Goal: Task Accomplishment & Management: Complete application form

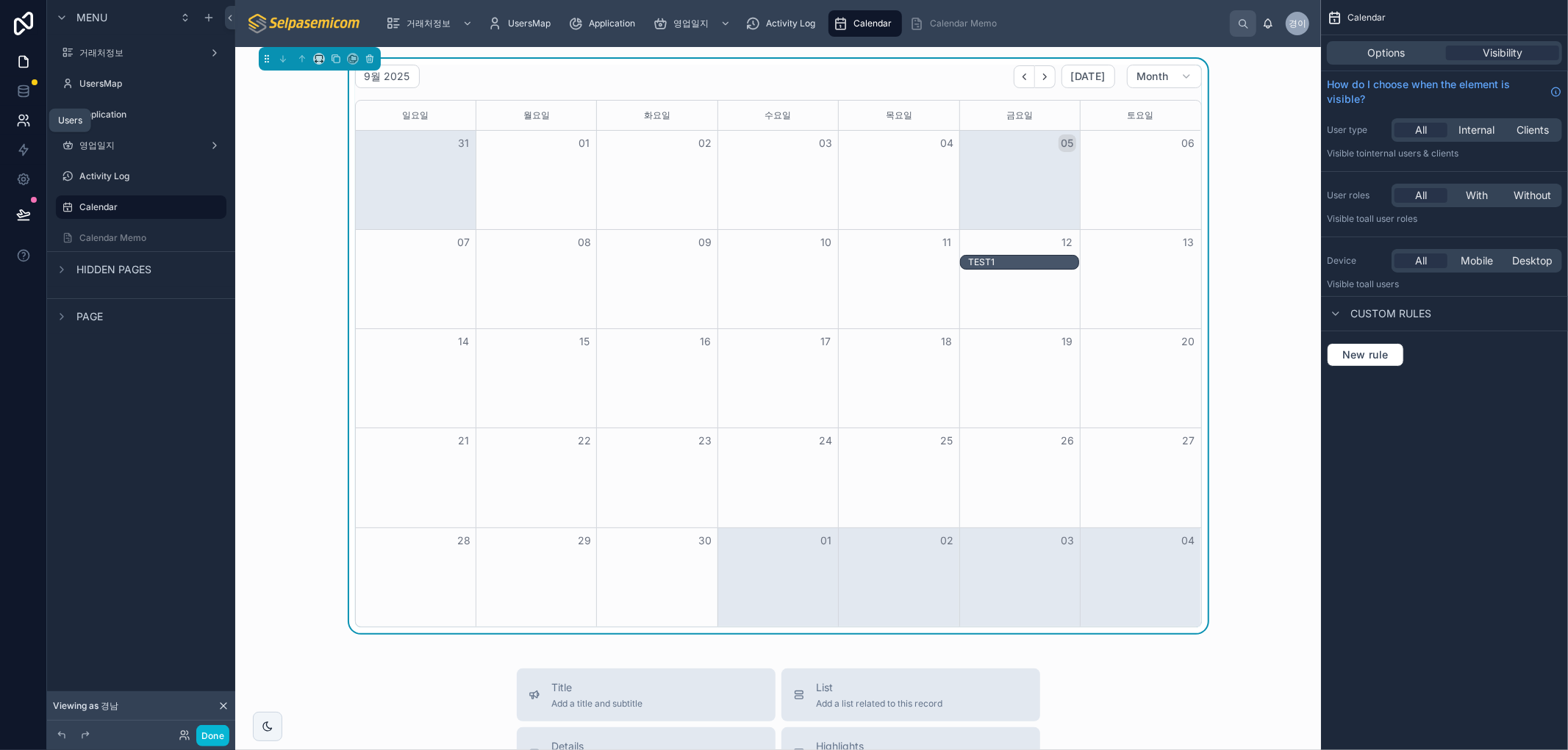
click at [24, 120] on icon at bounding box center [24, 120] width 15 height 15
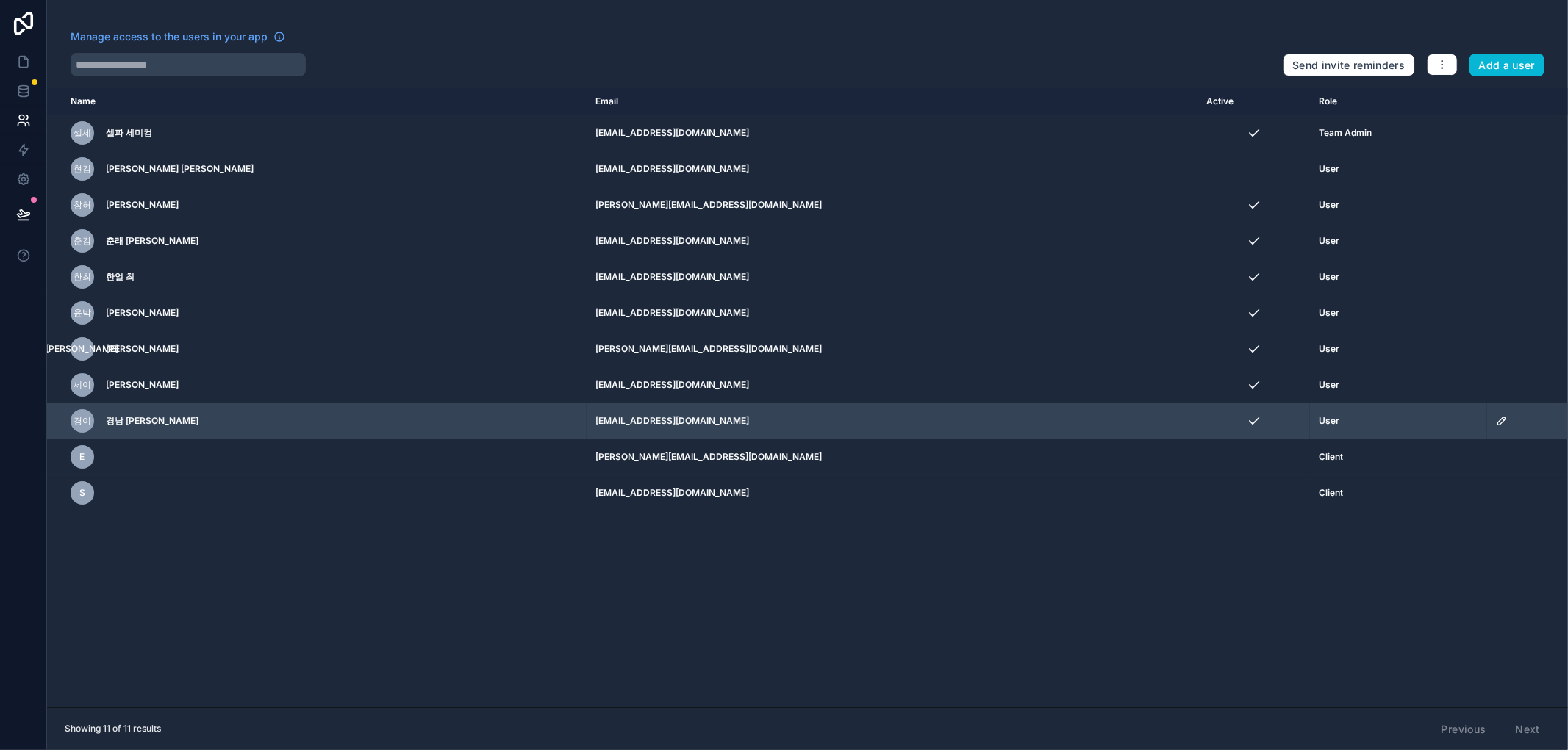
click at [112, 414] on div "경이 경남 [PERSON_NAME]" at bounding box center [282, 421] width 424 height 24
click at [587, 422] on td "[EMAIL_ADDRESS][DOMAIN_NAME]" at bounding box center [892, 421] width 612 height 36
click at [587, 421] on td "lkn@selpasemicom.com" at bounding box center [892, 421] width 612 height 36
click at [1496, 423] on icon "scrollable content" at bounding box center [1501, 421] width 12 height 12
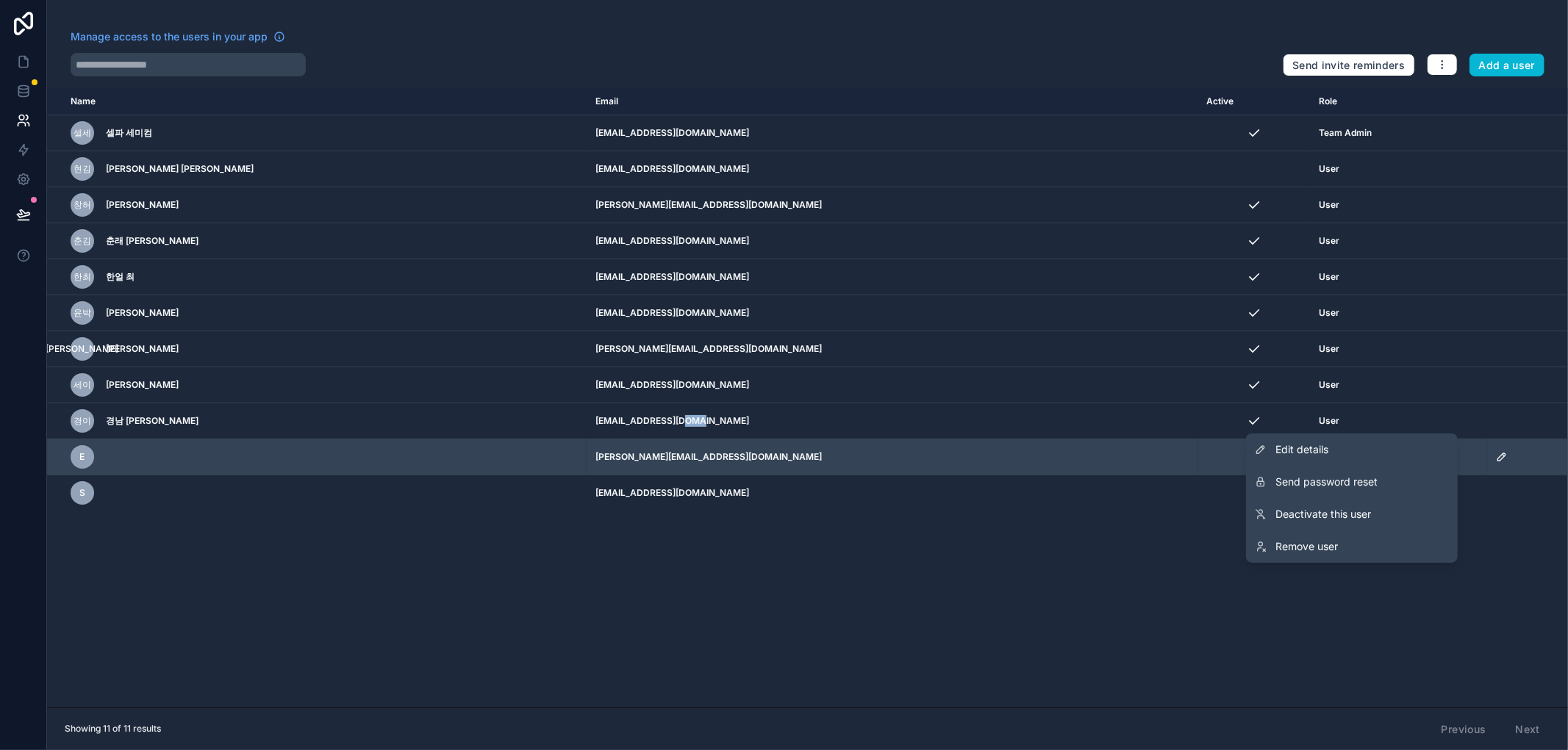
click at [1320, 446] on span "Edit details" at bounding box center [1302, 449] width 53 height 15
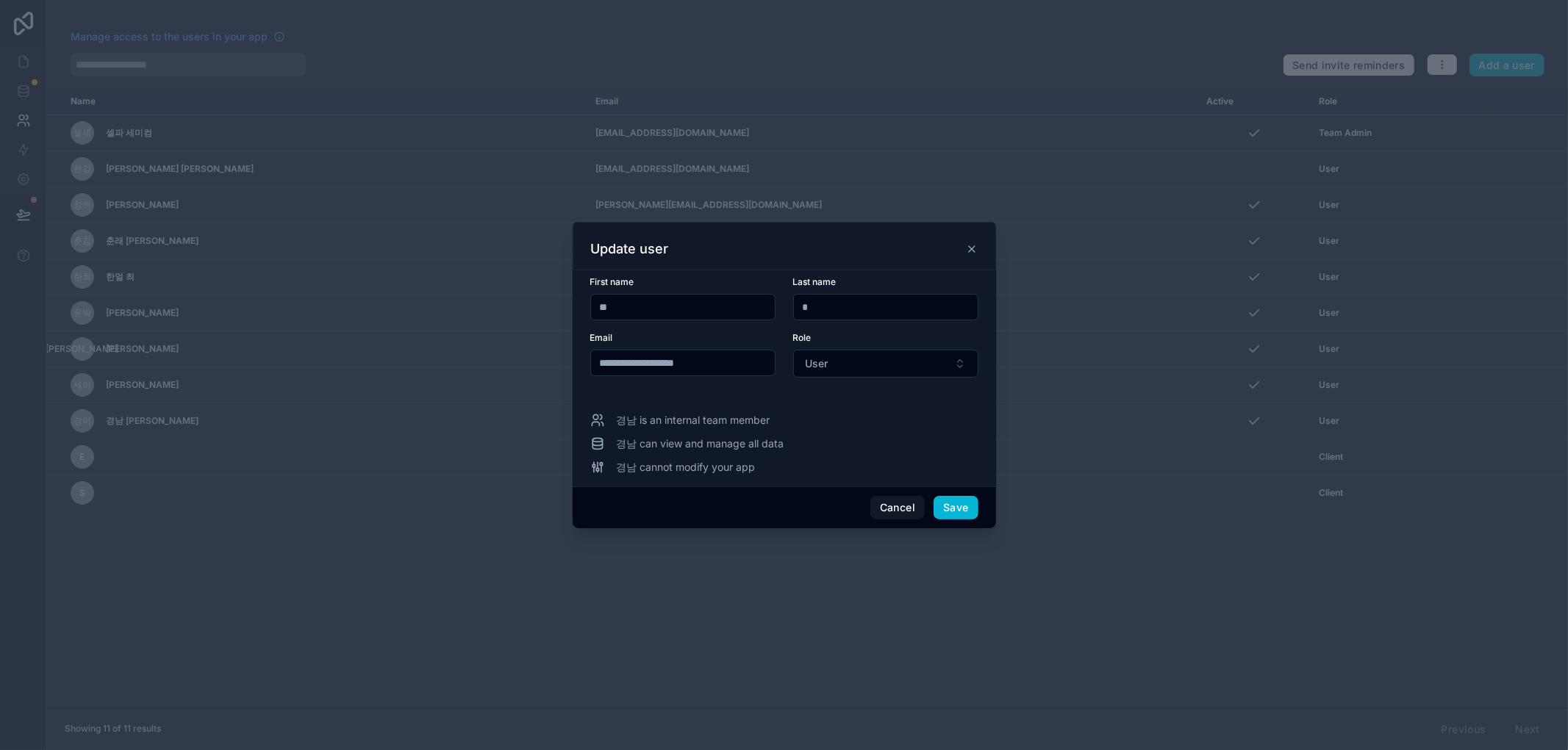
click at [624, 357] on input "**********" at bounding box center [682, 363] width 183 height 20
drag, startPoint x: 703, startPoint y: 368, endPoint x: 547, endPoint y: 356, distance: 156.5
click at [547, 356] on div "**********" at bounding box center [784, 375] width 1568 height 750
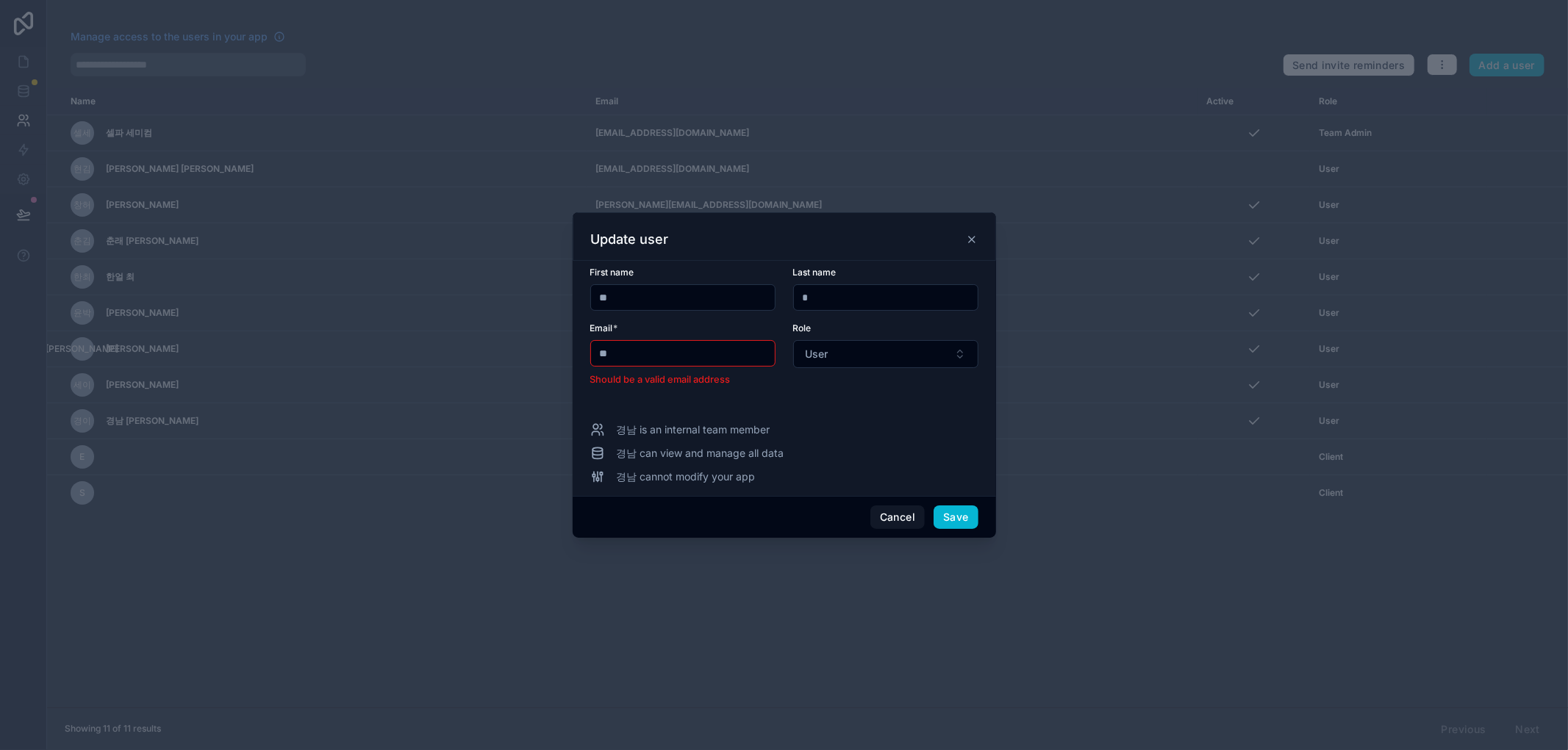
type input "*"
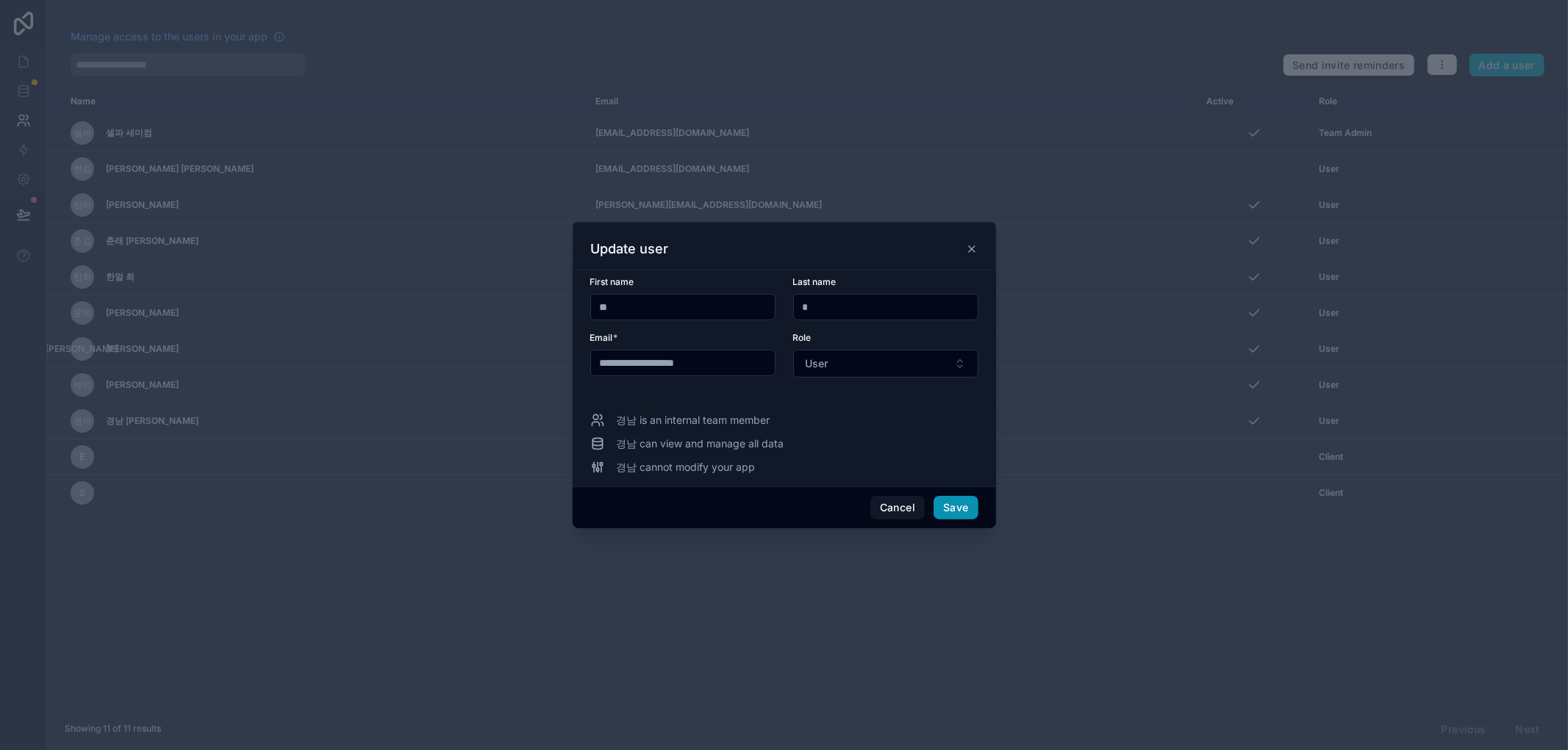
type input "**********"
click at [965, 509] on button "Save" at bounding box center [955, 508] width 44 height 24
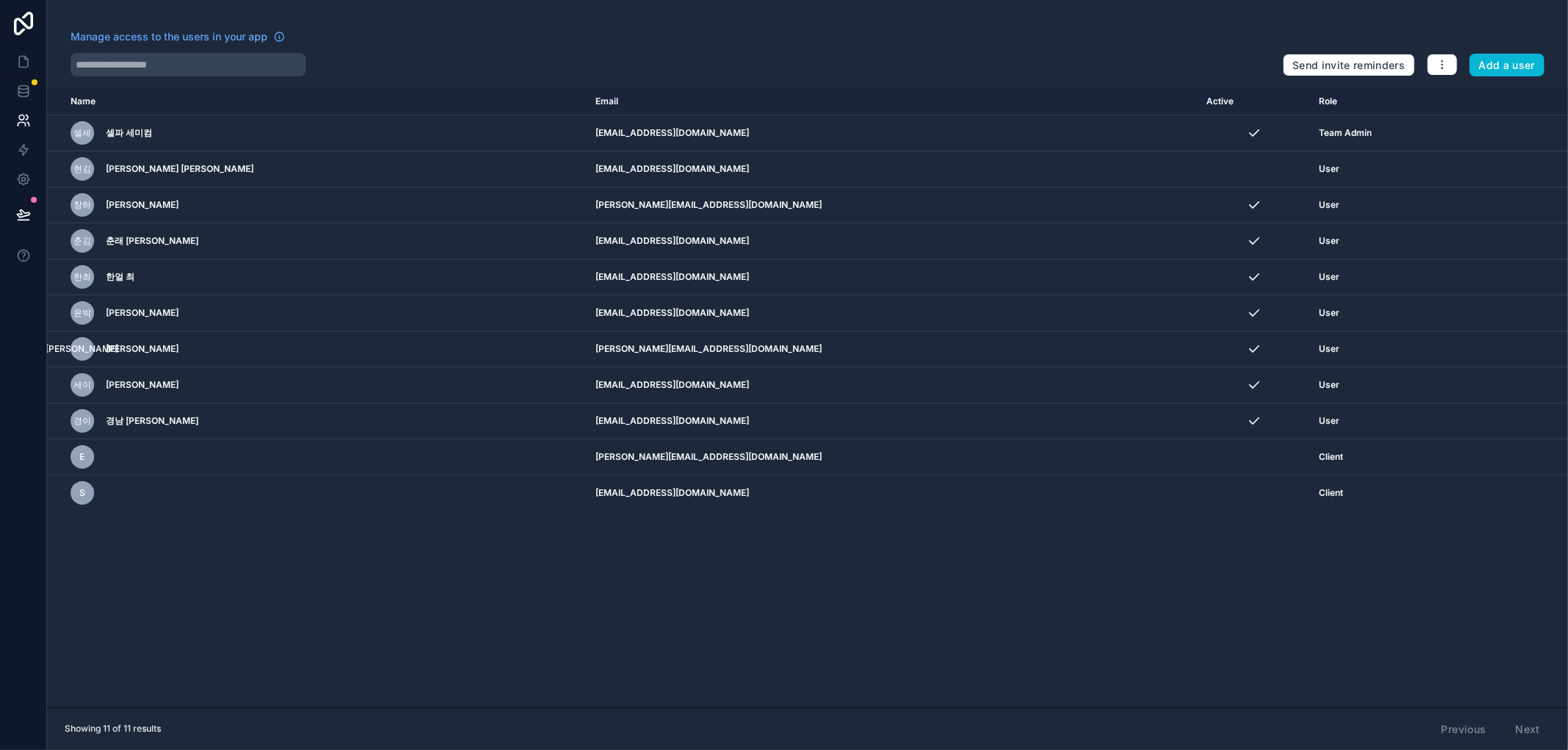
drag, startPoint x: 516, startPoint y: 606, endPoint x: 540, endPoint y: 620, distance: 27.8
click at [518, 605] on div "Name Email Active Role userTable.email 셀세 셀파 세미컴 selpa@selpasemicom.com Team Ad…" at bounding box center [807, 398] width 1520 height 620
click at [17, 60] on icon at bounding box center [24, 61] width 15 height 15
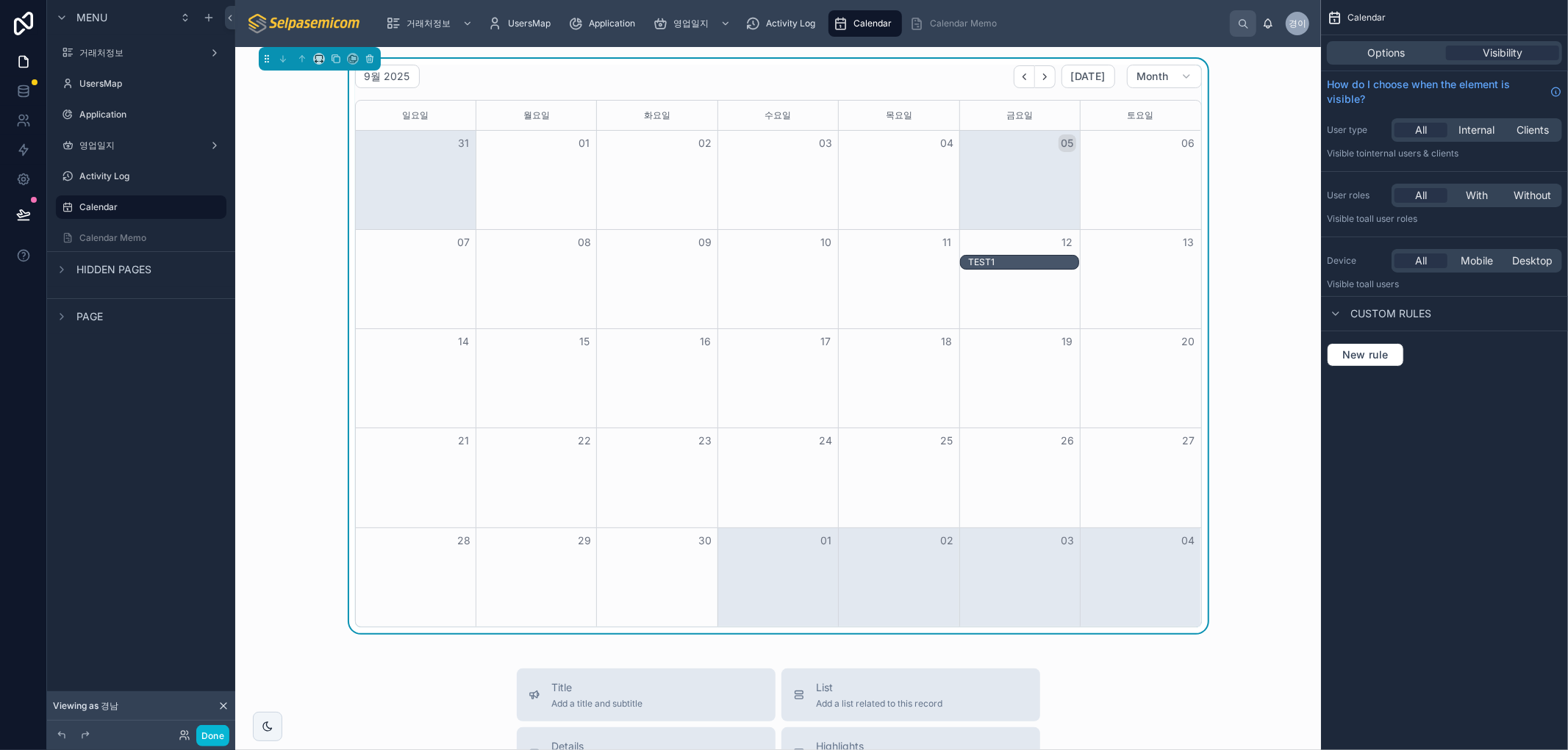
click at [1421, 590] on div "Calendar Options Visibility How do I choose when the element is visible? User t…" at bounding box center [1443, 375] width 247 height 750
click at [997, 262] on div "TEST1" at bounding box center [1023, 262] width 110 height 12
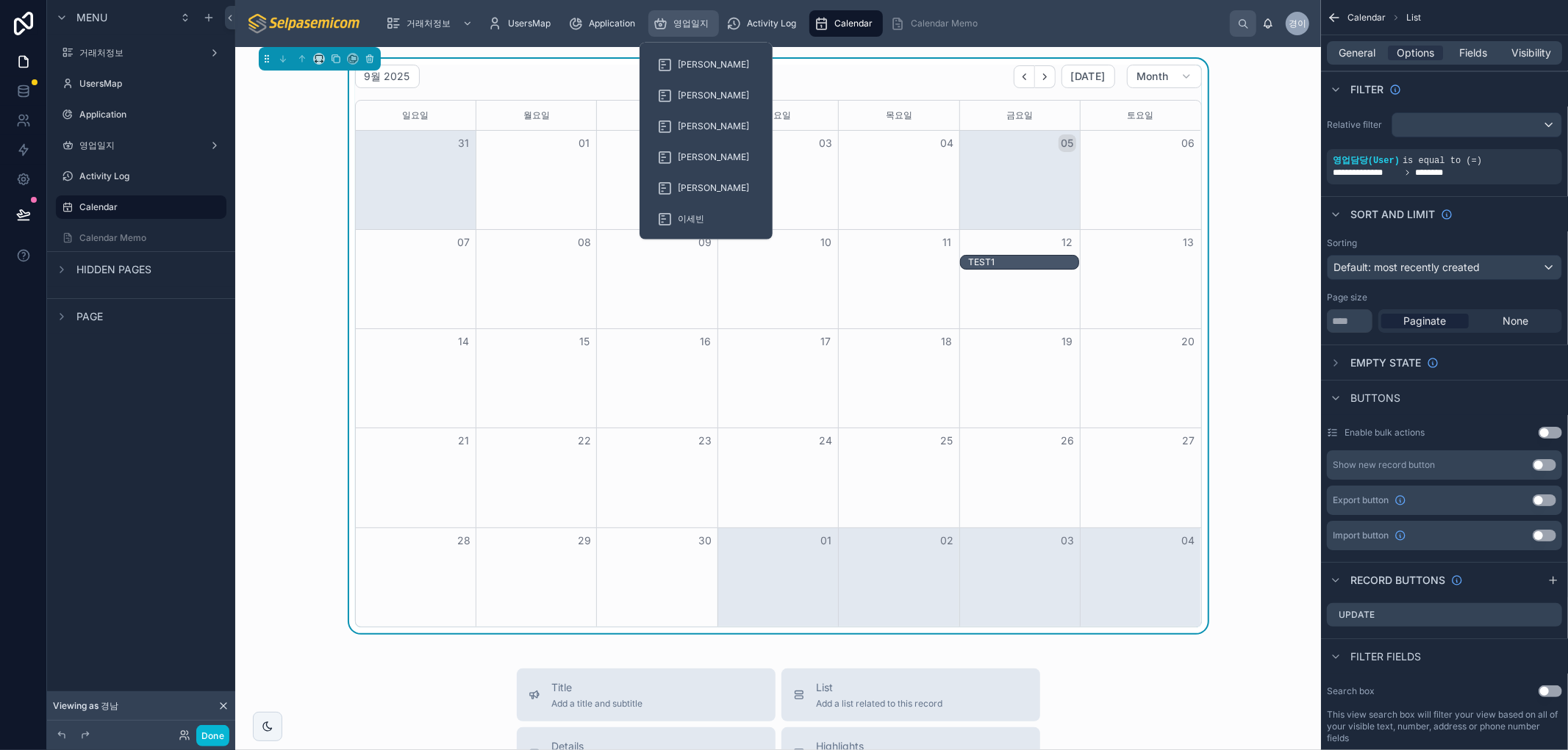
click at [698, 20] on span "영업일지" at bounding box center [690, 23] width 35 height 12
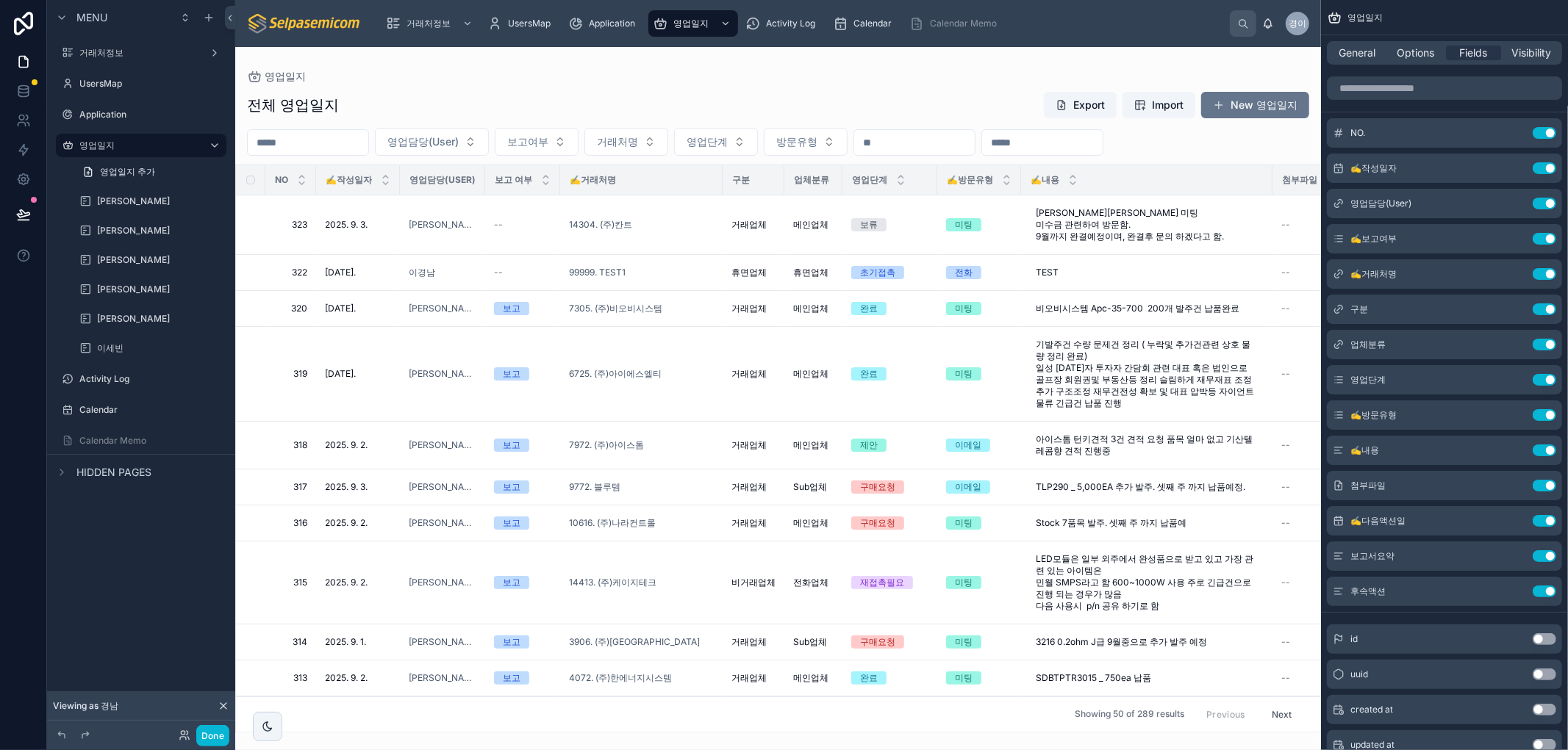
click at [1259, 103] on div at bounding box center [778, 398] width 1086 height 703
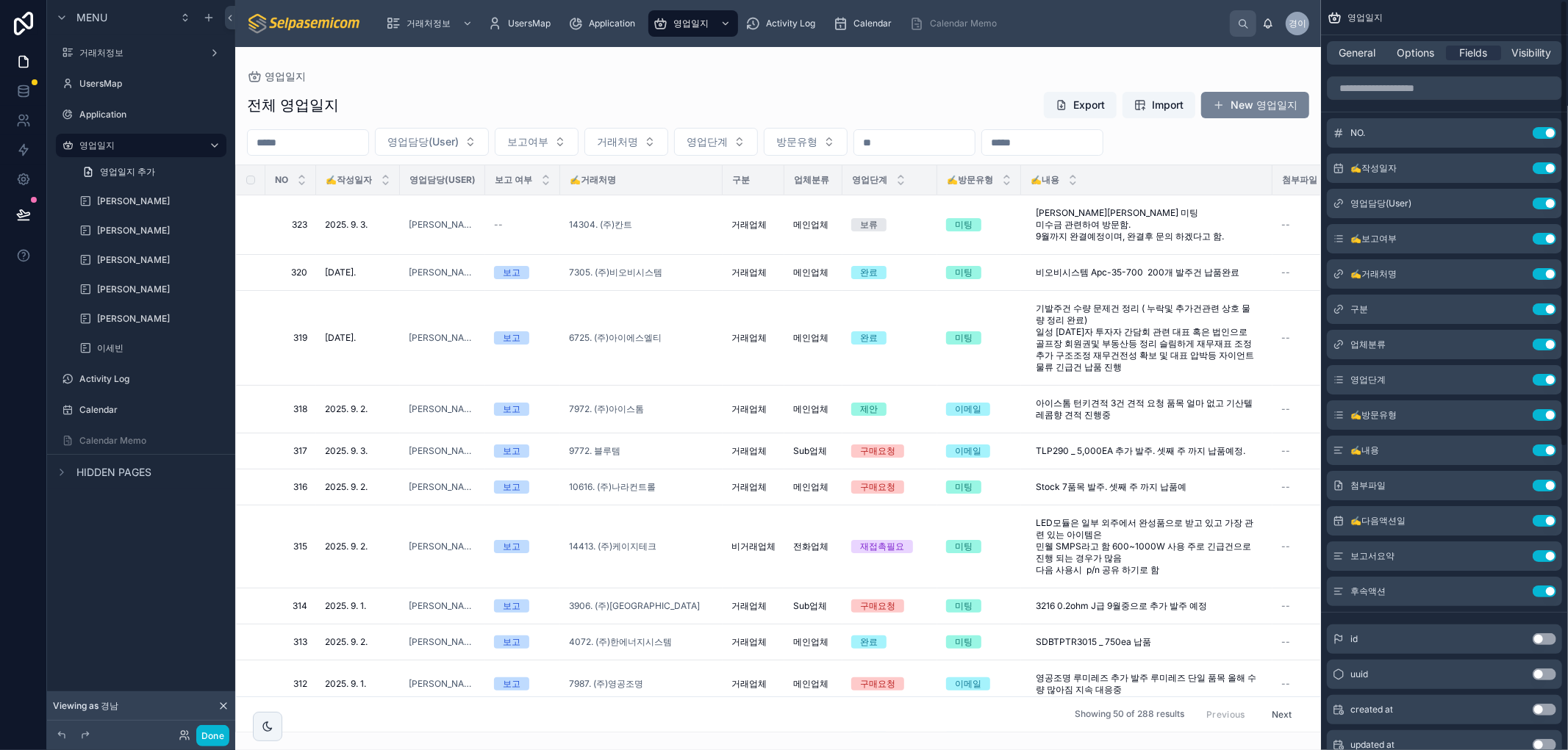
click at [1228, 109] on button "New 영업일지" at bounding box center [1255, 105] width 108 height 27
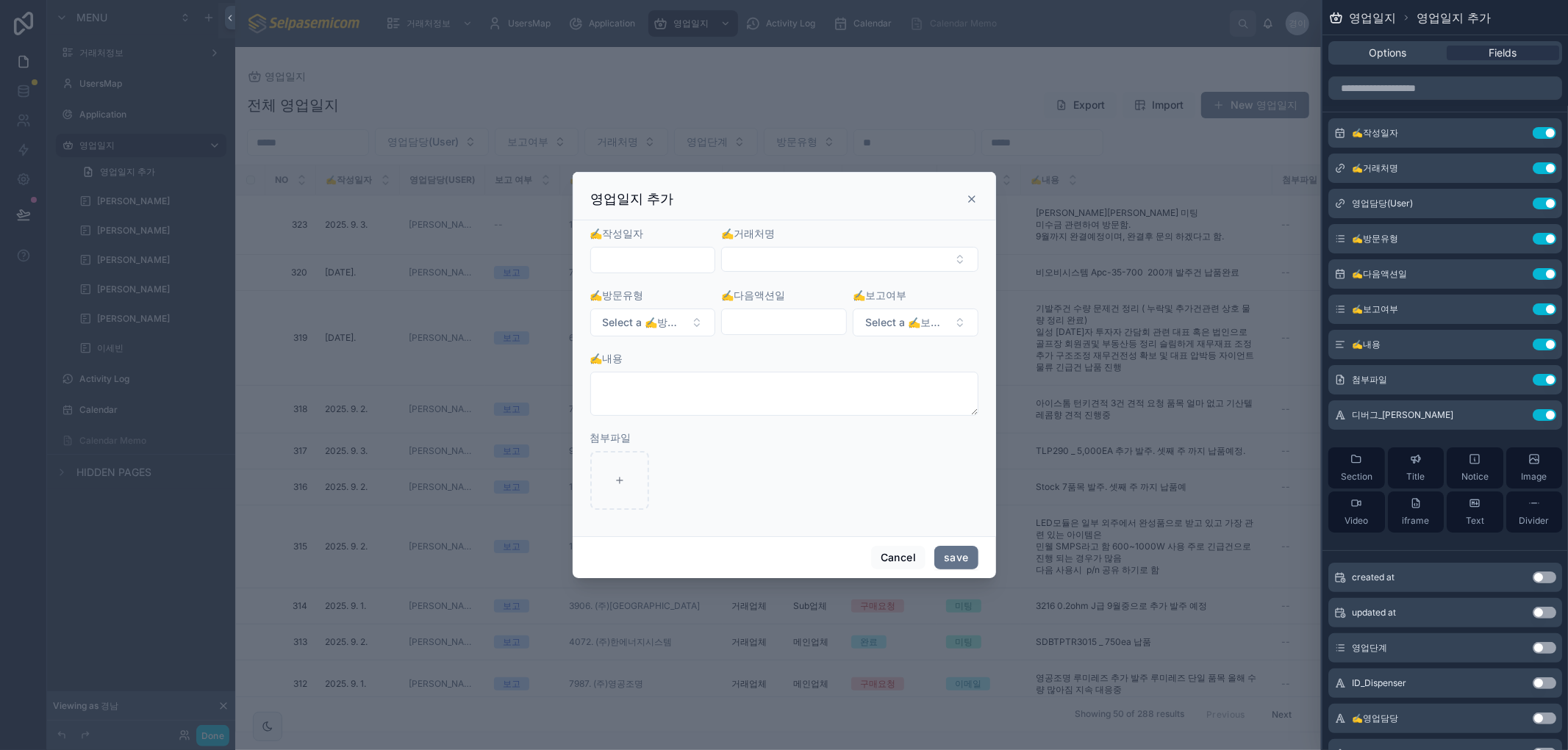
click at [658, 261] on input "text" at bounding box center [652, 259] width 124 height 20
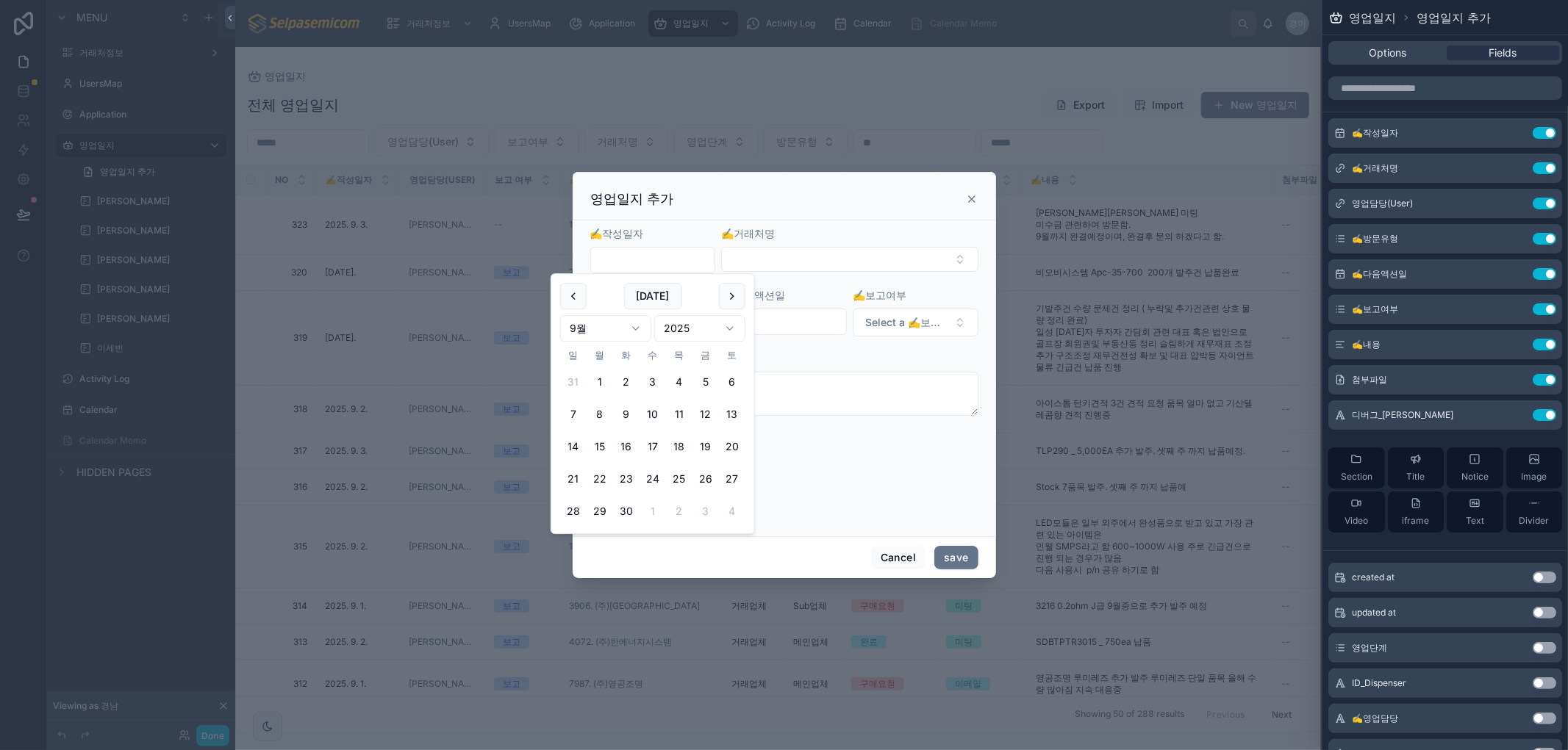
click at [703, 382] on button "5" at bounding box center [705, 381] width 27 height 27
type input "**********"
click at [778, 265] on button "Select Button" at bounding box center [849, 259] width 257 height 25
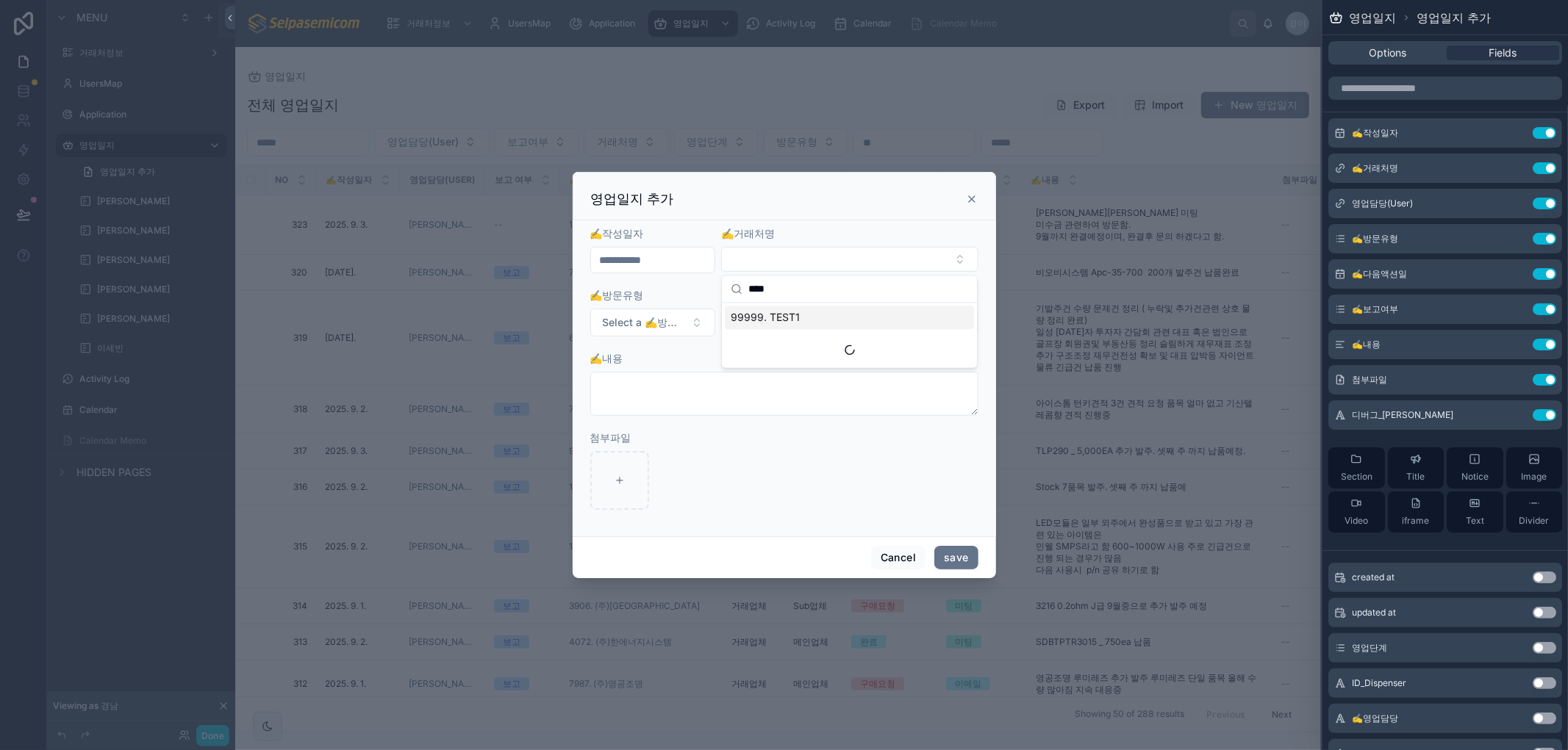
type input "****"
click at [662, 336] on form "**********" at bounding box center [784, 375] width 388 height 298
click at [663, 327] on span "Select a ✍️방문유형" at bounding box center [644, 323] width 83 height 15
click at [628, 392] on div "이메일" at bounding box center [653, 403] width 176 height 22
click at [753, 317] on input "text" at bounding box center [783, 322] width 124 height 20
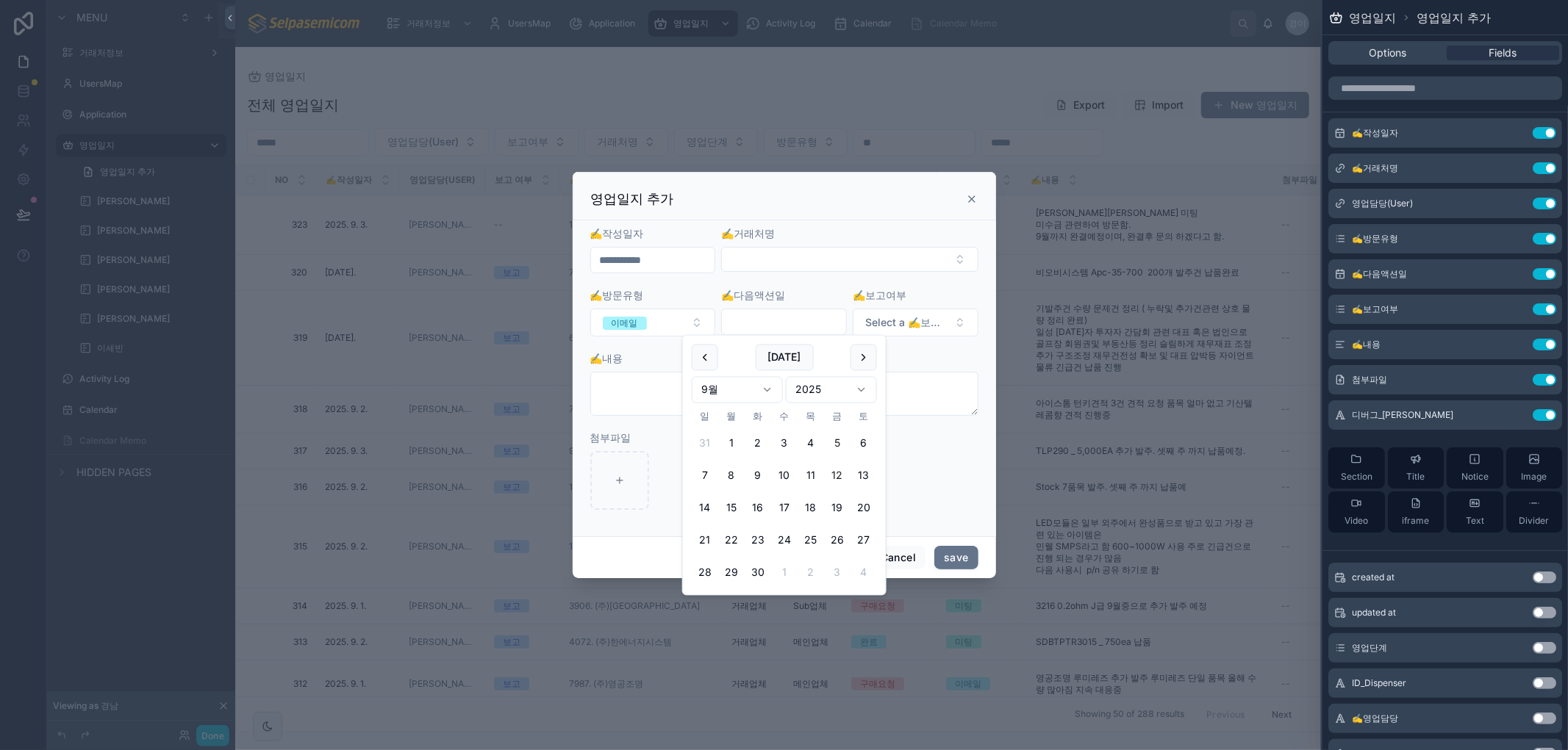
click at [838, 472] on button "12" at bounding box center [836, 476] width 27 height 27
type input "**********"
click at [665, 387] on textarea at bounding box center [784, 394] width 388 height 44
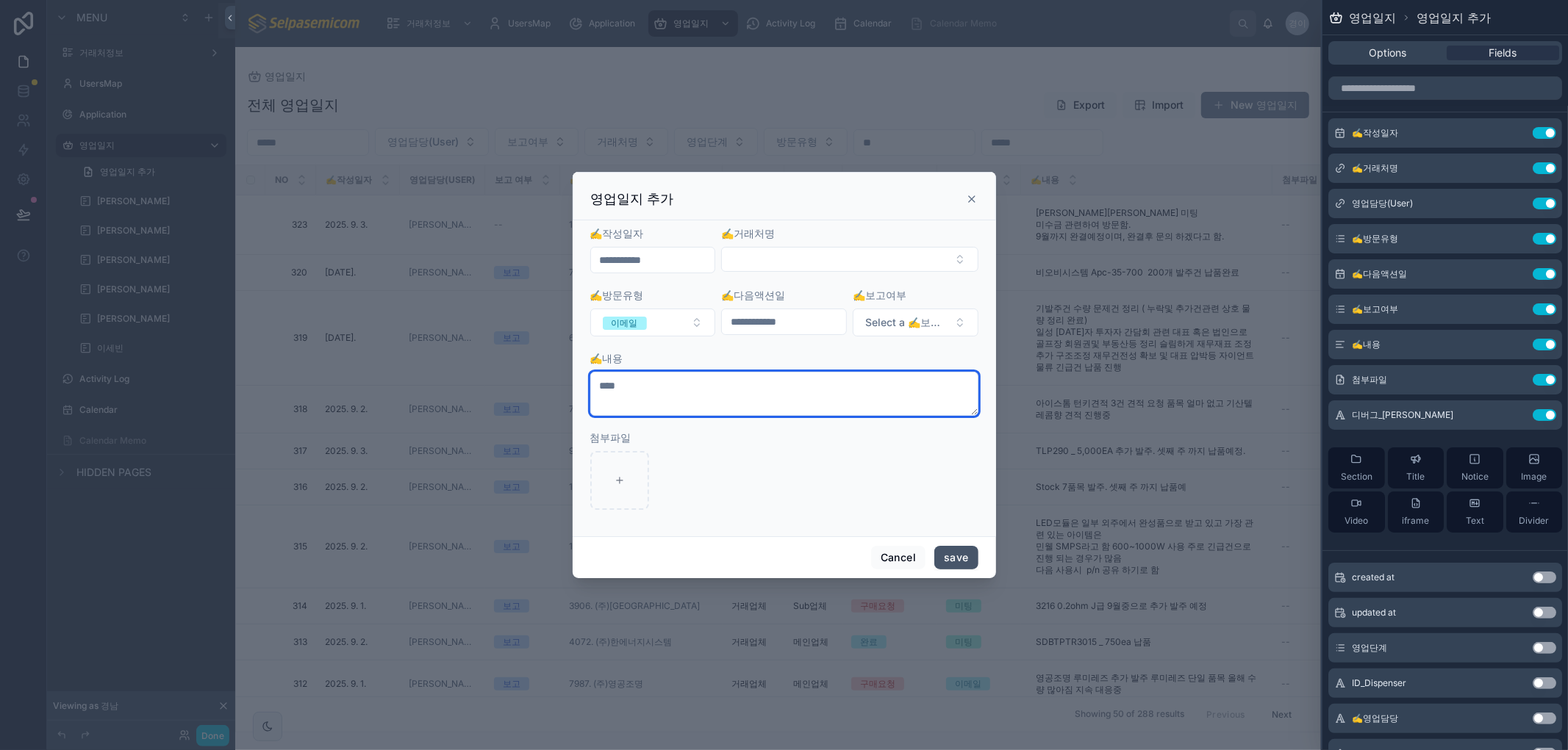
type textarea "****"
click at [952, 560] on button "save" at bounding box center [955, 557] width 43 height 24
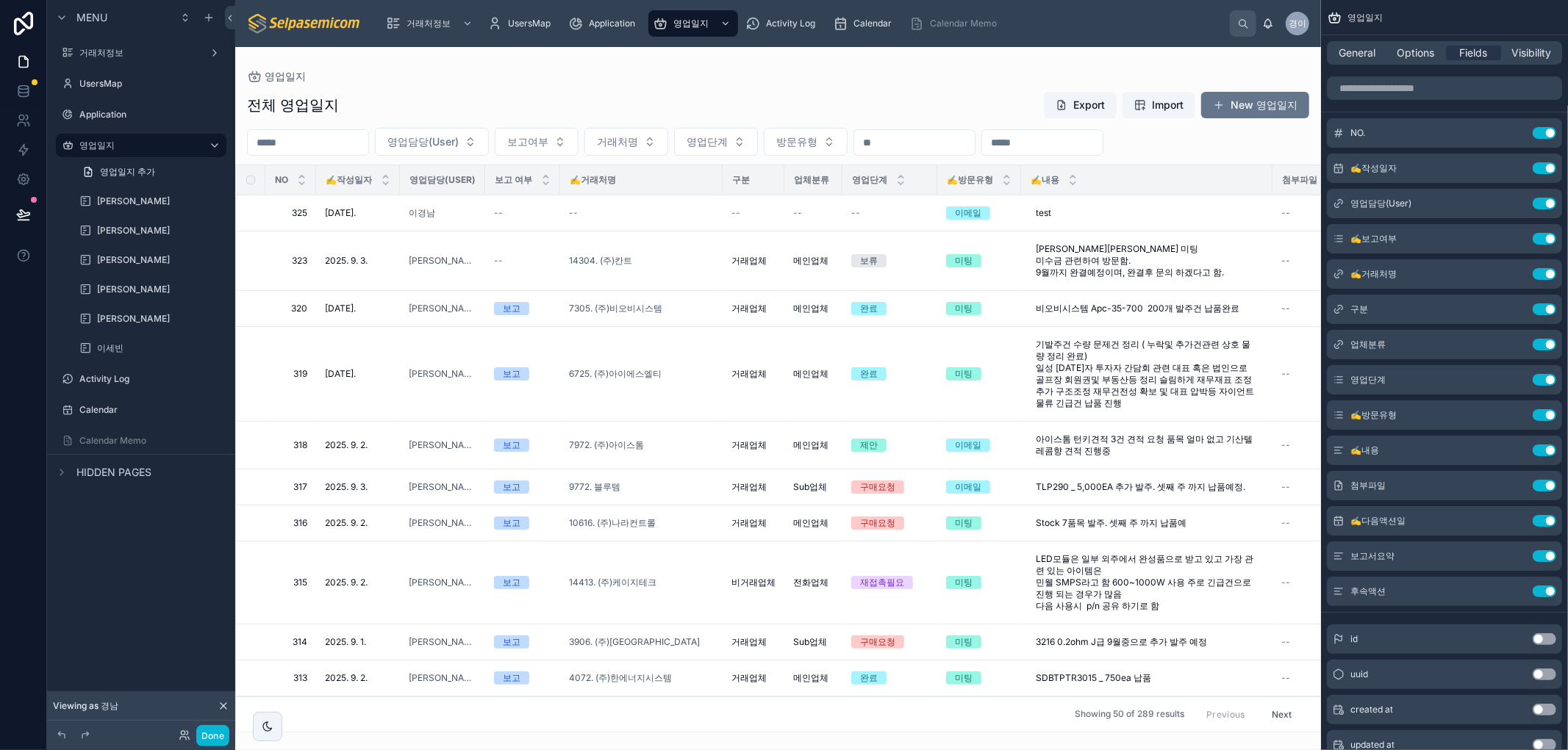
click at [973, 67] on div "영업일지 전체 영업일지 Export Import New 영업일지 영업담당(User) 보고여부 거래처명 영업단계 방문유형 NO ✍️작성일자 영업…" at bounding box center [778, 390] width 1086 height 686
click at [614, 220] on td "--" at bounding box center [641, 213] width 162 height 36
click at [646, 215] on div "--" at bounding box center [641, 213] width 145 height 12
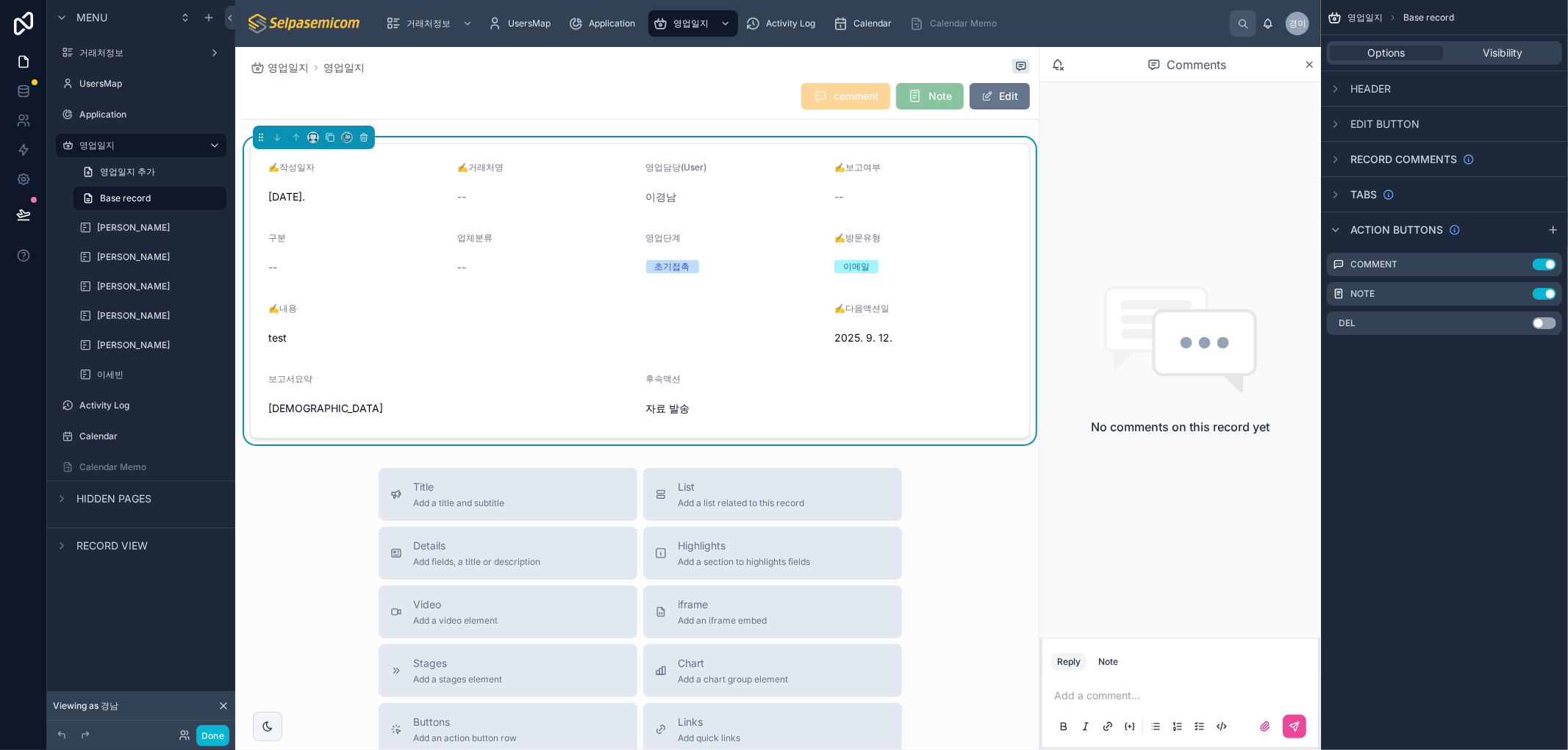
click at [458, 192] on span "--" at bounding box center [462, 197] width 9 height 15
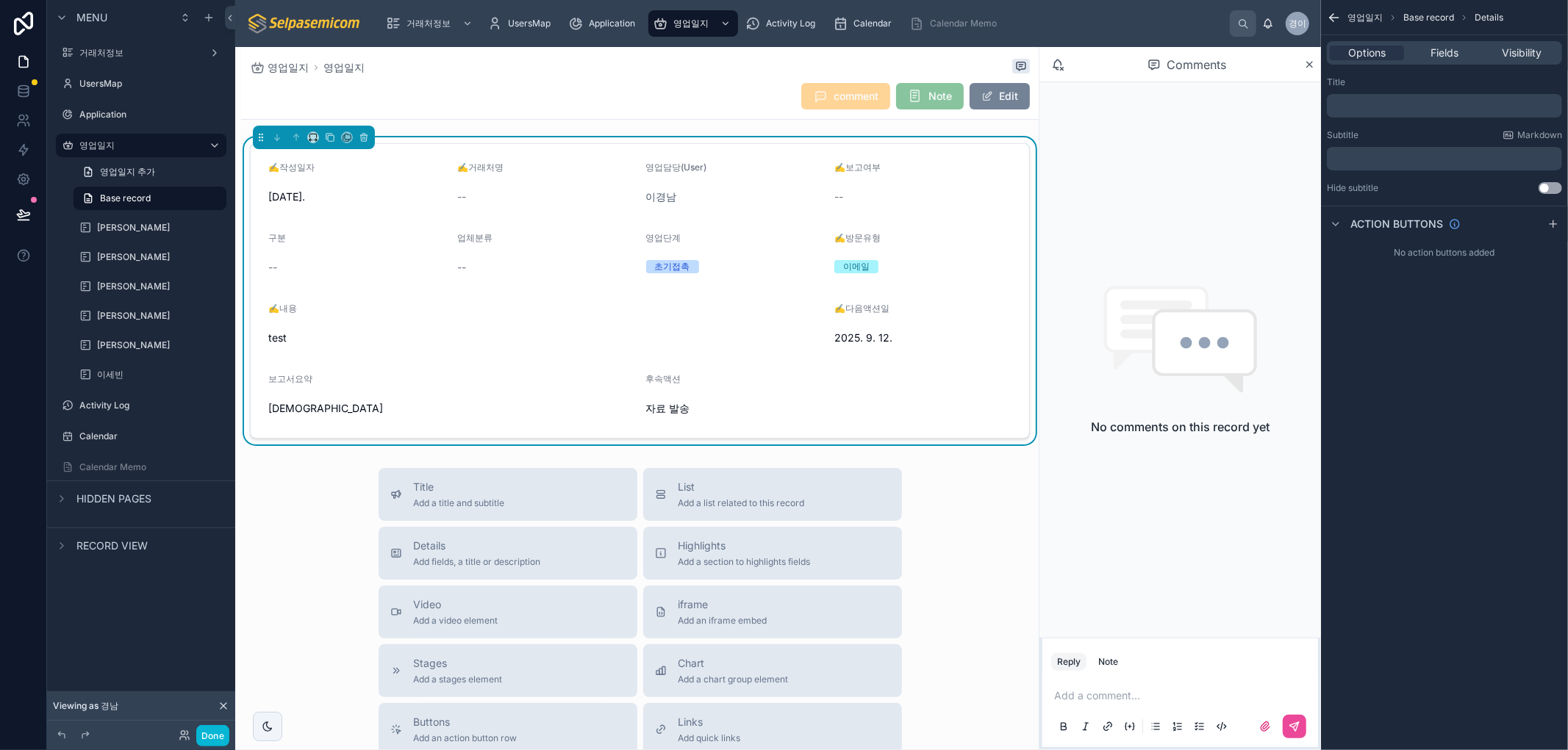
click at [995, 89] on button "Edit" at bounding box center [999, 96] width 61 height 27
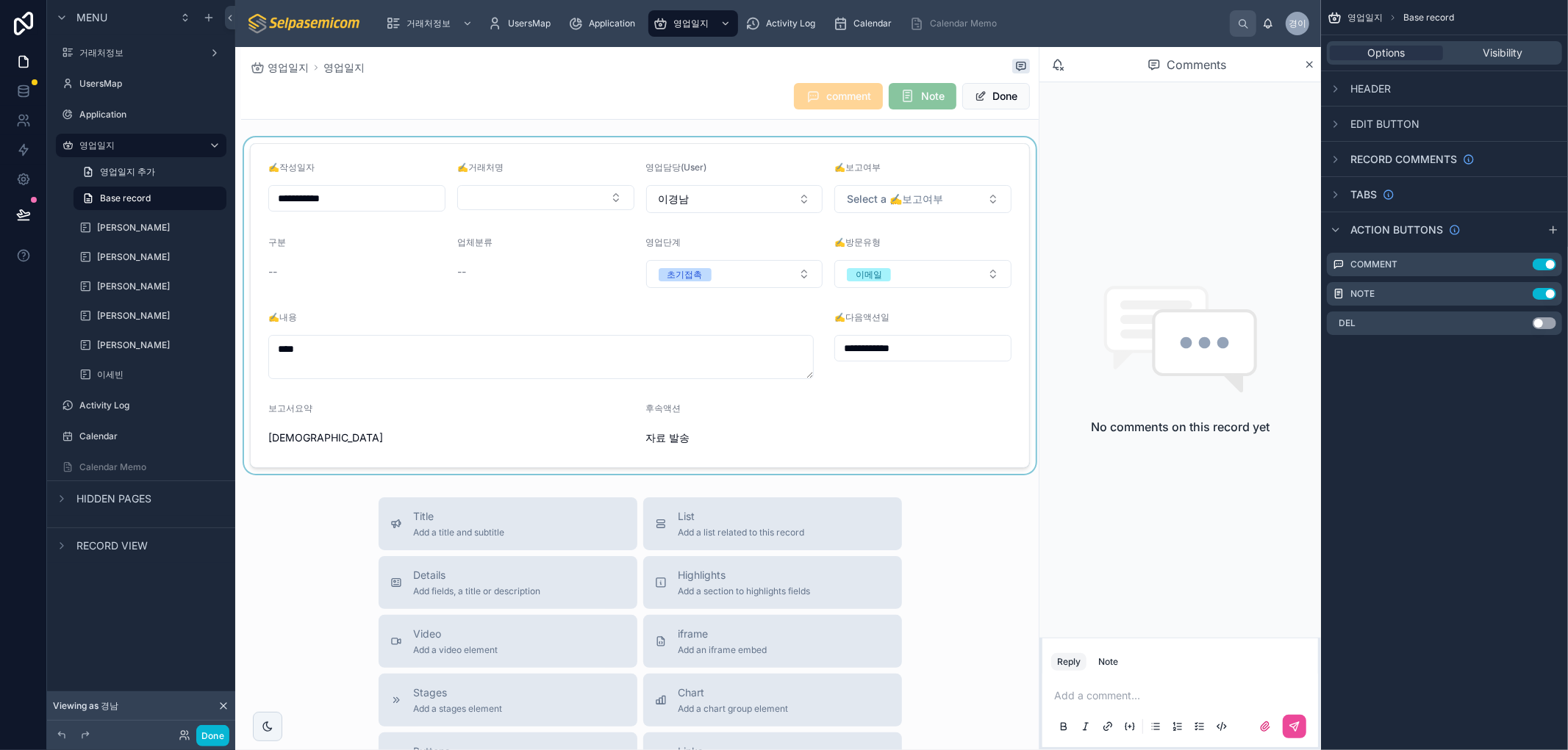
click at [511, 196] on div at bounding box center [640, 305] width 798 height 336
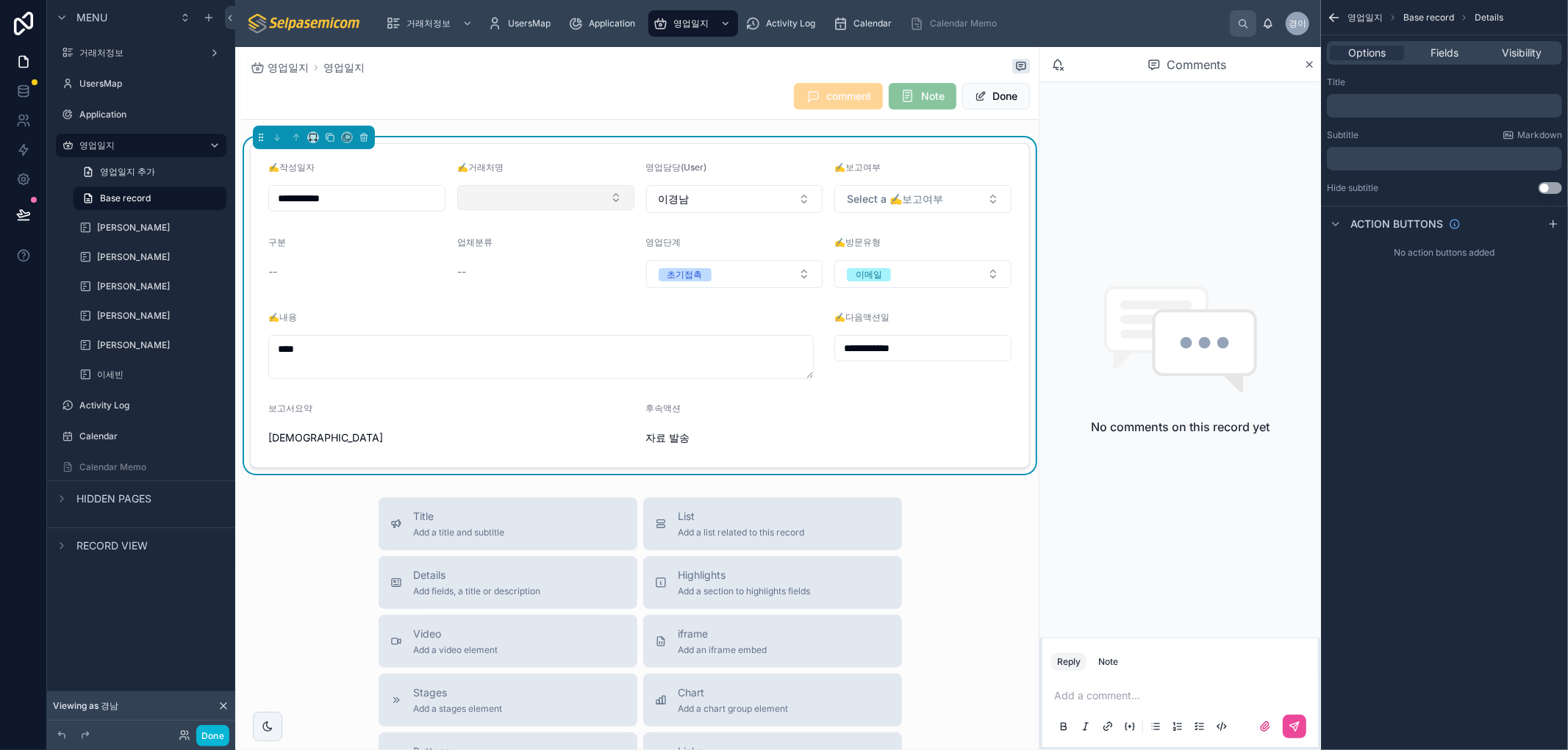
click at [502, 206] on button "Select Button" at bounding box center [546, 197] width 177 height 25
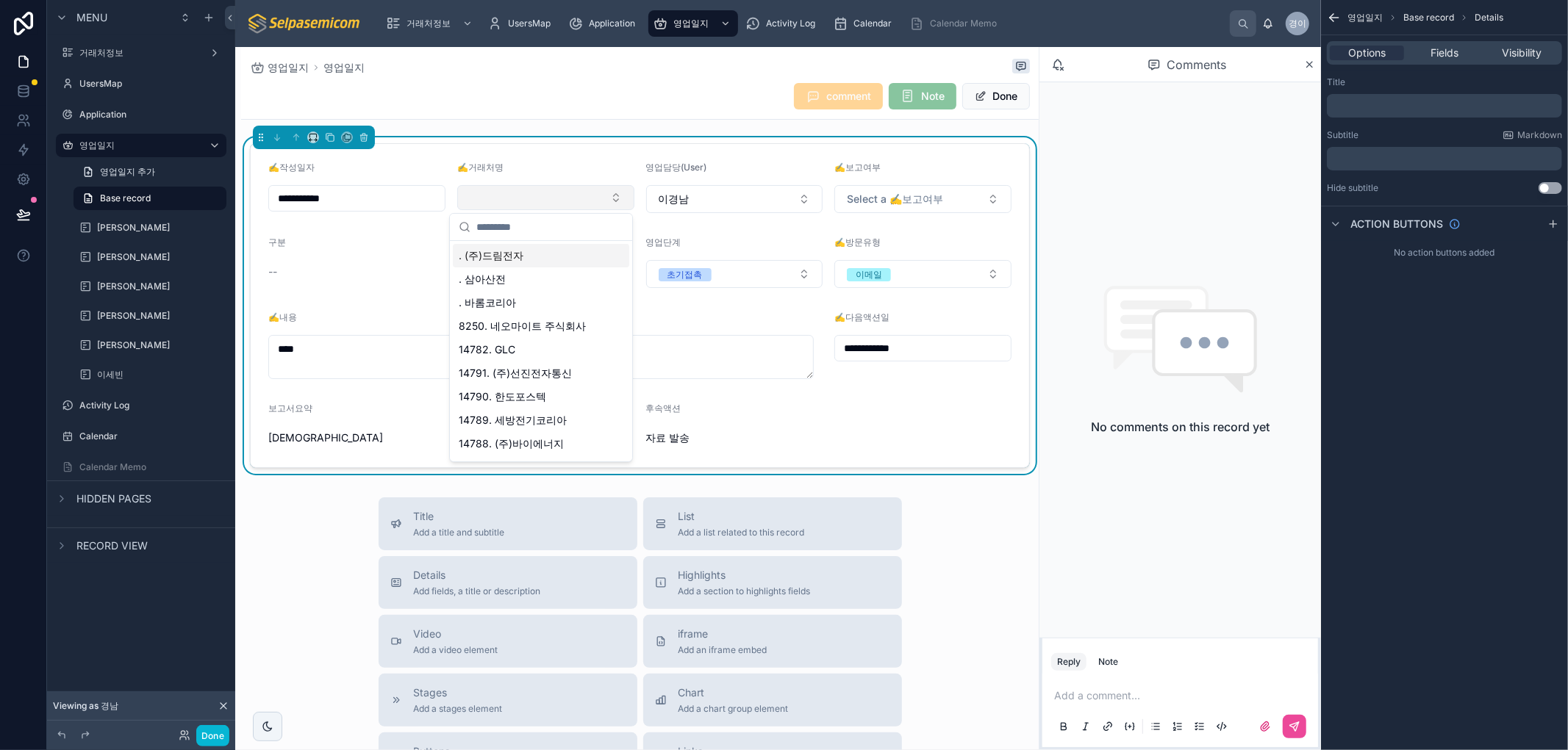
type input "*"
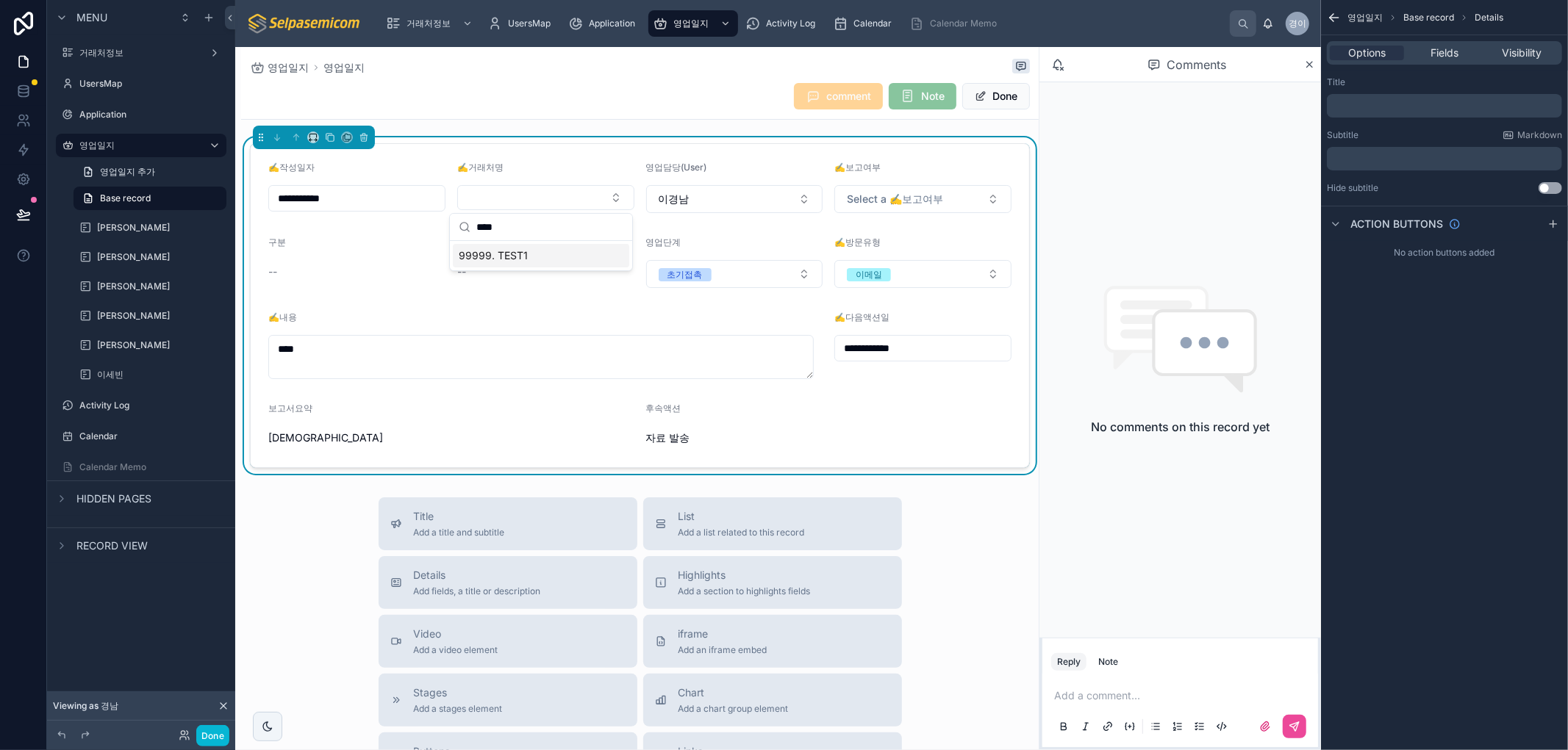
type input "****"
click at [511, 259] on span "99999. TEST1" at bounding box center [492, 256] width 69 height 15
click at [1313, 62] on icon at bounding box center [1309, 64] width 11 height 12
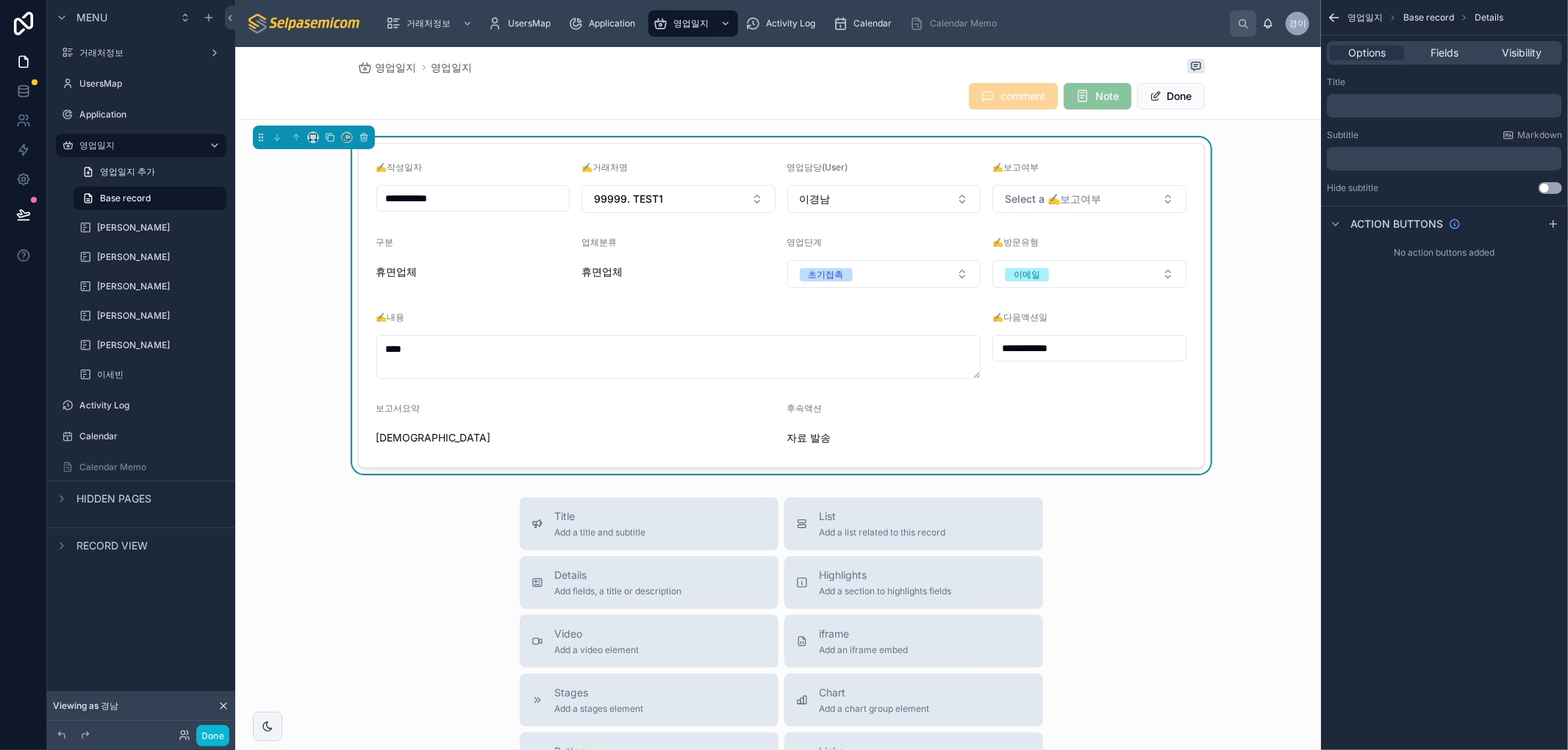
click at [1200, 569] on div "Title Add a title and subtitle List Add a list related to this record Details A…" at bounding box center [780, 759] width 1079 height 524
click at [635, 73] on div "영업일지 영업일지" at bounding box center [780, 67] width 846 height 17
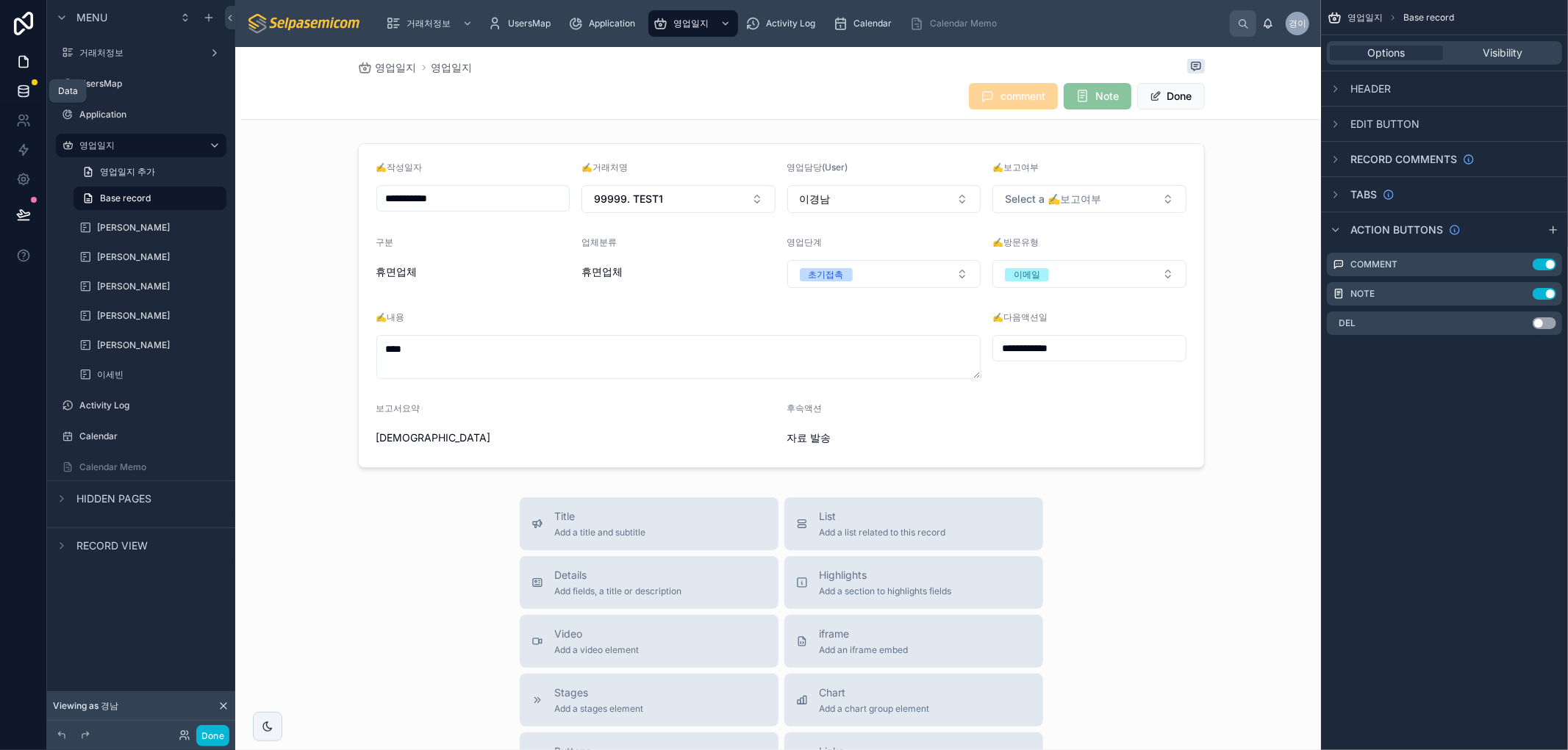
click at [24, 96] on icon at bounding box center [23, 94] width 9 height 6
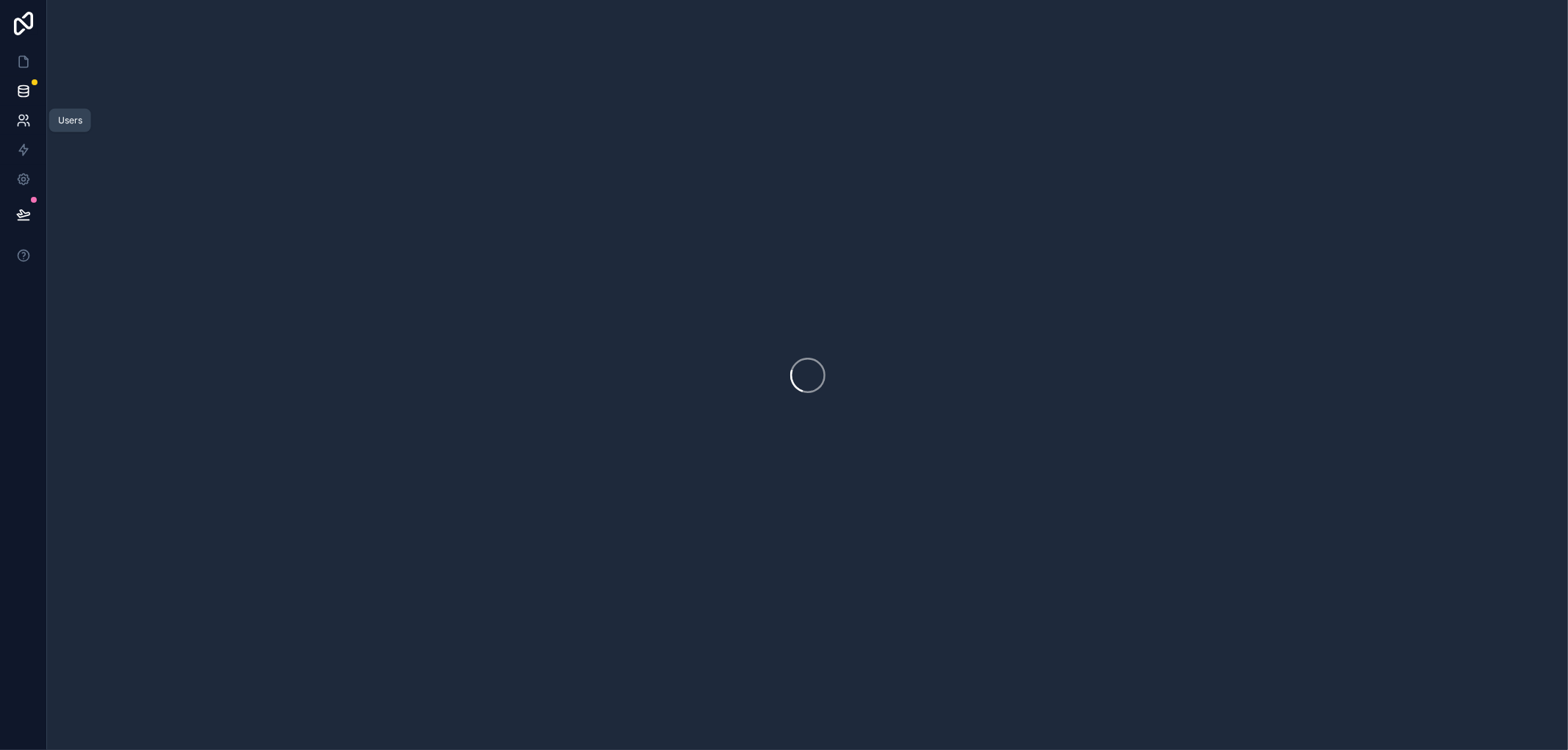
click at [15, 111] on link at bounding box center [23, 120] width 46 height 29
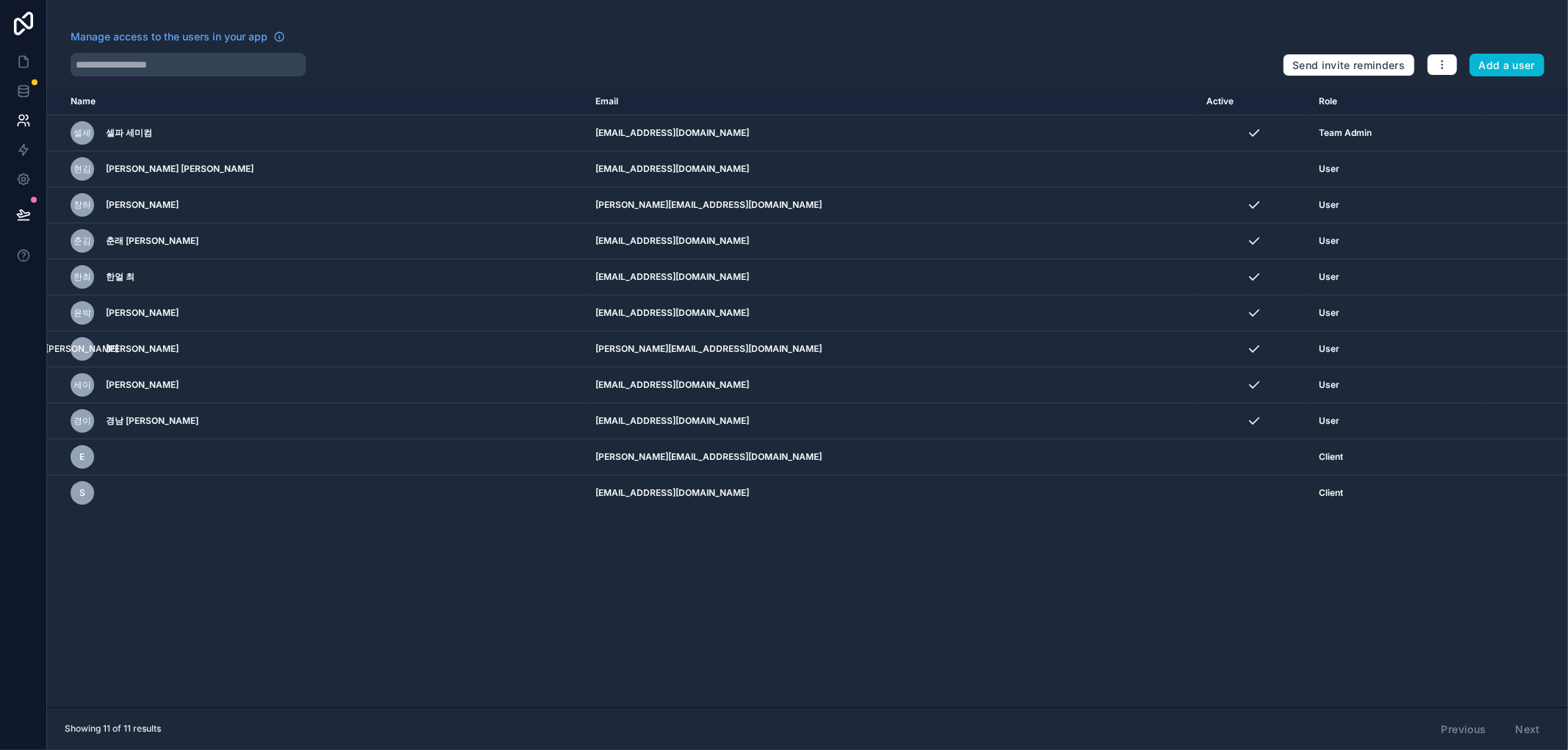
drag, startPoint x: 970, startPoint y: 646, endPoint x: 73, endPoint y: 380, distance: 935.6
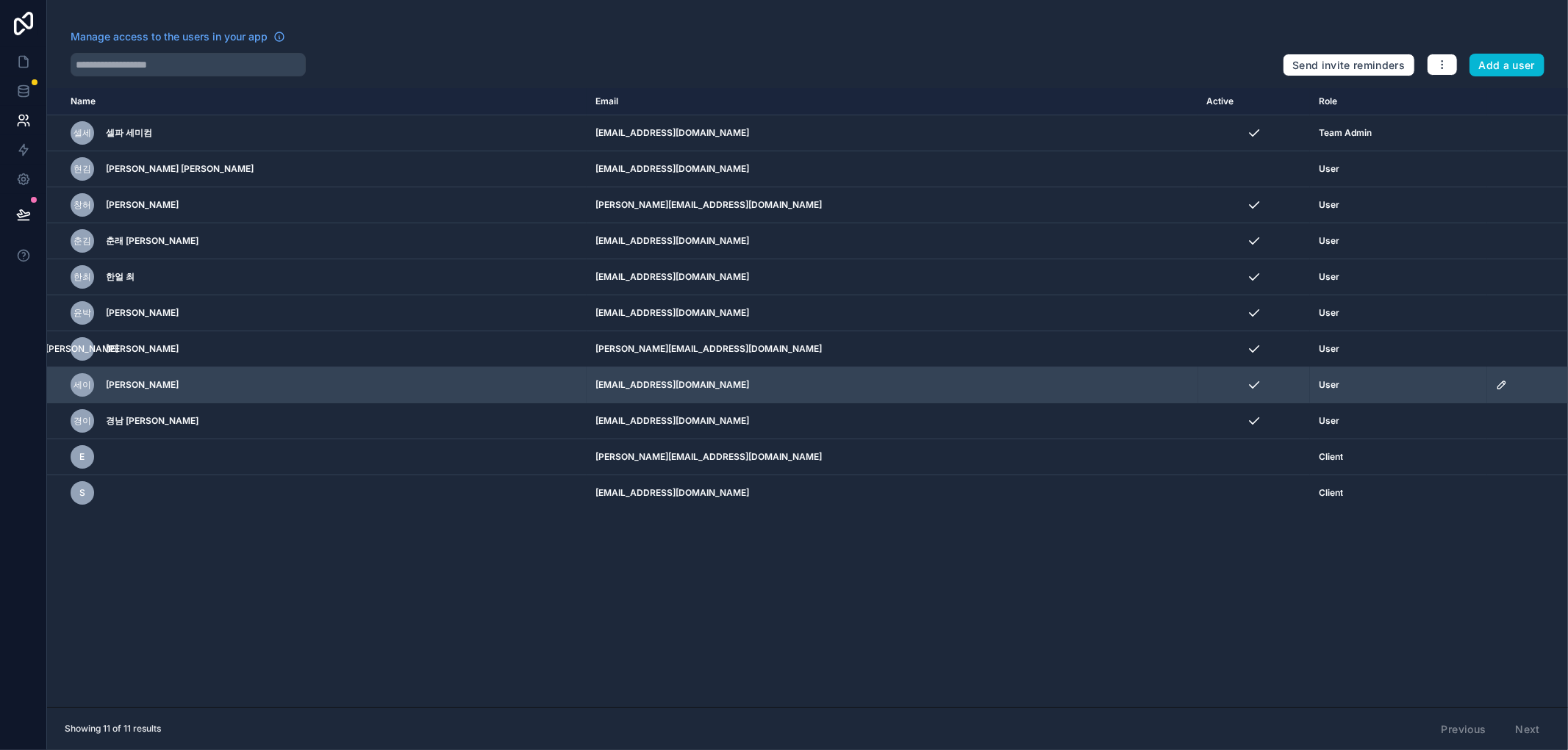
click at [968, 645] on div "Name Email Active Role userTable.email 셀세 셀파 세미컴 selpa@selpasemicom.com Team Ad…" at bounding box center [807, 398] width 1520 height 620
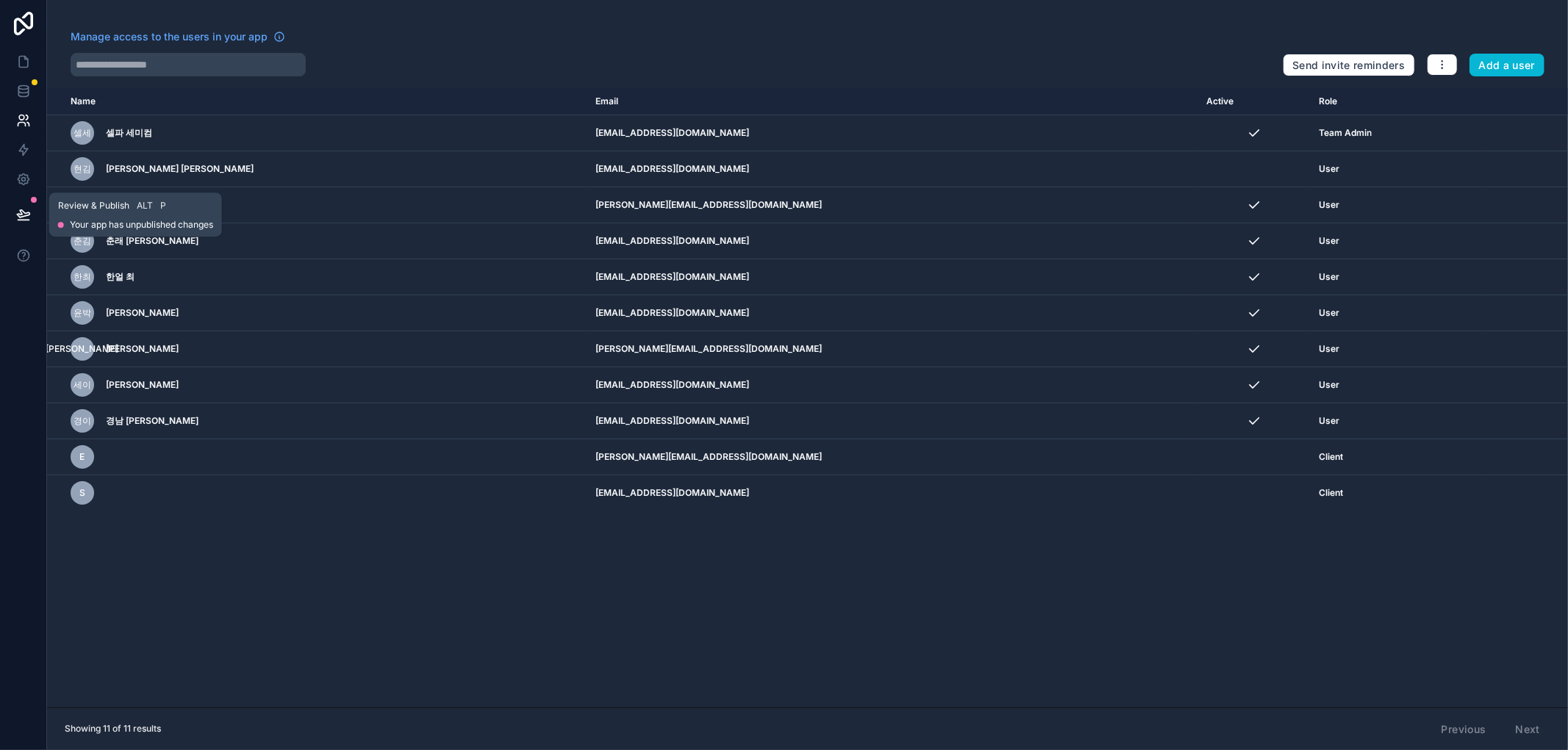
click at [20, 220] on icon at bounding box center [23, 220] width 11 height 0
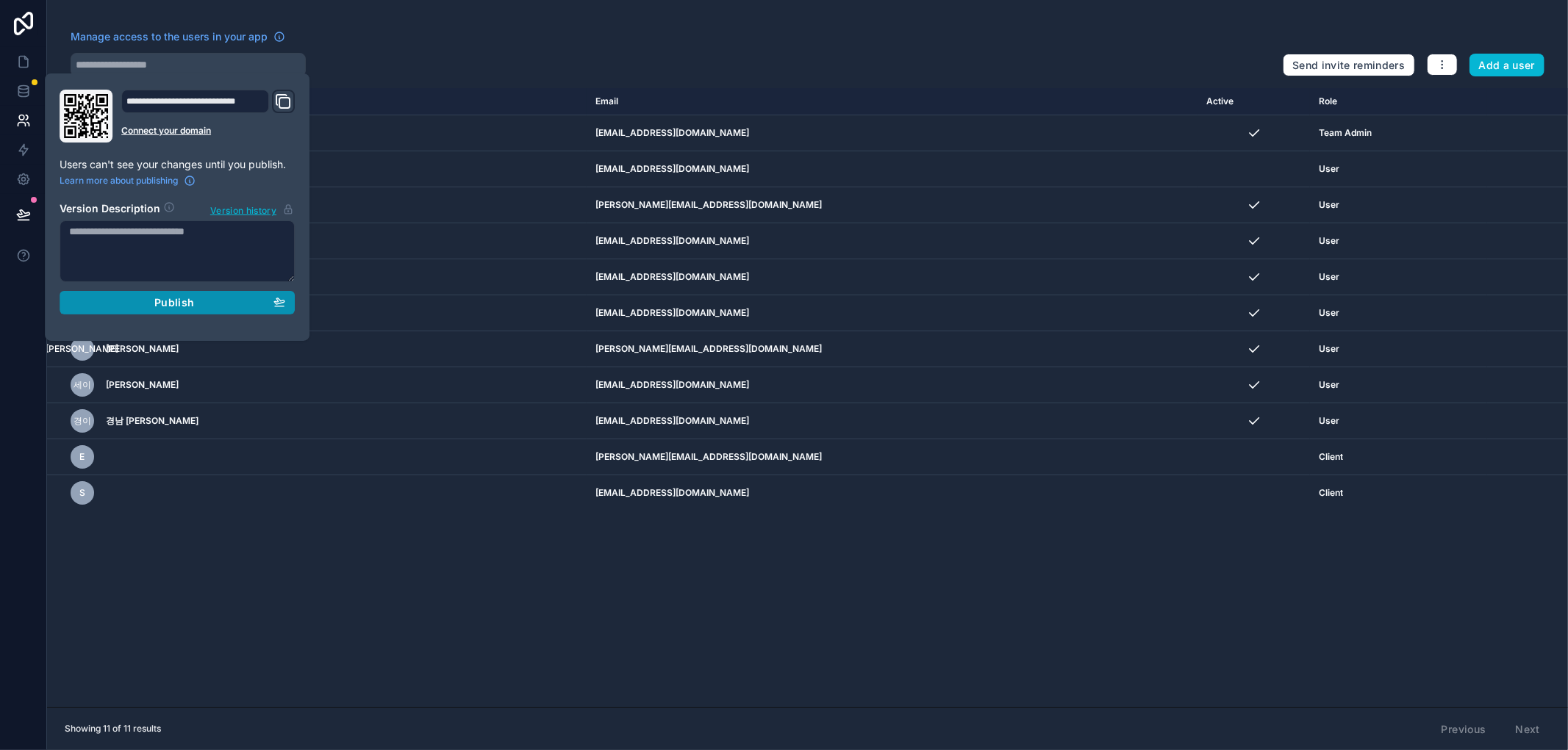
click at [153, 304] on div "Publish" at bounding box center [177, 303] width 216 height 13
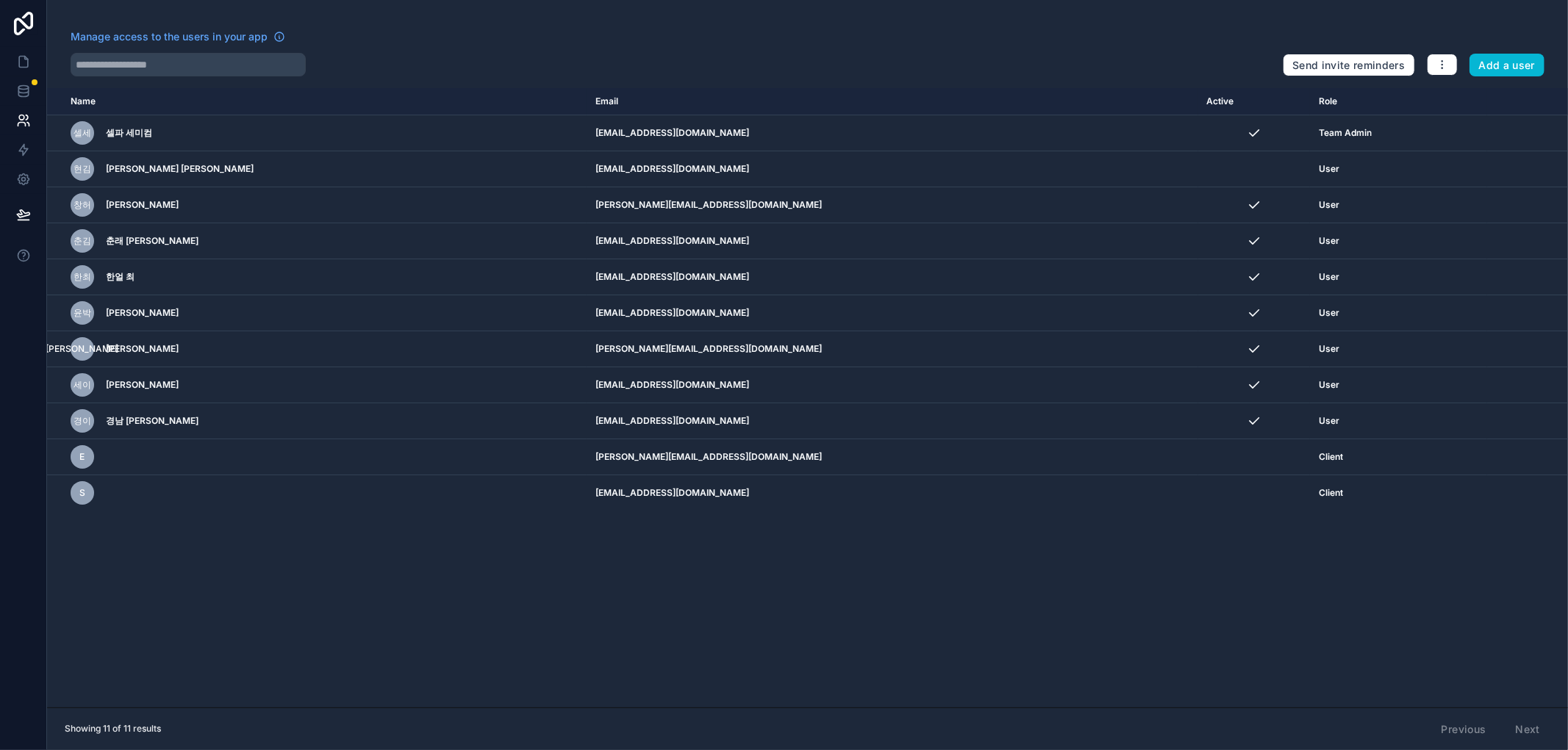
click at [809, 694] on div "Name Email Active Role userTable.email 셀세 셀파 세미컴 selpa@selpasemicom.com Team Ad…" at bounding box center [807, 398] width 1520 height 620
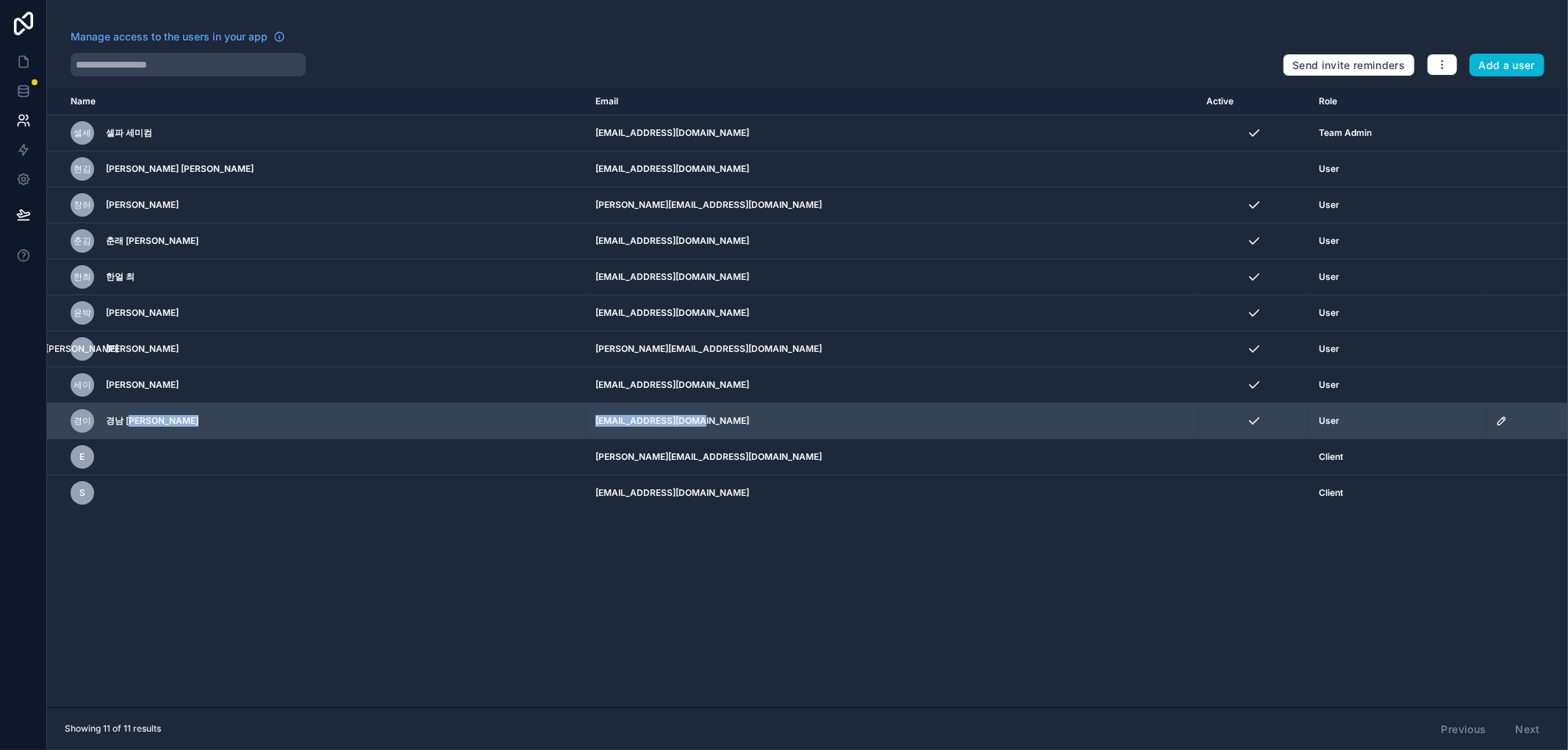
drag, startPoint x: 480, startPoint y: 425, endPoint x: 590, endPoint y: 431, distance: 110.2
click at [590, 431] on tr "경이 경남 이 tidlfn4743@gmail.com User" at bounding box center [807, 421] width 1520 height 36
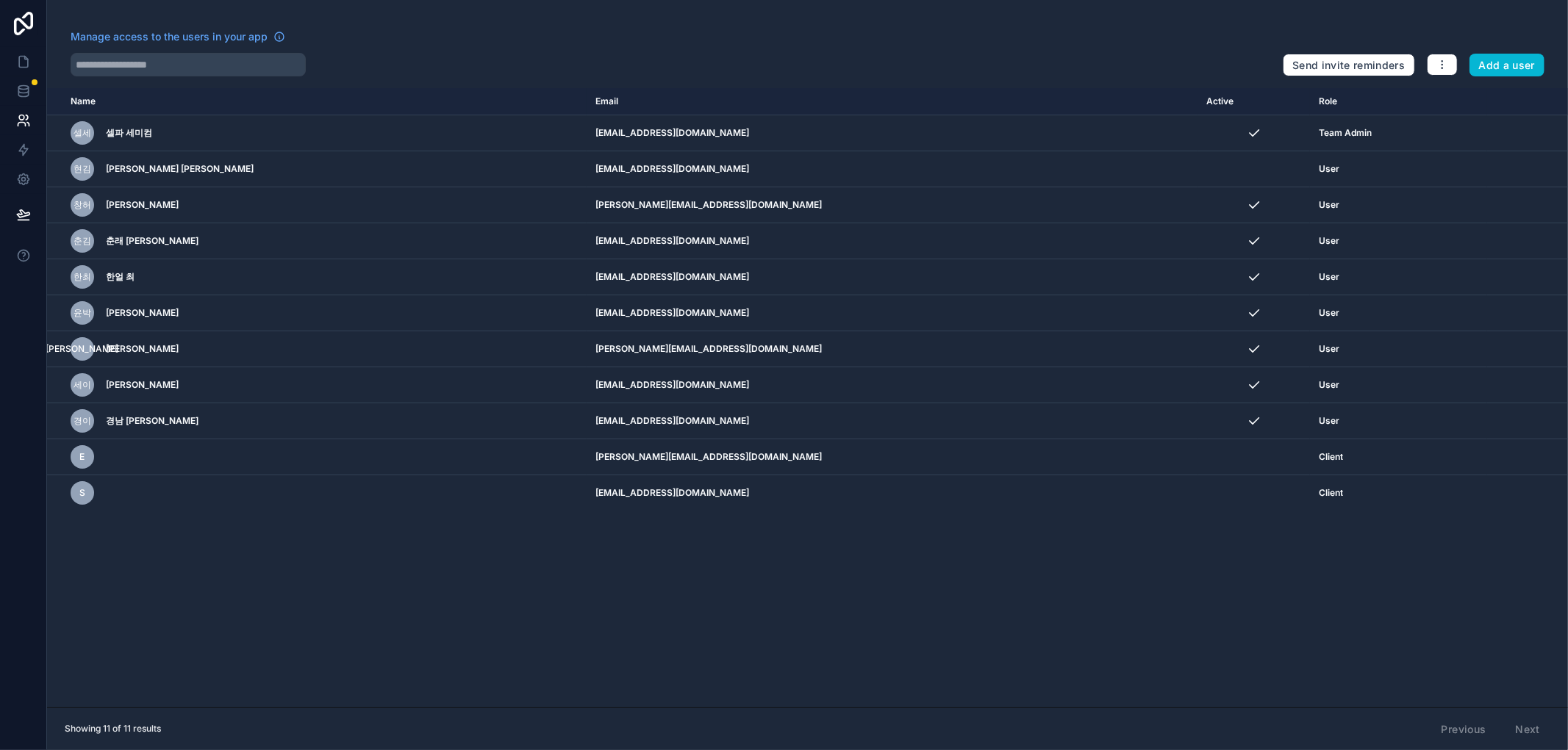
click at [710, 645] on div "Name Email Active Role userTable.email 셀세 셀파 세미컴 selpa@selpasemicom.com Team Ad…" at bounding box center [807, 398] width 1520 height 620
click at [20, 68] on icon at bounding box center [24, 62] width 9 height 11
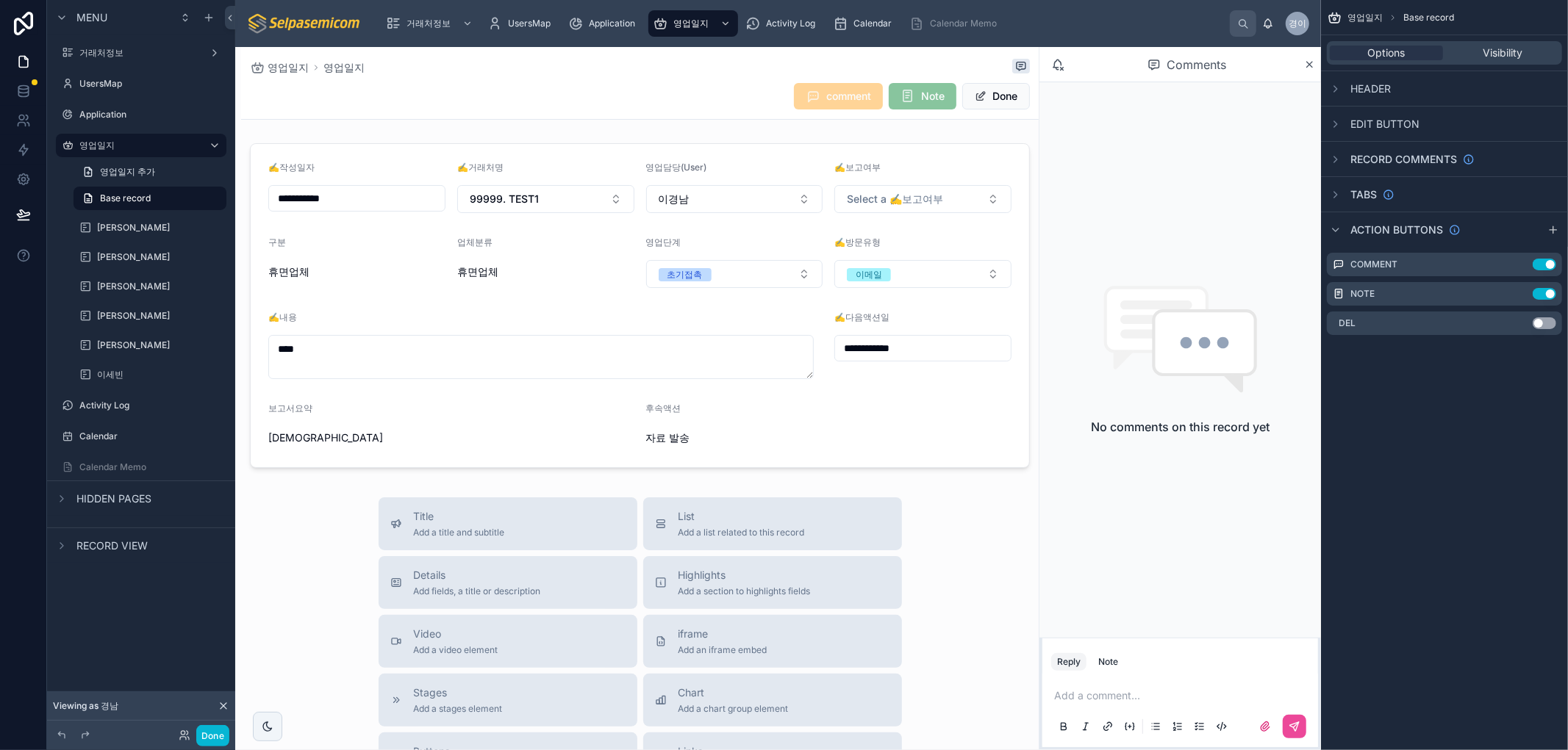
click at [965, 563] on div "Title Add a title and subtitle List Add a list related to this record Details A…" at bounding box center [640, 759] width 798 height 524
click at [679, 20] on span "영업일지" at bounding box center [690, 23] width 35 height 12
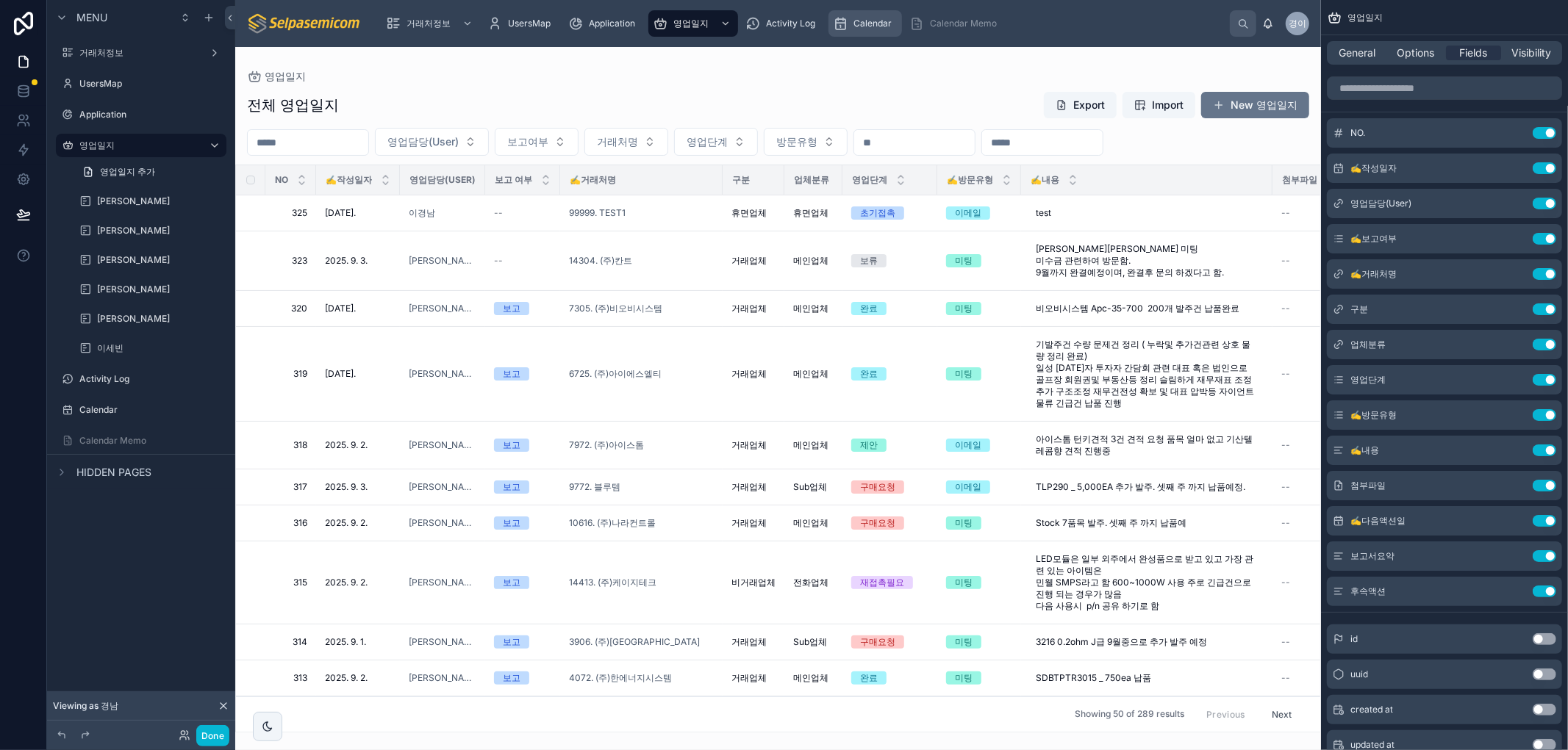
click at [851, 17] on div "Calendar" at bounding box center [865, 24] width 65 height 24
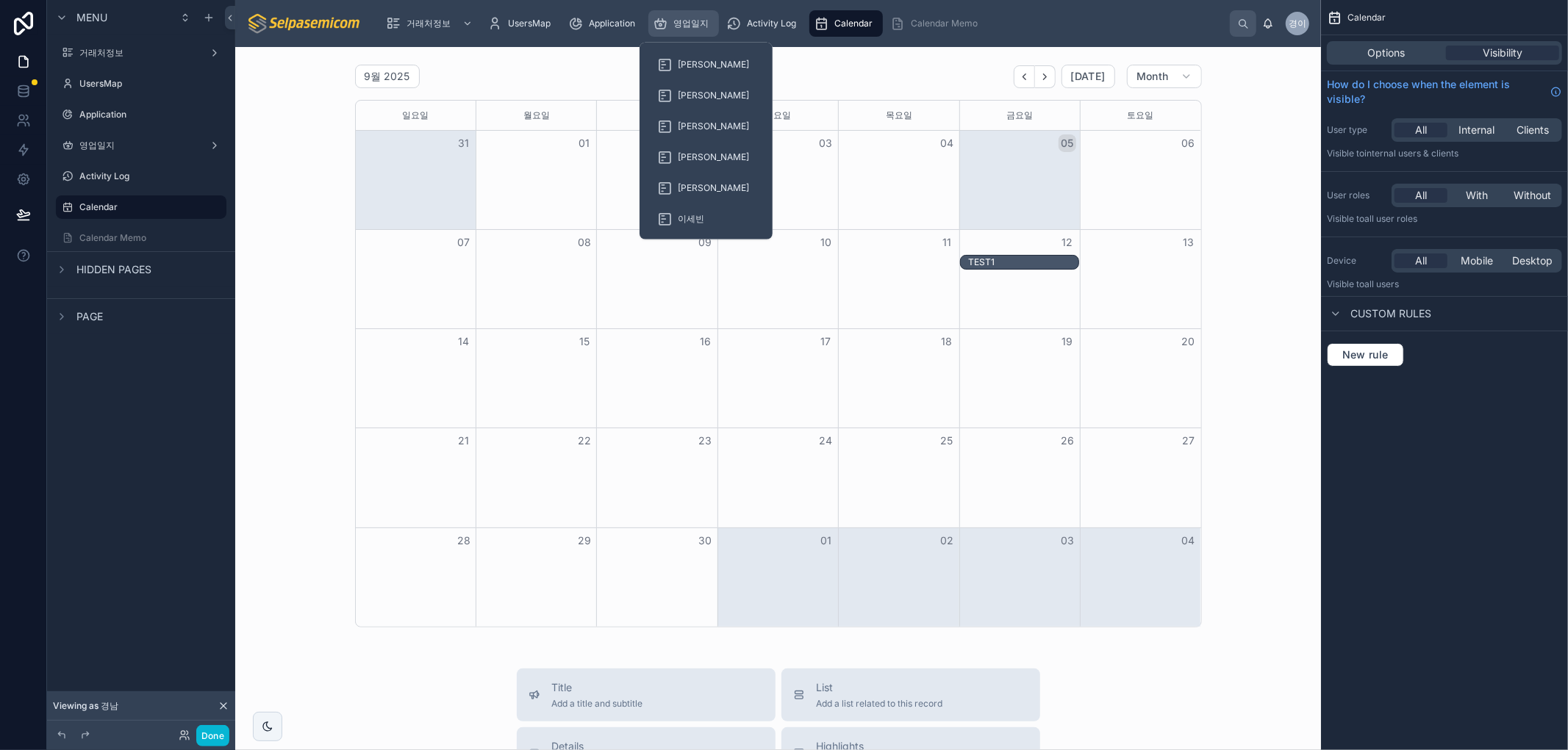
click at [701, 15] on div "영업일지" at bounding box center [683, 24] width 61 height 24
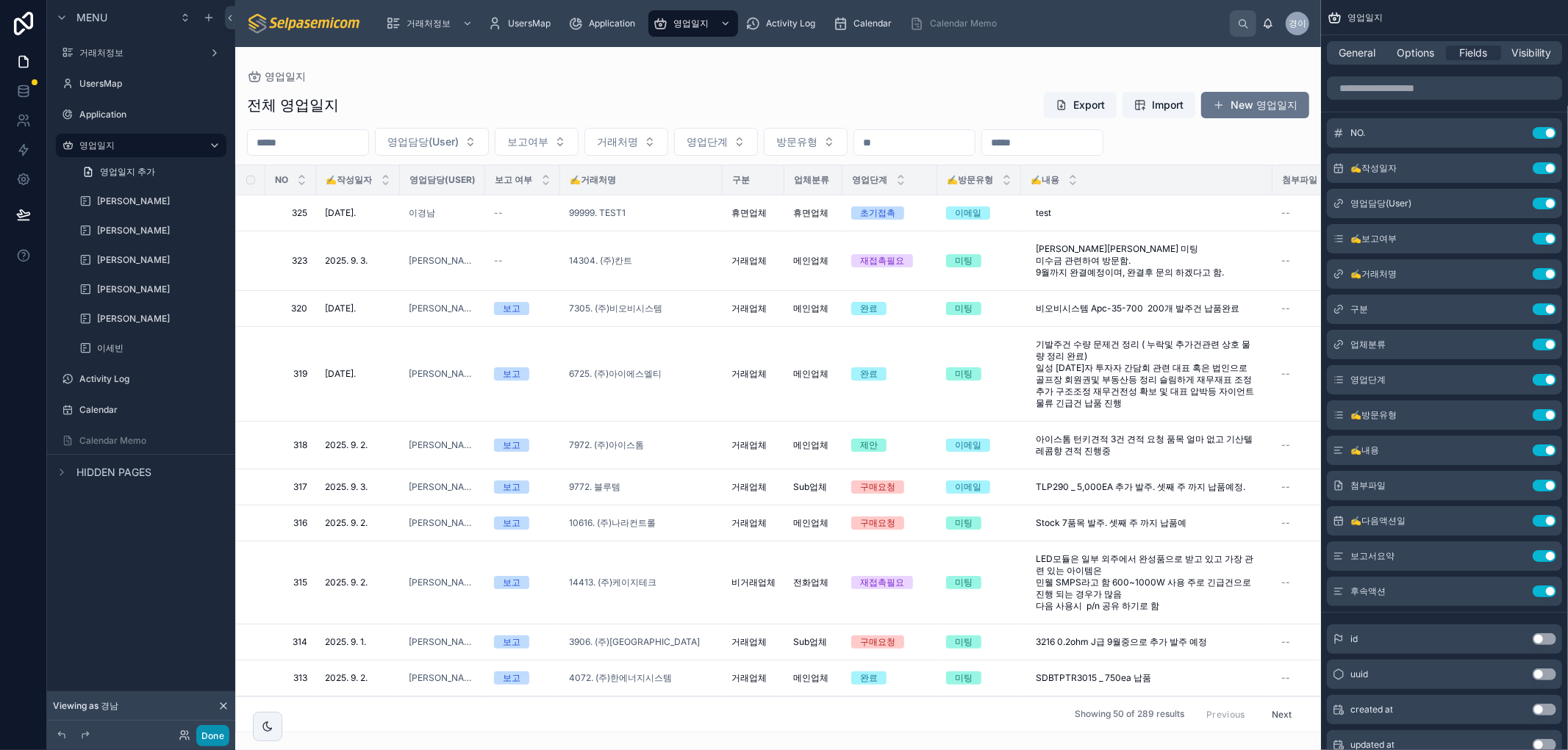
click at [197, 735] on button "Done" at bounding box center [213, 735] width 33 height 21
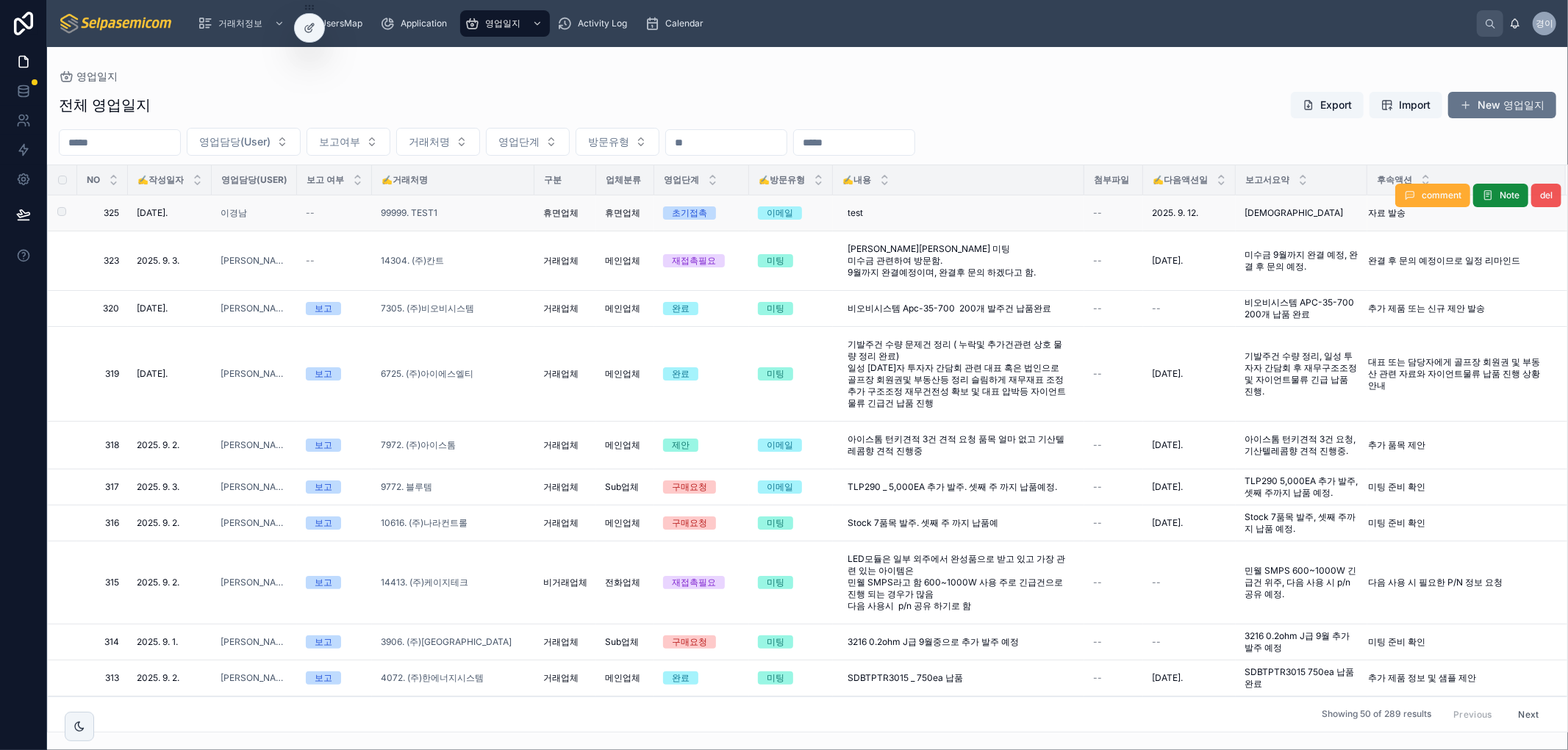
click at [1540, 196] on span "del" at bounding box center [1546, 195] width 13 height 12
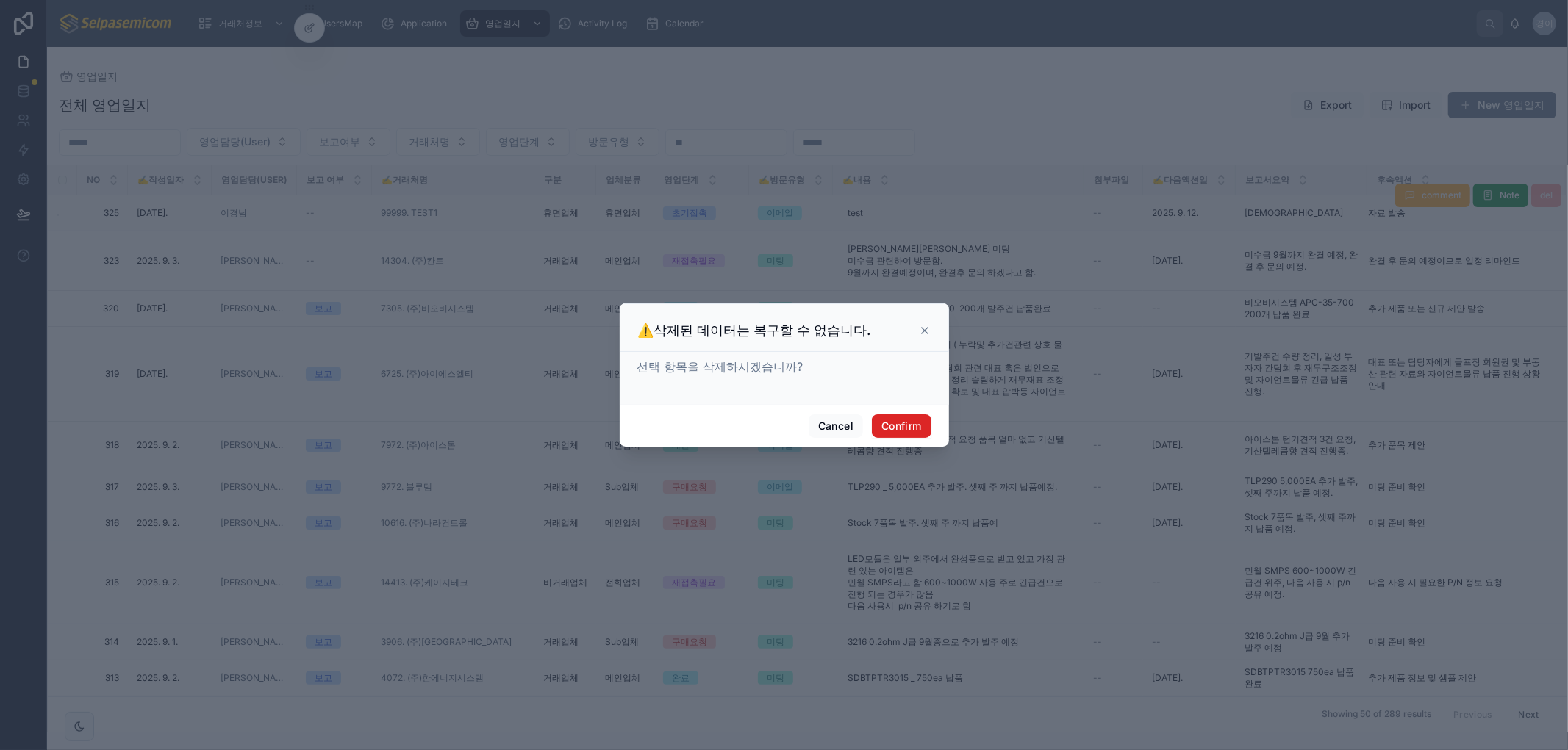
click at [891, 427] on button "Confirm" at bounding box center [901, 426] width 59 height 24
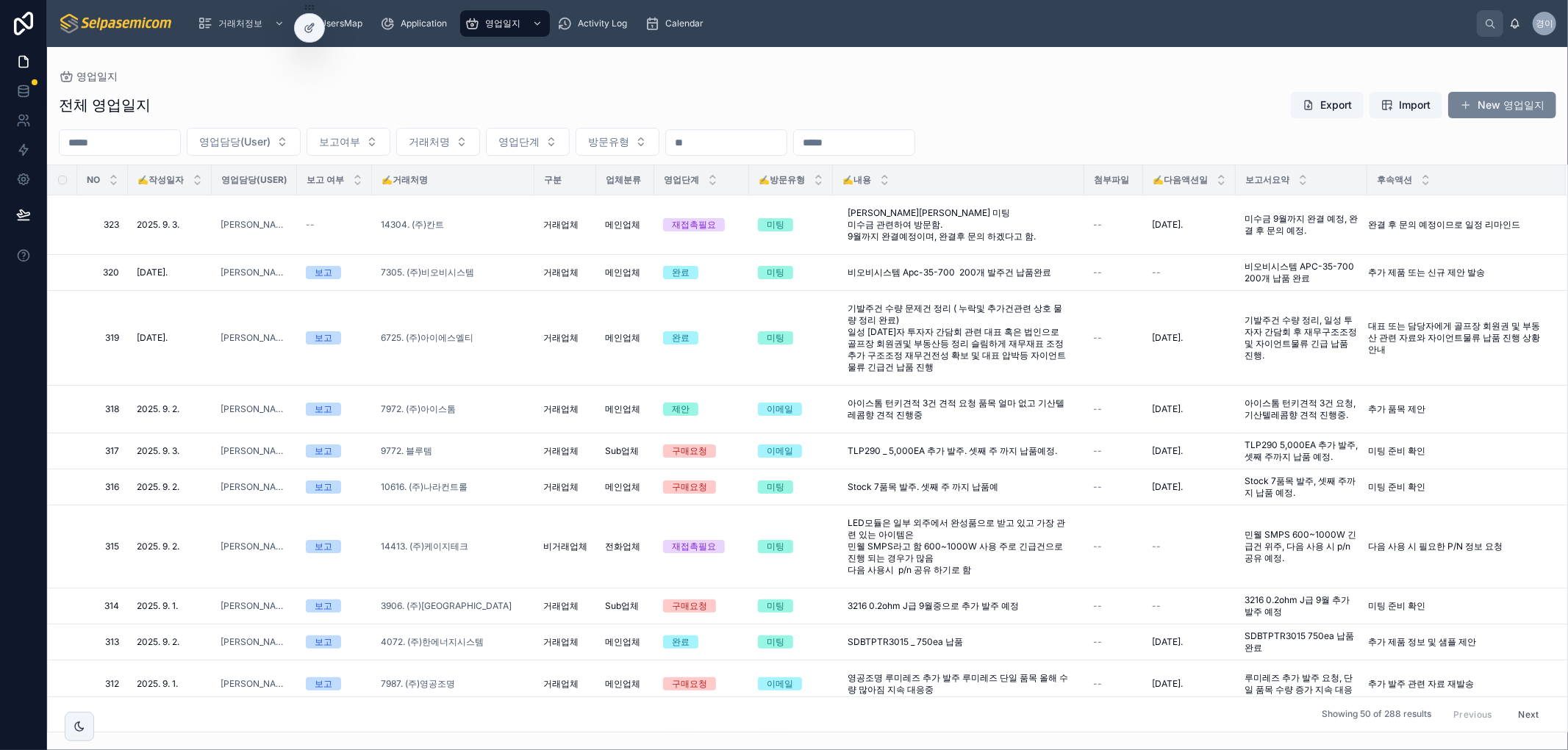
click at [1470, 102] on span at bounding box center [1465, 105] width 12 height 12
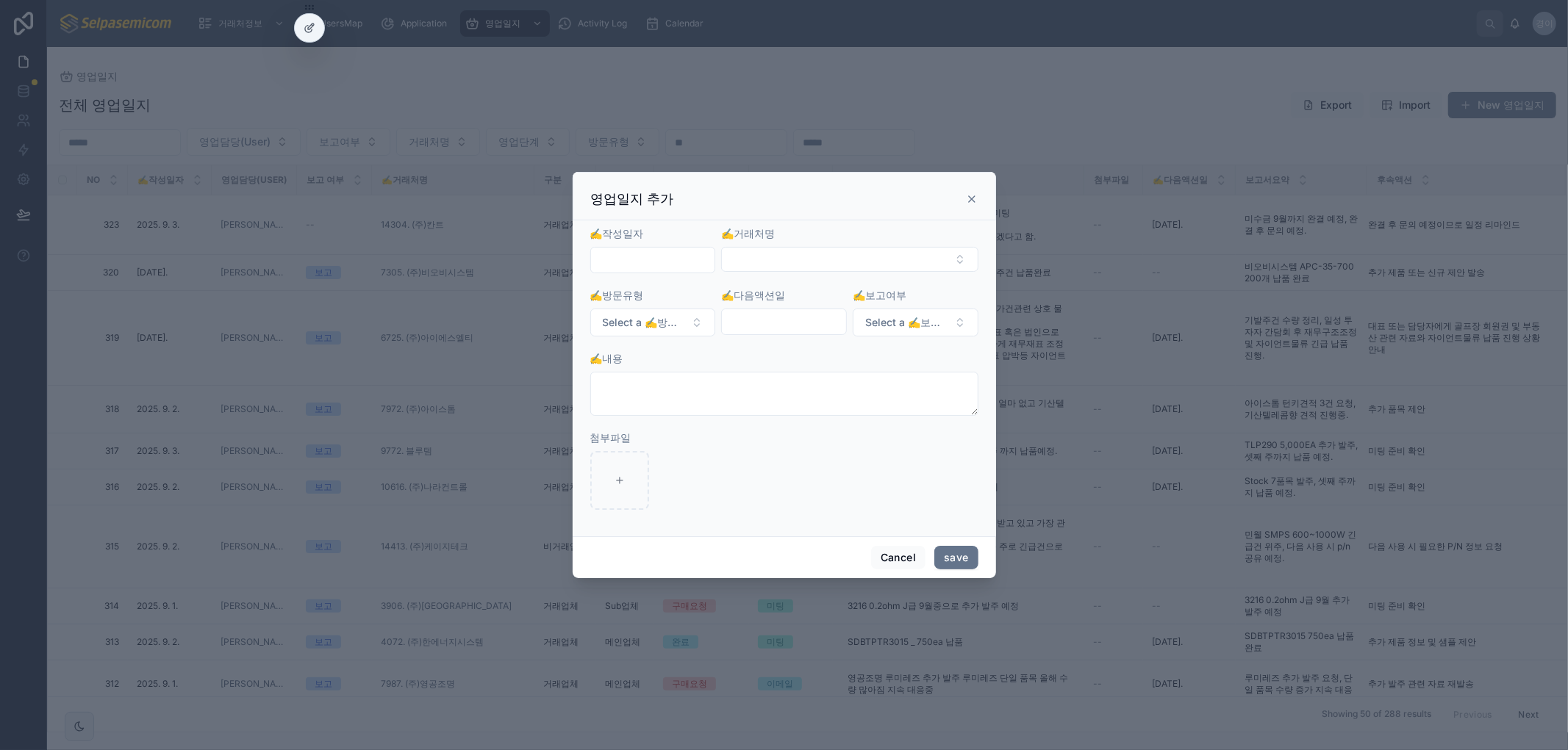
click at [642, 247] on div at bounding box center [653, 259] width 126 height 27
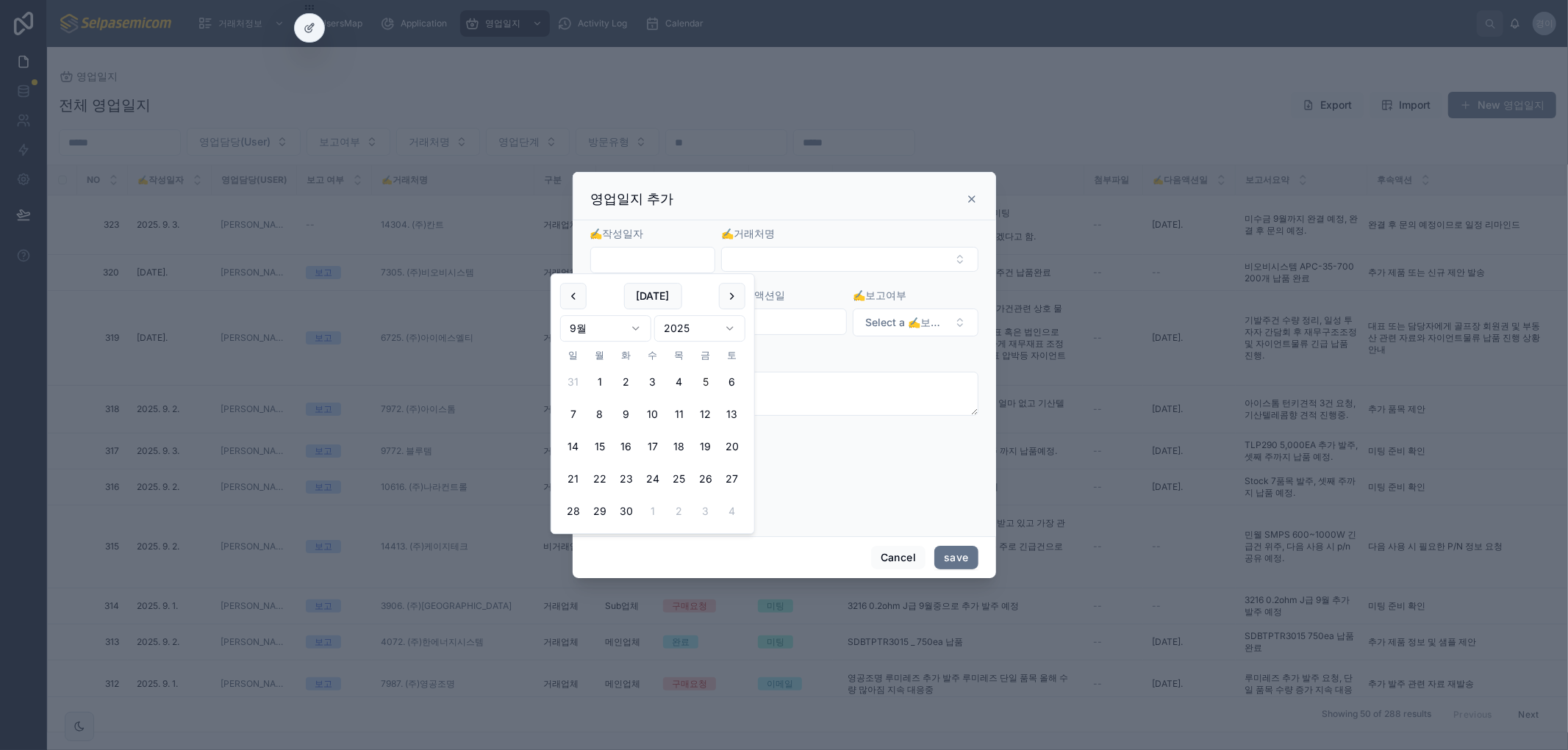
drag, startPoint x: 641, startPoint y: 254, endPoint x: 660, endPoint y: 270, distance: 24.8
click at [641, 255] on input "text" at bounding box center [652, 259] width 124 height 20
click at [701, 413] on button "12" at bounding box center [705, 414] width 27 height 27
type input "**********"
click at [758, 249] on button "Select Button" at bounding box center [849, 259] width 257 height 25
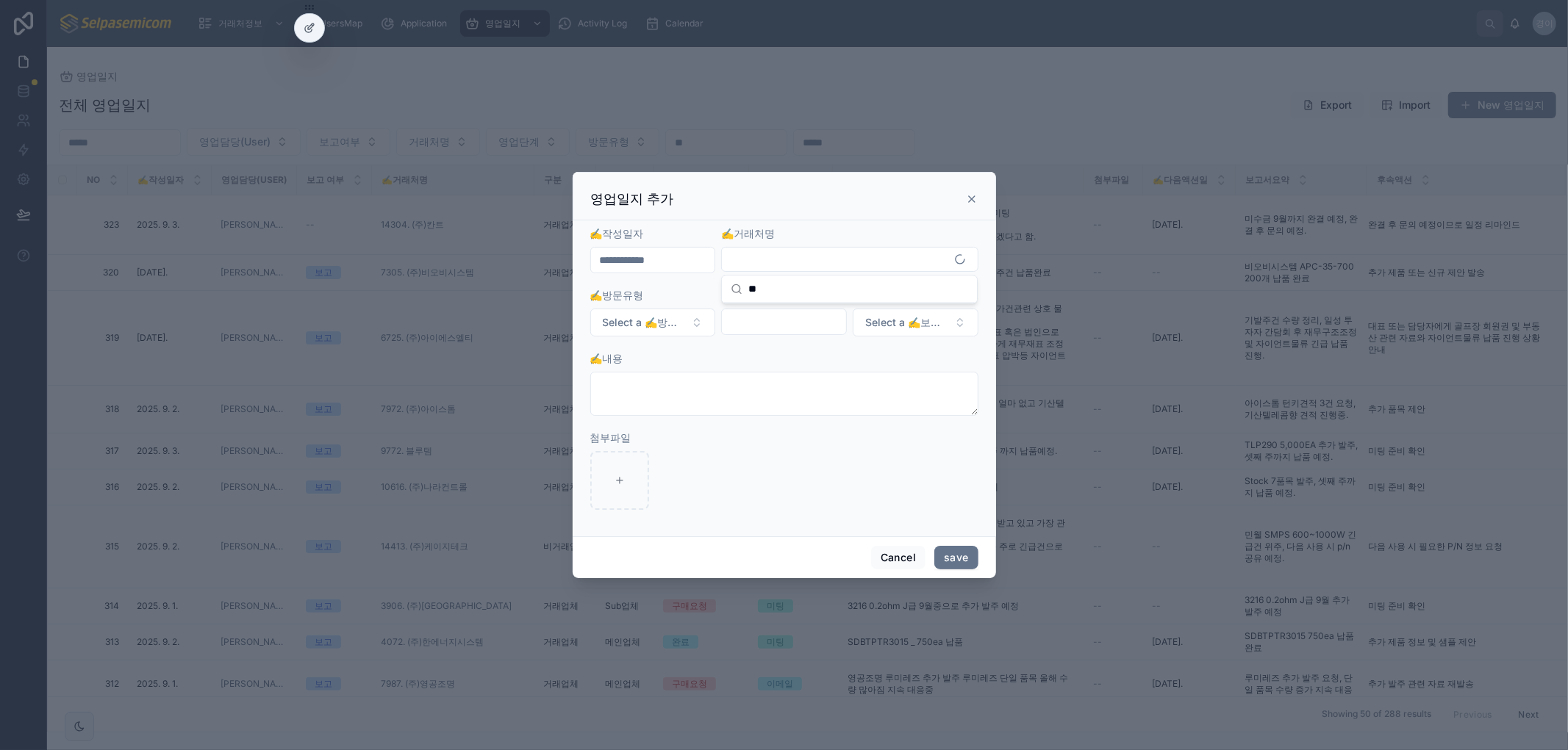
type input "*"
type input "****"
click at [790, 322] on span "99999. TEST1" at bounding box center [765, 317] width 69 height 15
drag, startPoint x: 761, startPoint y: 351, endPoint x: 689, endPoint y: 324, distance: 76.9
click at [760, 349] on form "**********" at bounding box center [784, 375] width 388 height 300
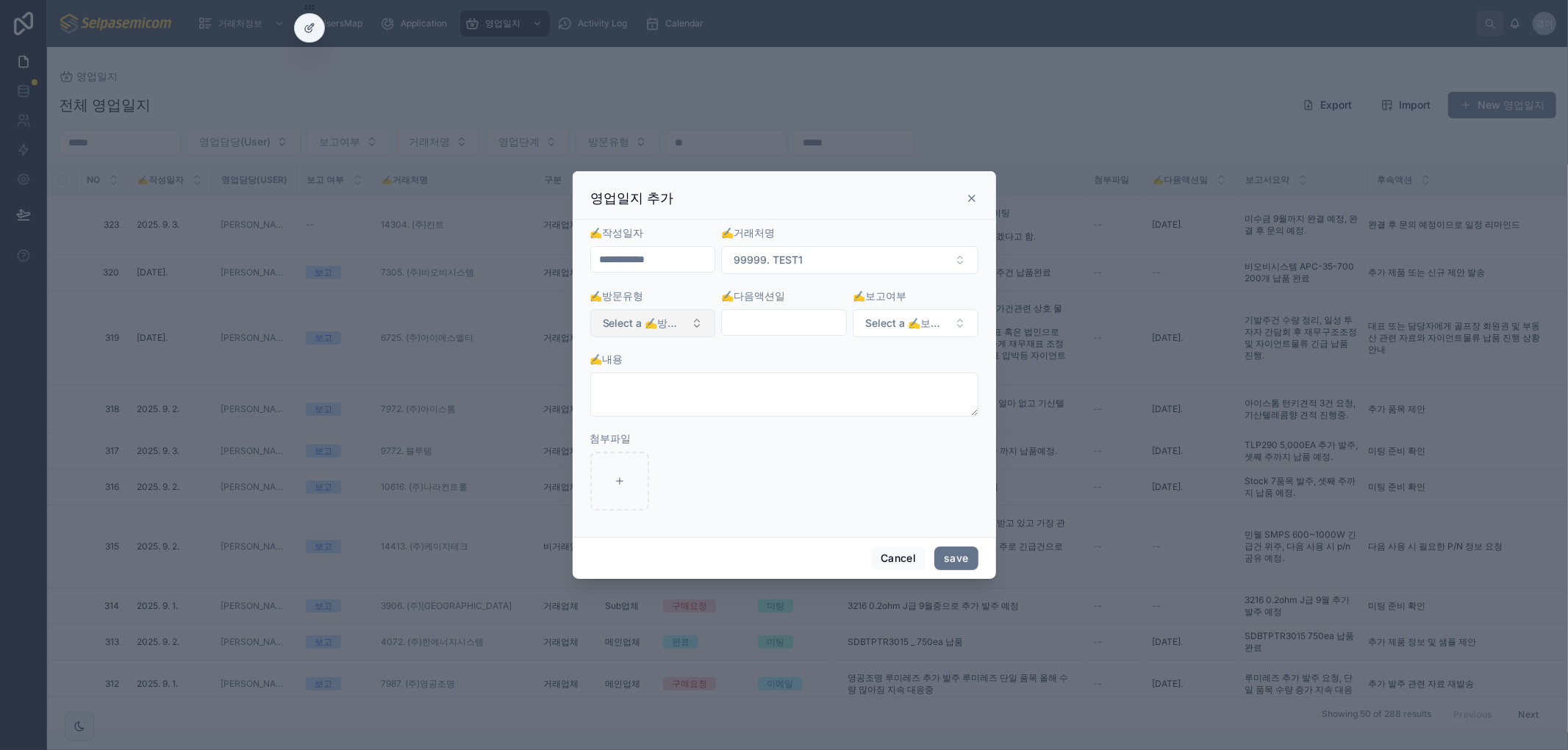
click at [688, 324] on button "Select a ✍️방문유형" at bounding box center [653, 323] width 126 height 28
click at [590, 379] on div "전화" at bounding box center [588, 382] width 17 height 13
click at [783, 338] on form "**********" at bounding box center [784, 375] width 388 height 300
click at [777, 331] on input "text" at bounding box center [783, 323] width 124 height 20
click at [840, 509] on button "19" at bounding box center [836, 509] width 27 height 27
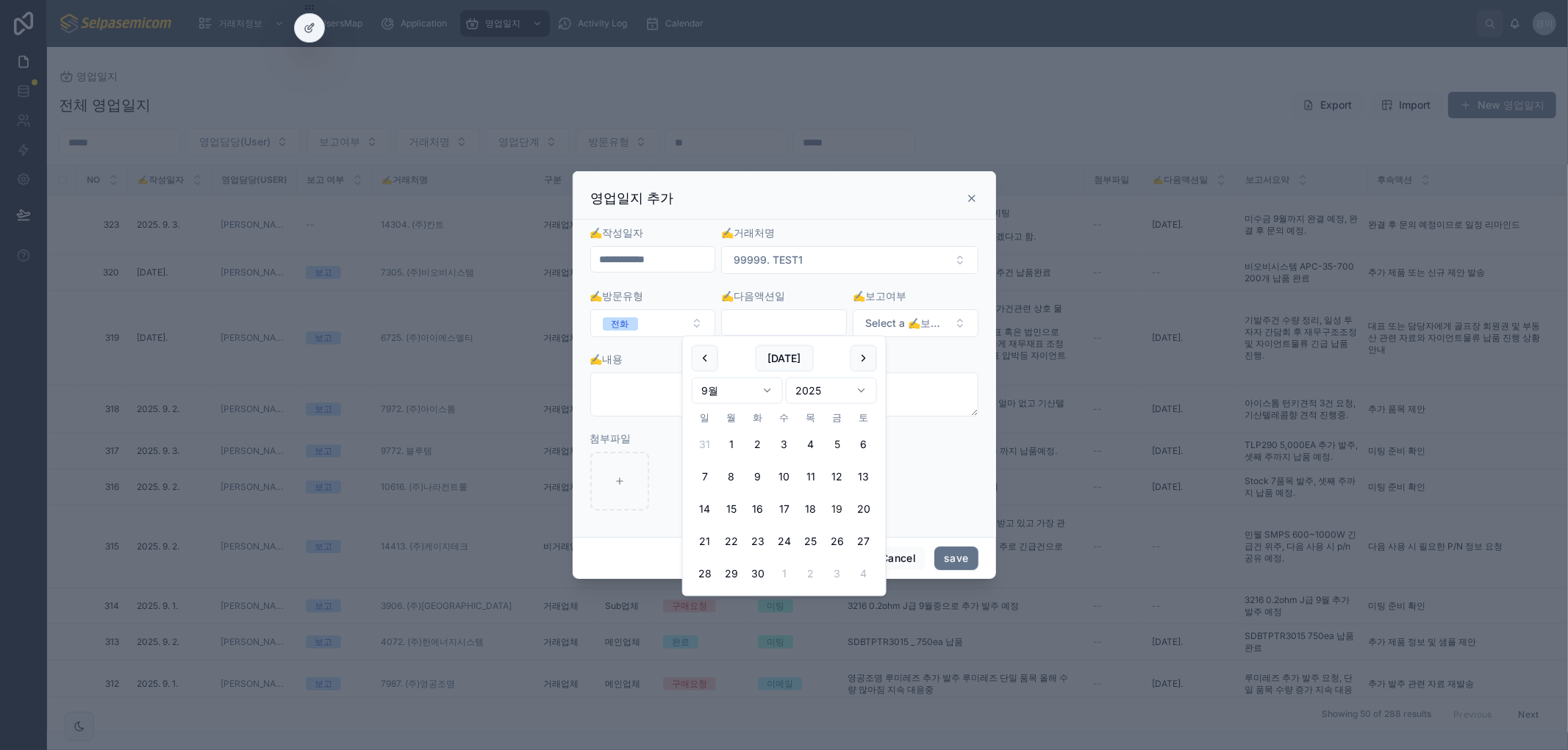
type input "**********"
click at [943, 358] on div "✍️내용" at bounding box center [784, 359] width 388 height 15
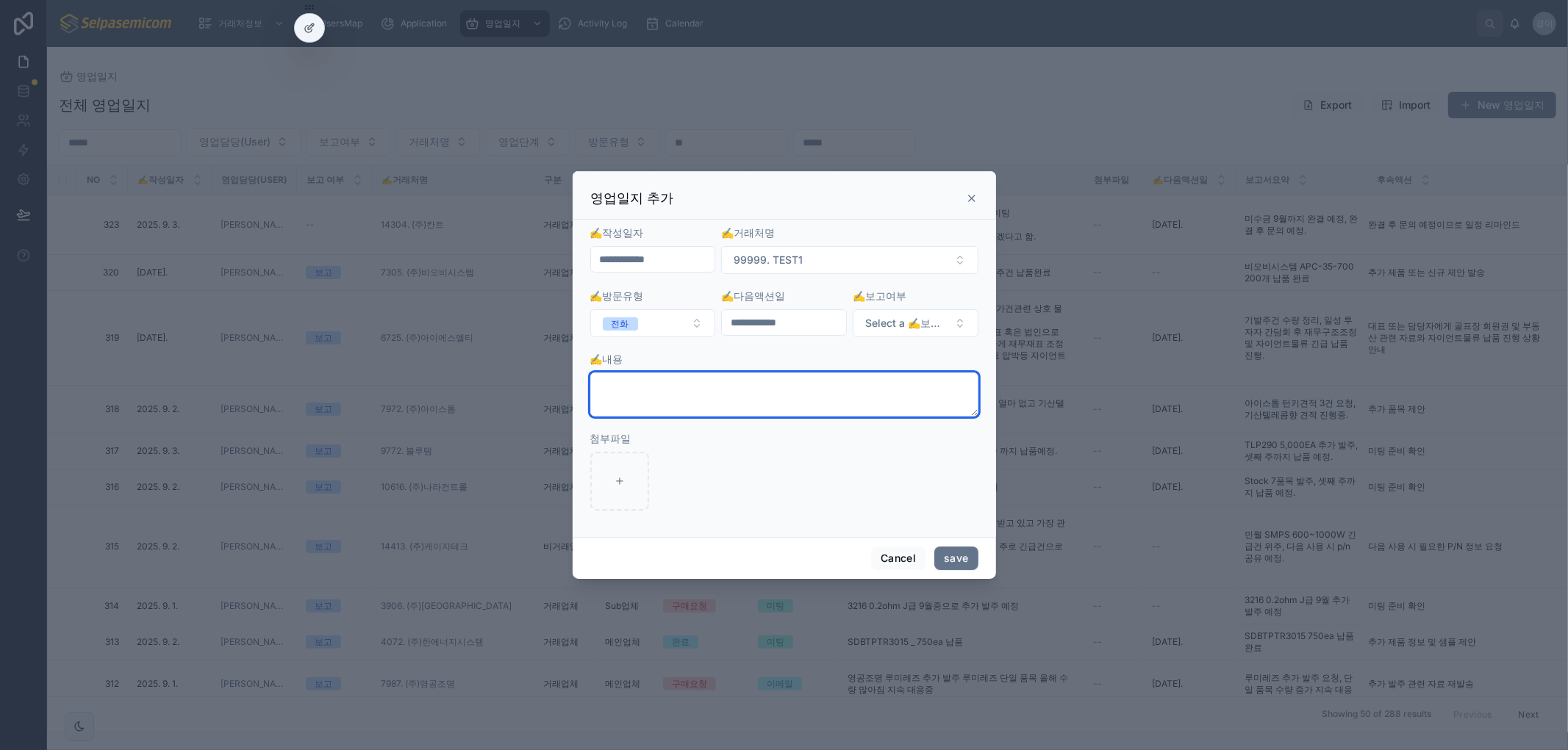
click at [701, 399] on textarea at bounding box center [784, 394] width 388 height 44
type textarea "**********"
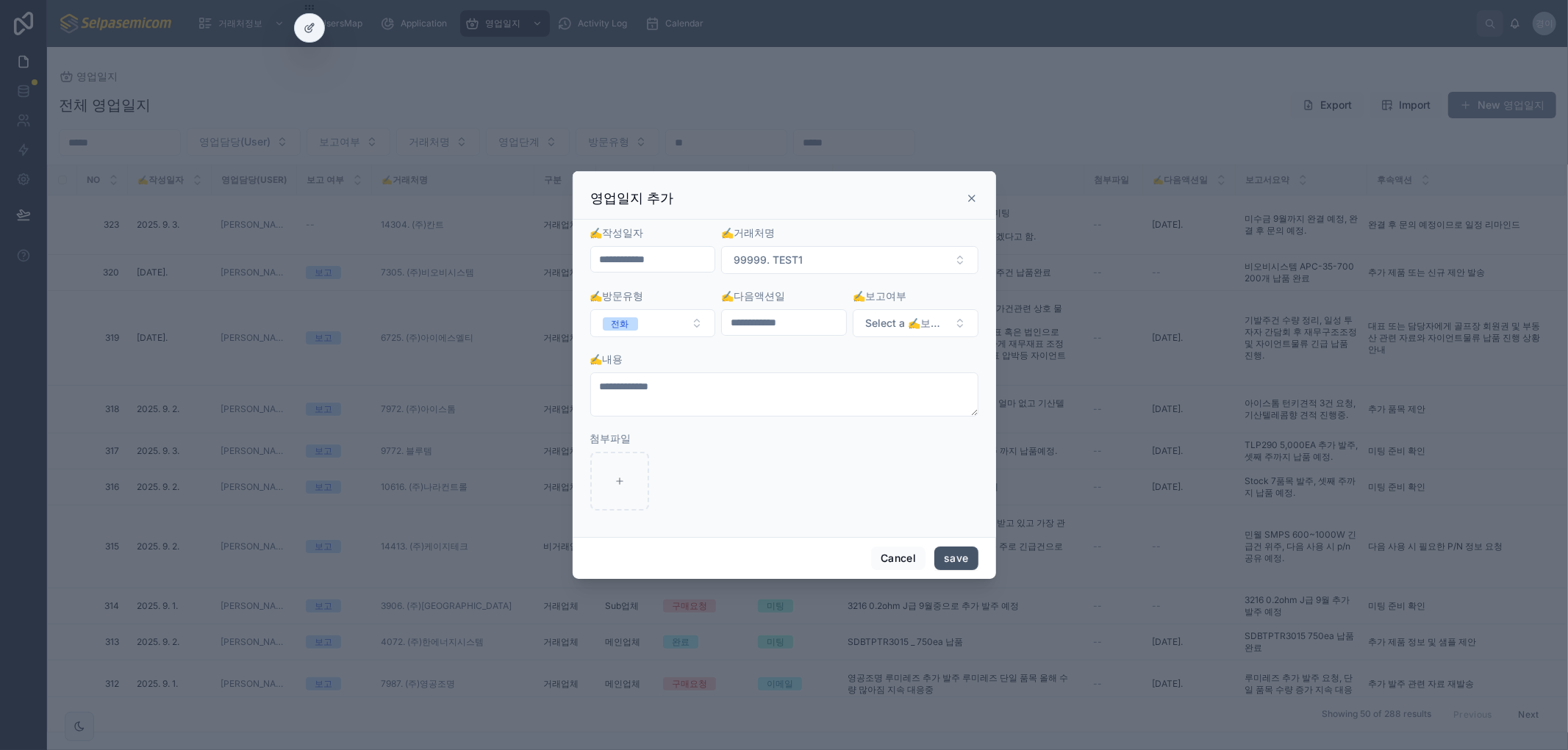
drag, startPoint x: 944, startPoint y: 544, endPoint x: 950, endPoint y: 551, distance: 9.2
click at [950, 549] on div "Cancel save" at bounding box center [784, 558] width 424 height 42
click at [950, 549] on button "save" at bounding box center [955, 558] width 43 height 24
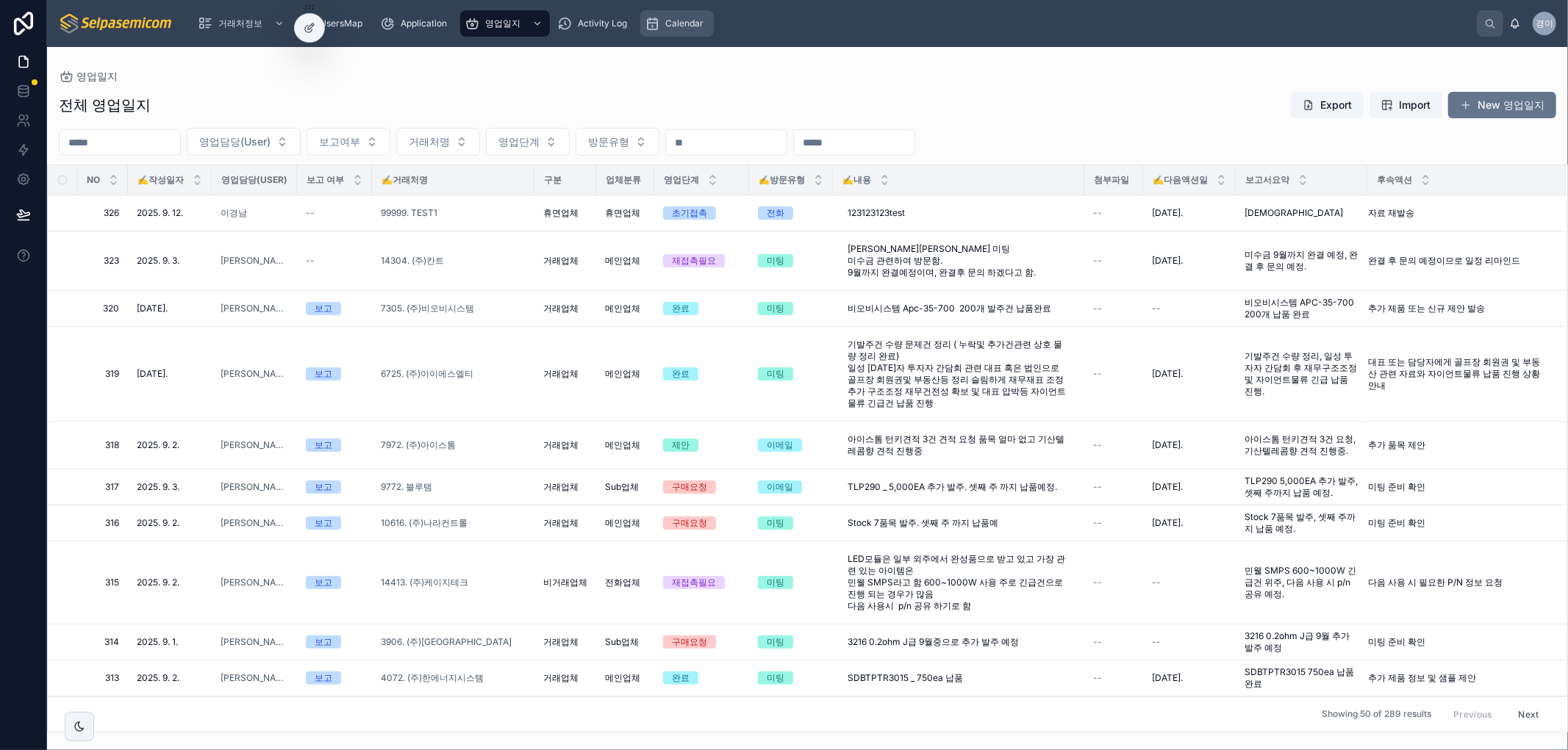
click at [676, 33] on div "Calendar" at bounding box center [677, 24] width 65 height 24
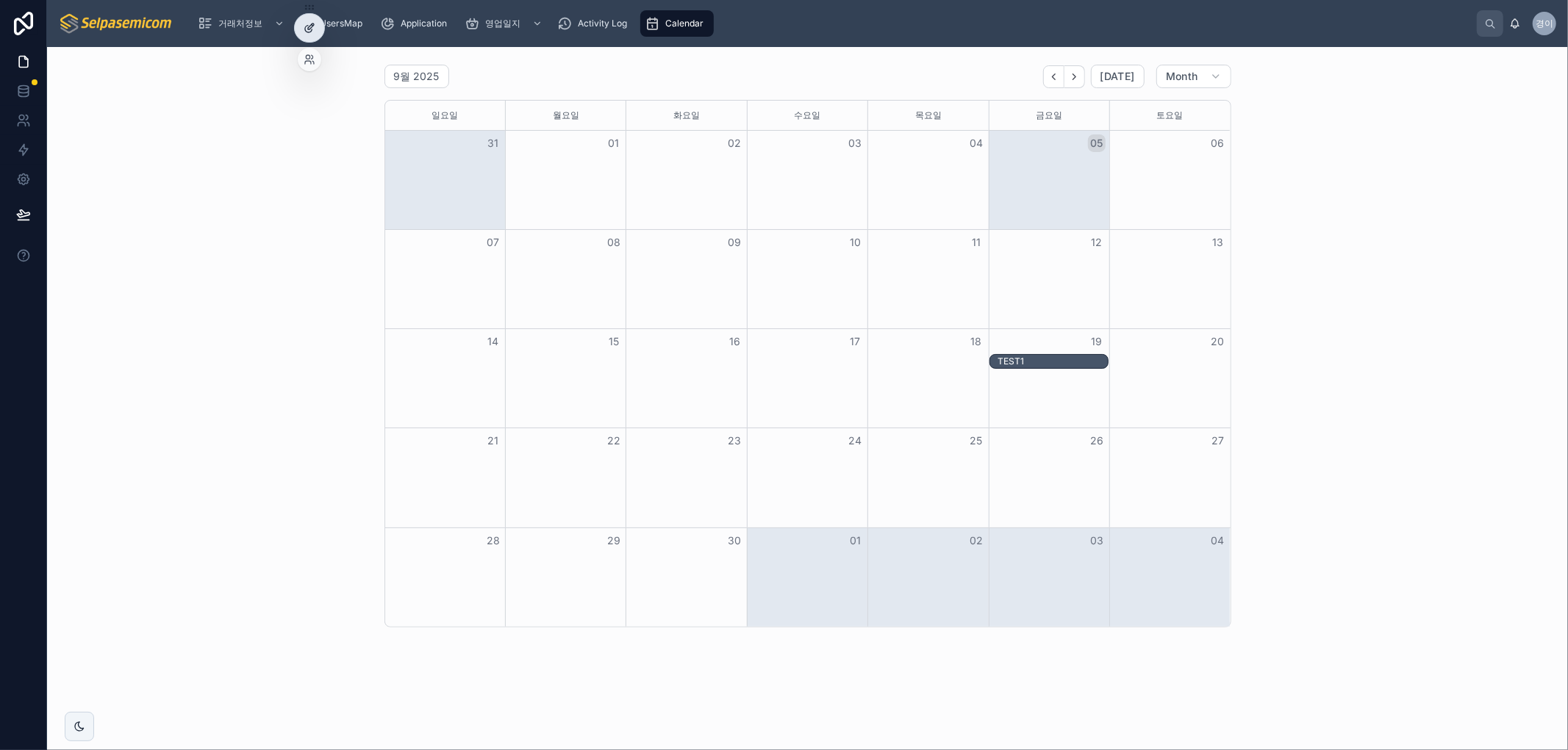
click at [320, 29] on div at bounding box center [309, 28] width 29 height 28
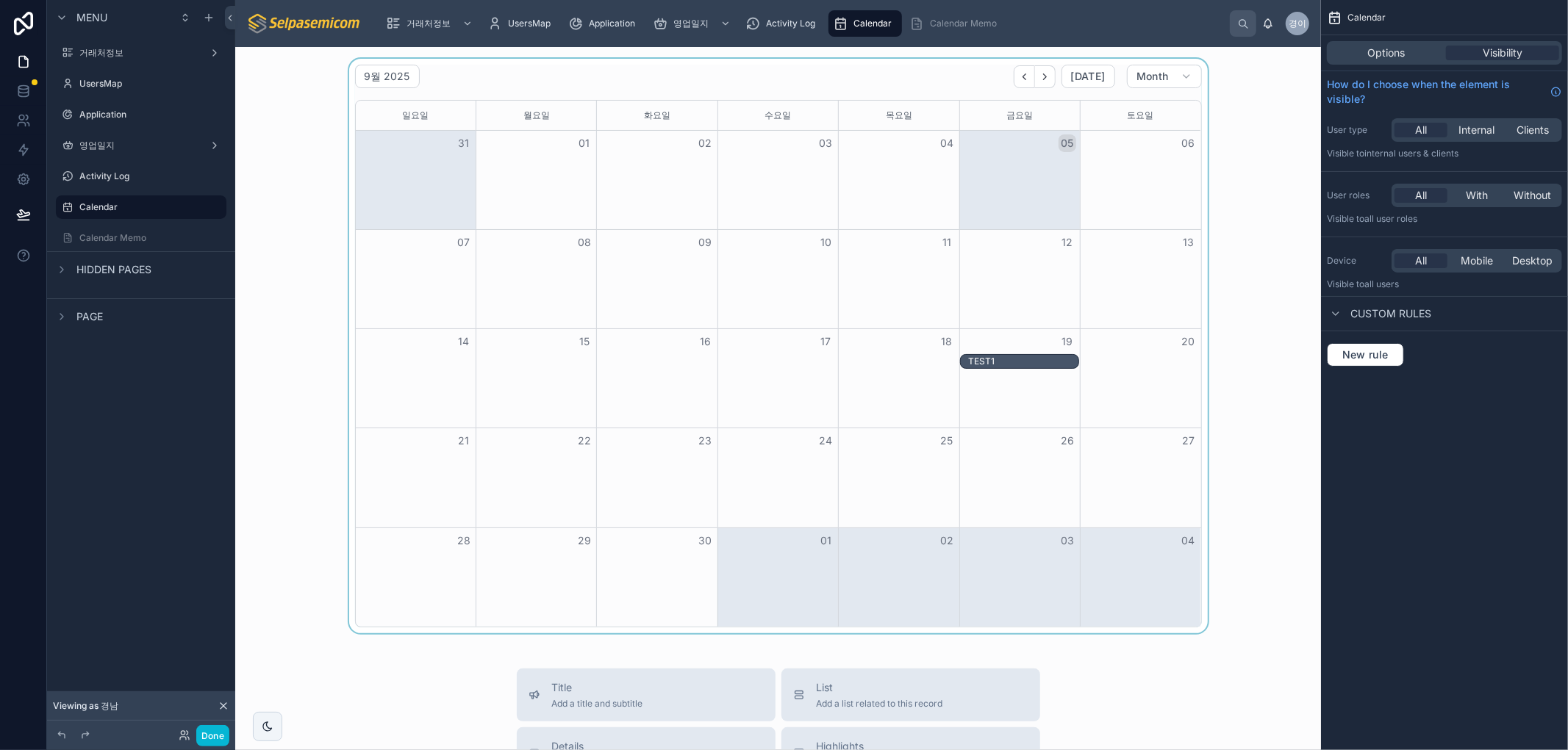
click at [1275, 379] on div at bounding box center [778, 346] width 1062 height 575
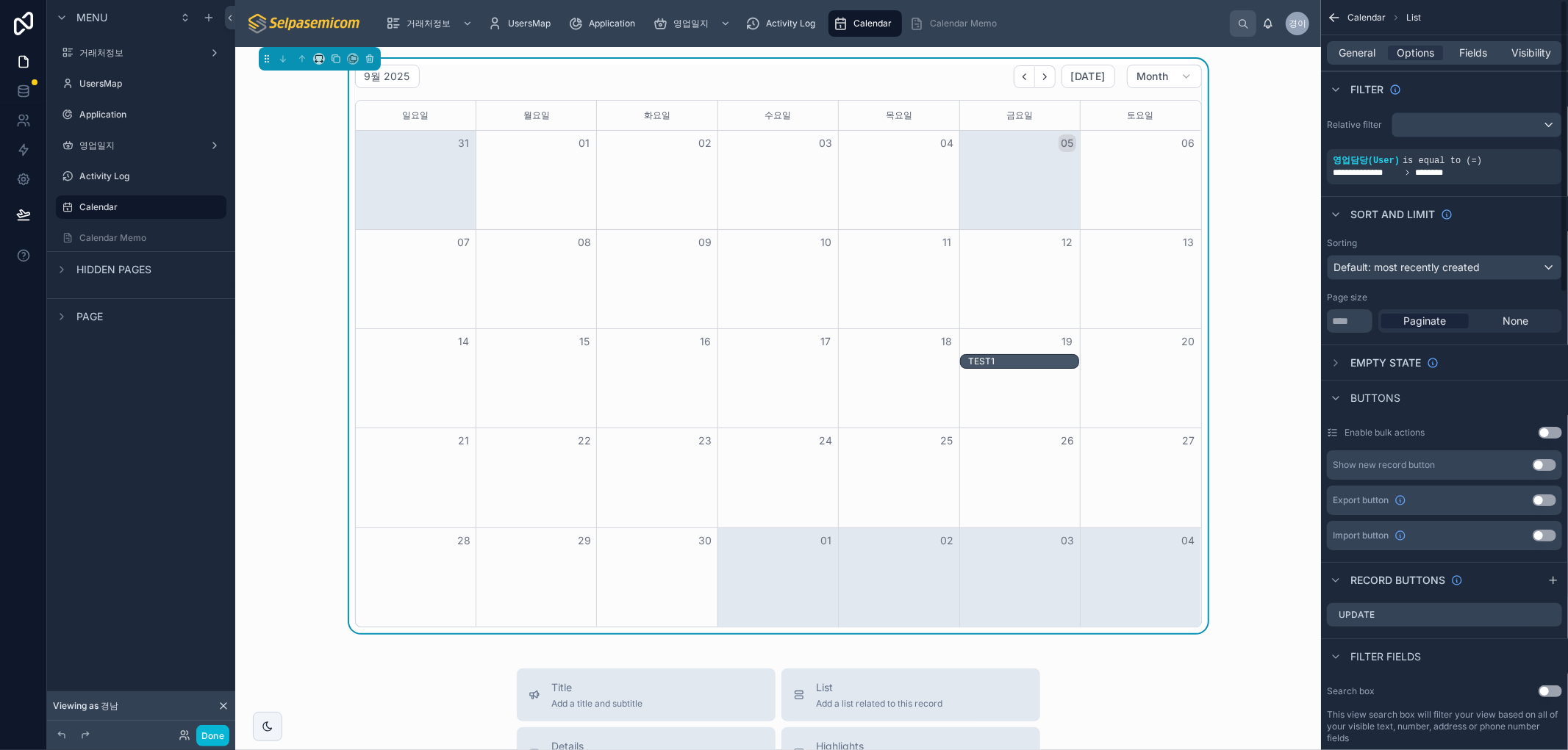
click at [1264, 431] on div "9월 2025 Today Month 일요일 월요일 화요일 수요일 목요일 금요일 토요일 31 01 02 03 04 05 06 07 08 09 1…" at bounding box center [778, 346] width 1062 height 575
click at [853, 22] on div "Calendar" at bounding box center [865, 24] width 65 height 24
click at [207, 731] on button "Done" at bounding box center [213, 735] width 33 height 21
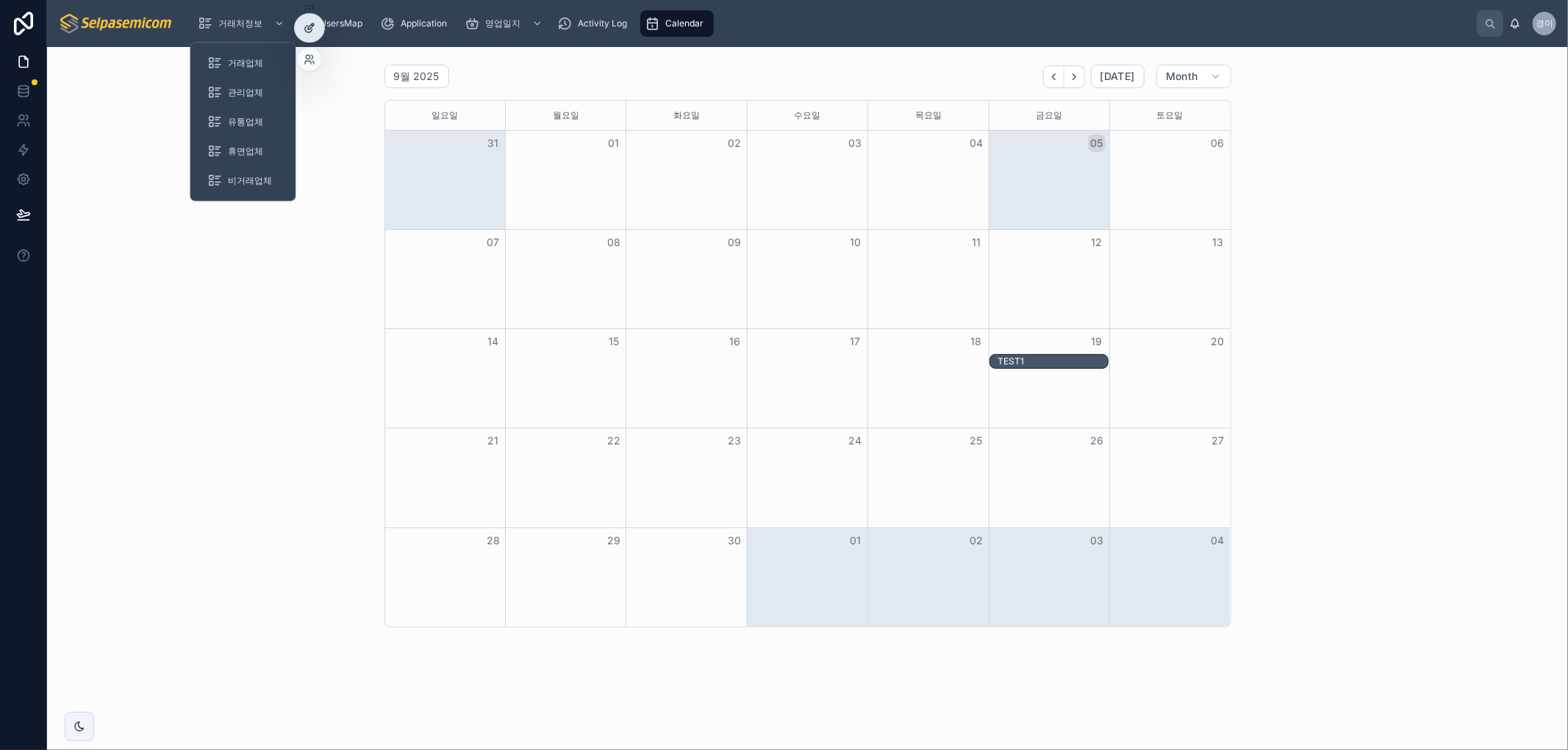
click at [305, 32] on icon at bounding box center [309, 28] width 12 height 12
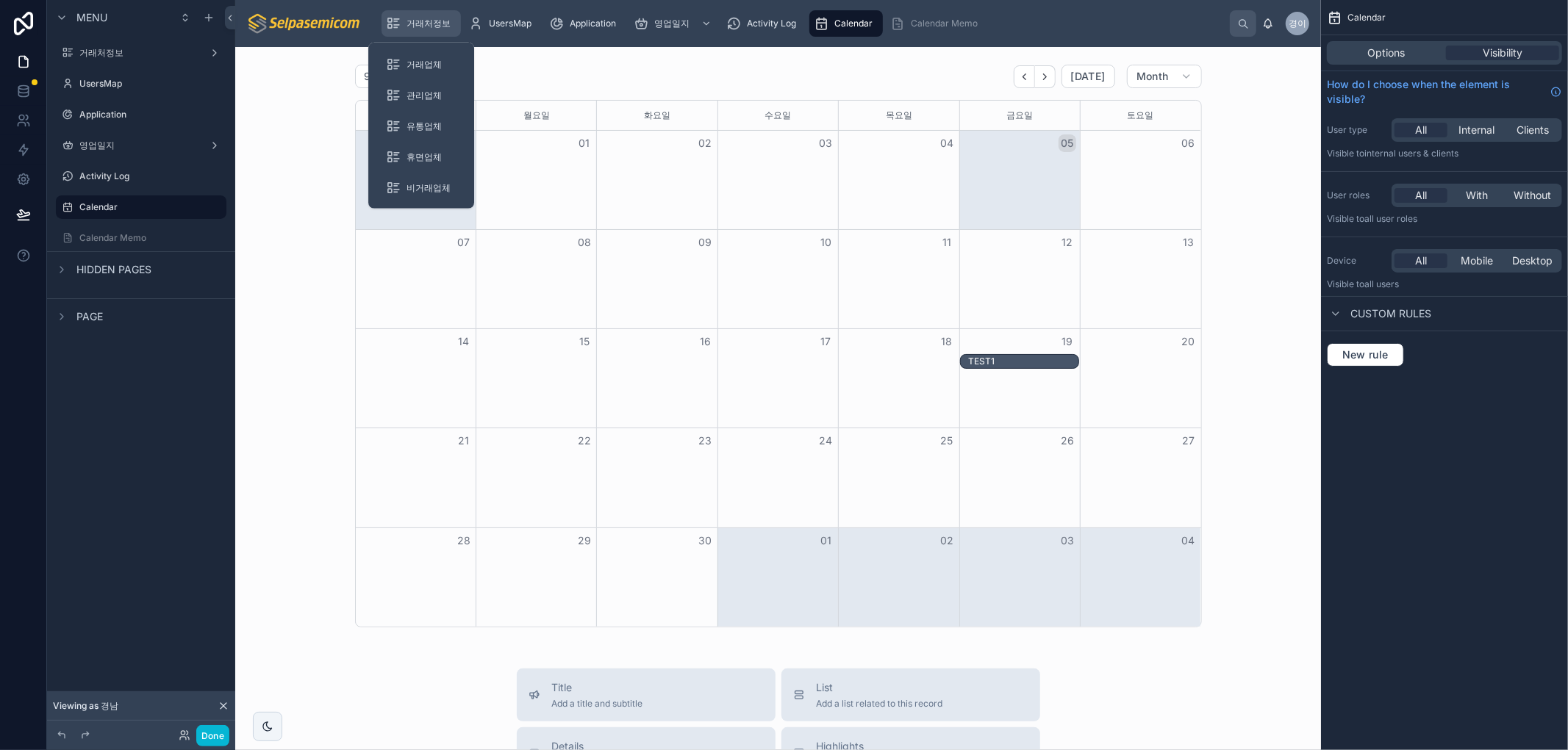
click at [409, 22] on span "거래처정보" at bounding box center [428, 23] width 44 height 12
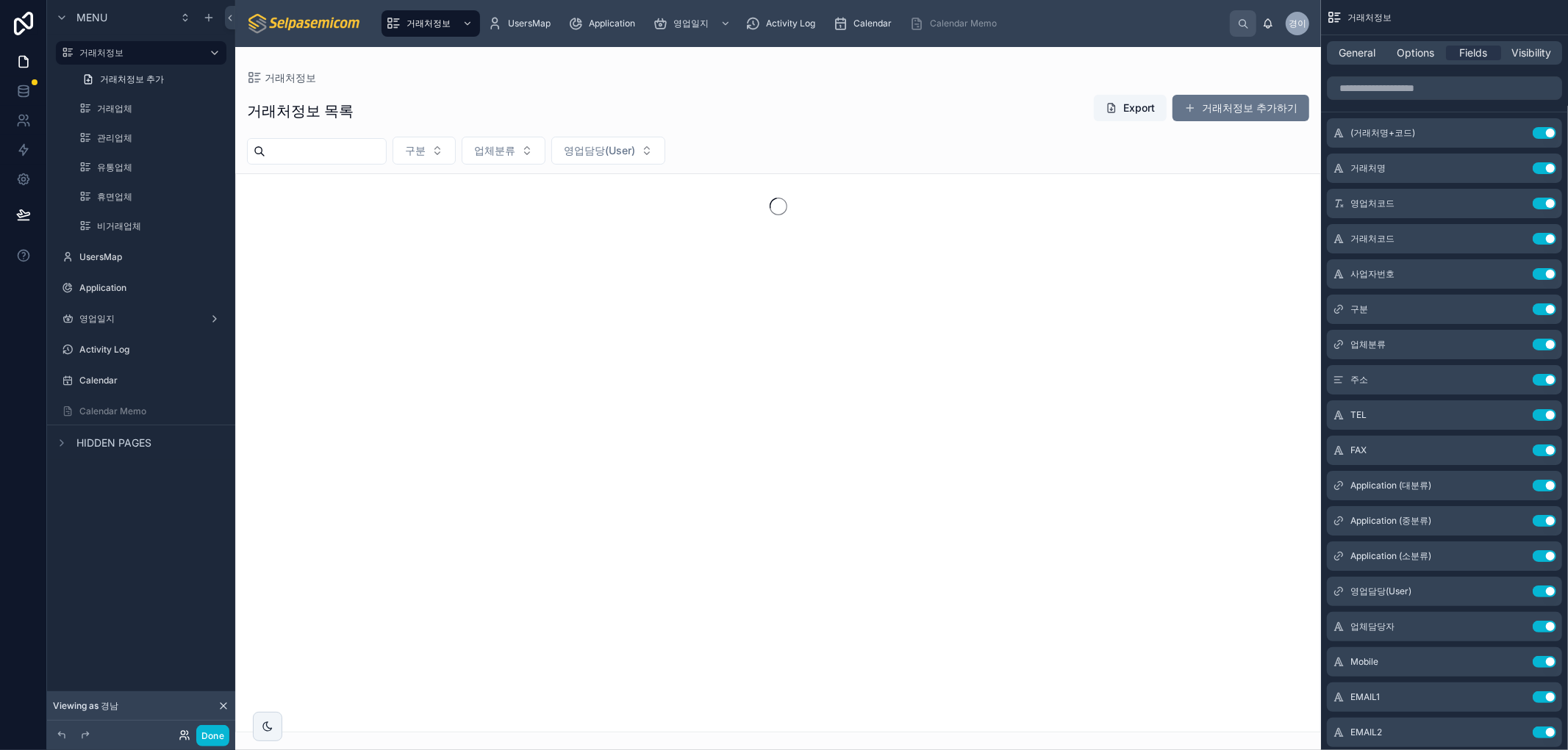
click at [182, 738] on icon at bounding box center [184, 735] width 12 height 12
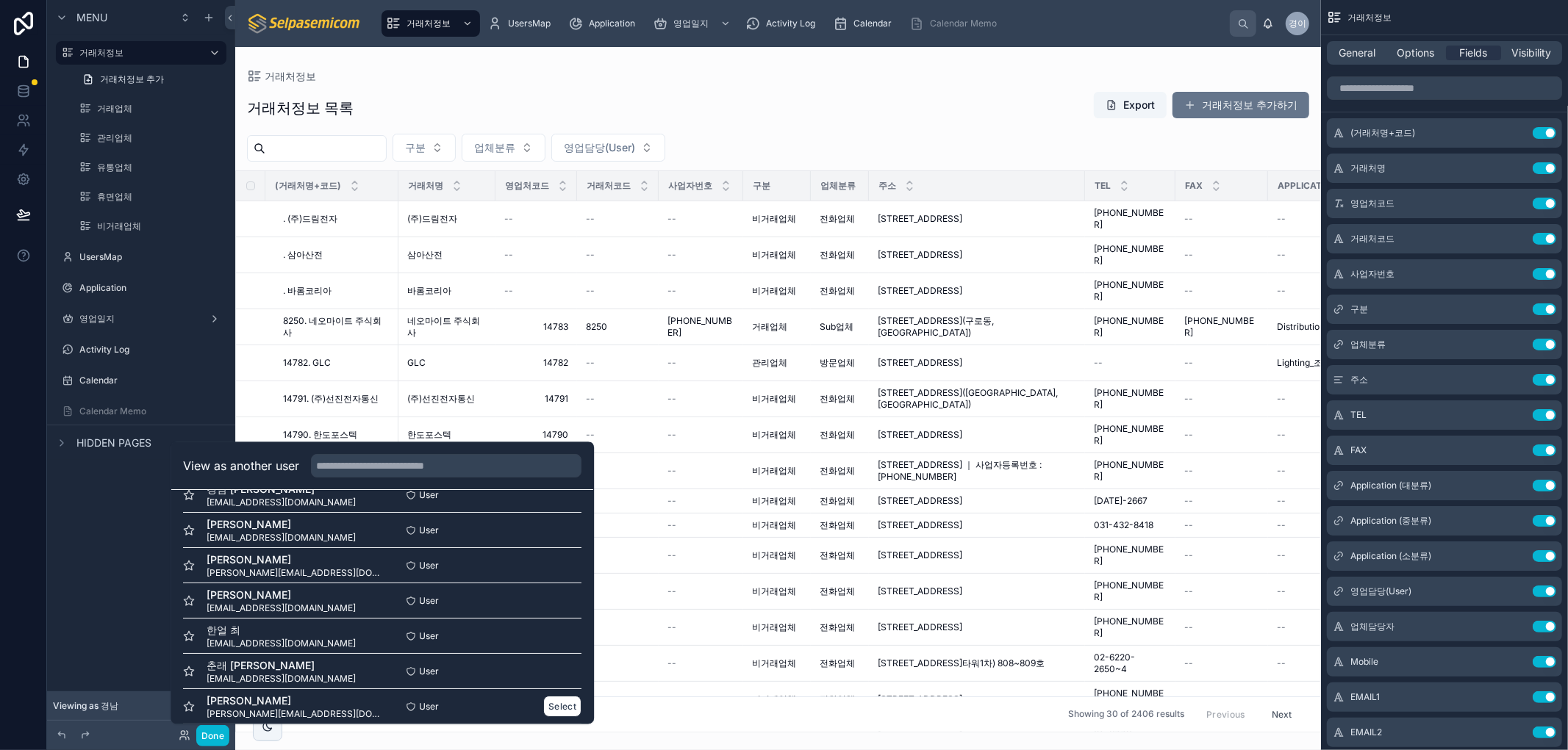
scroll to position [178, 0]
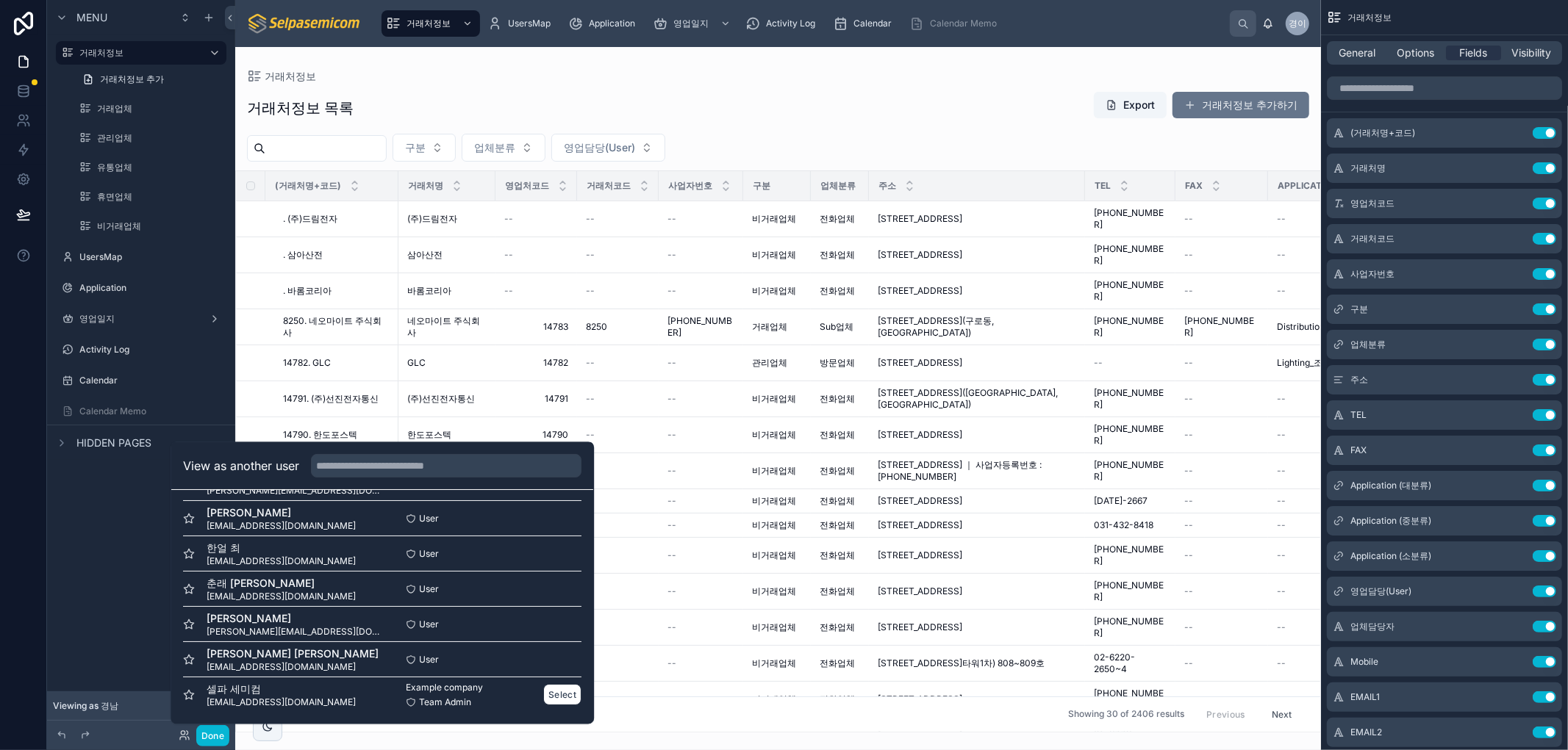
click at [227, 701] on span "selpa@selpasemicom.com" at bounding box center [281, 702] width 149 height 12
click at [552, 692] on button "Select" at bounding box center [562, 694] width 39 height 21
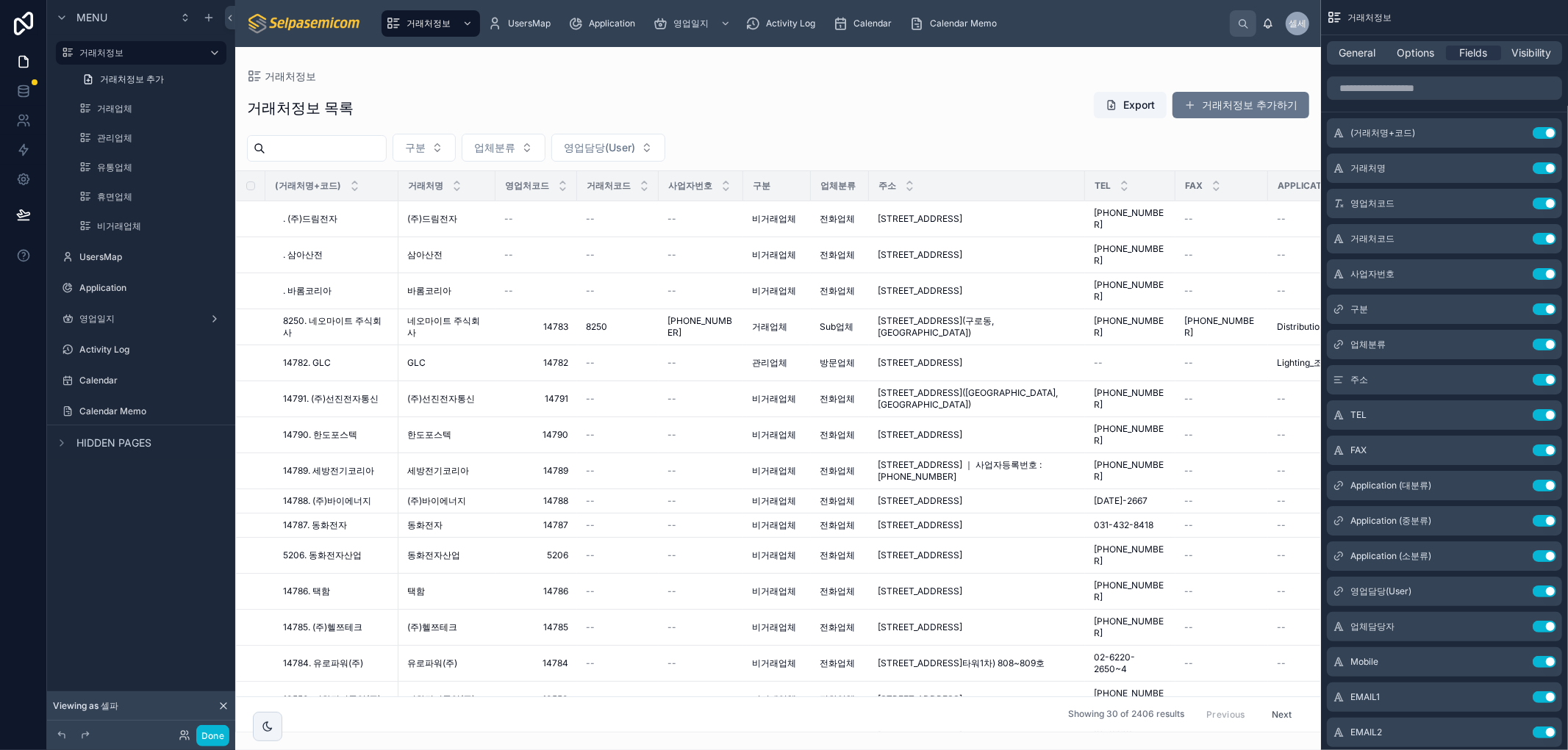
click at [1209, 104] on div at bounding box center [778, 398] width 1086 height 703
click at [1214, 102] on button "거래처정보 추가하기" at bounding box center [1240, 105] width 137 height 27
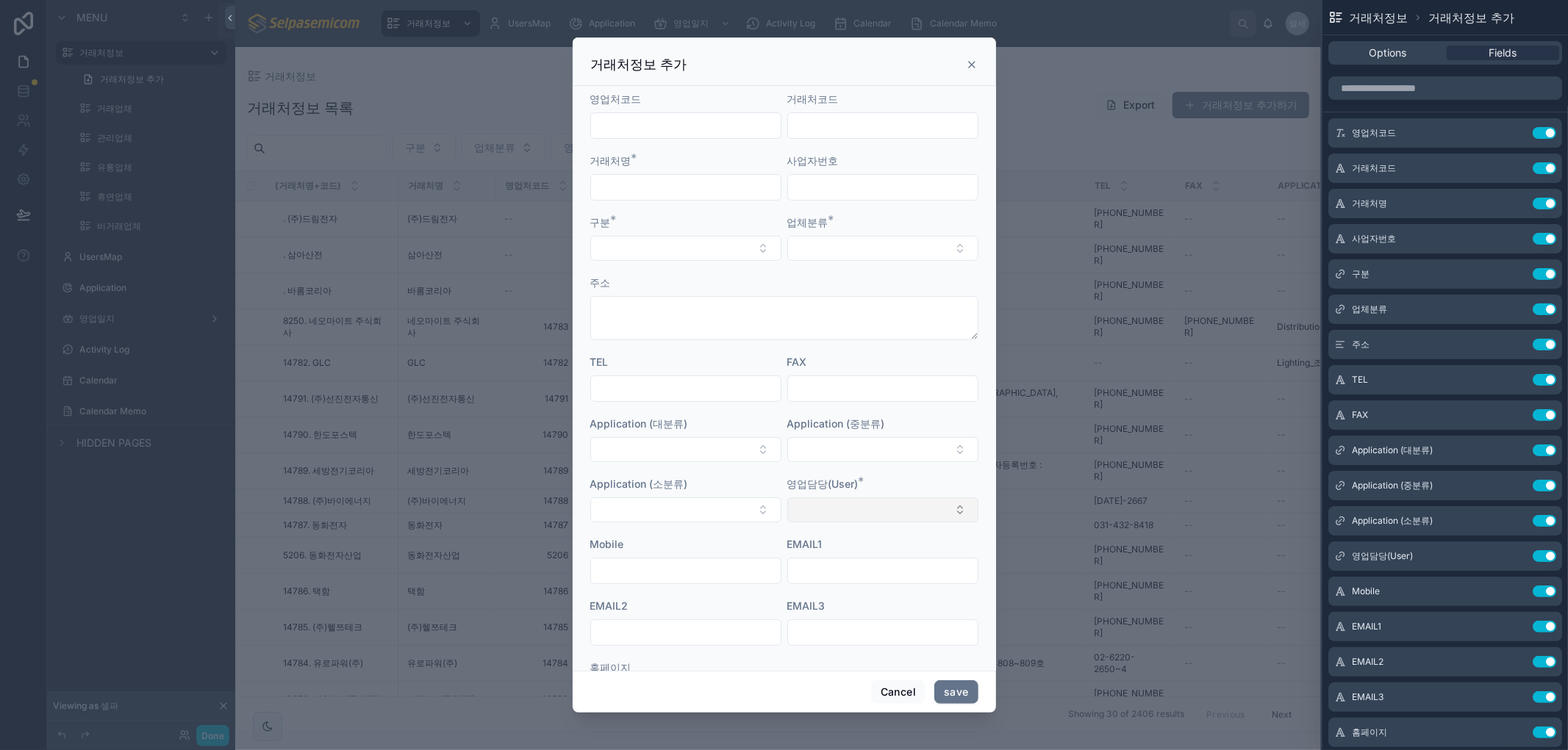
click at [845, 512] on button "Select Button" at bounding box center [882, 510] width 191 height 25
click at [823, 538] on input "text" at bounding box center [882, 540] width 149 height 27
click at [971, 60] on icon at bounding box center [971, 64] width 12 height 12
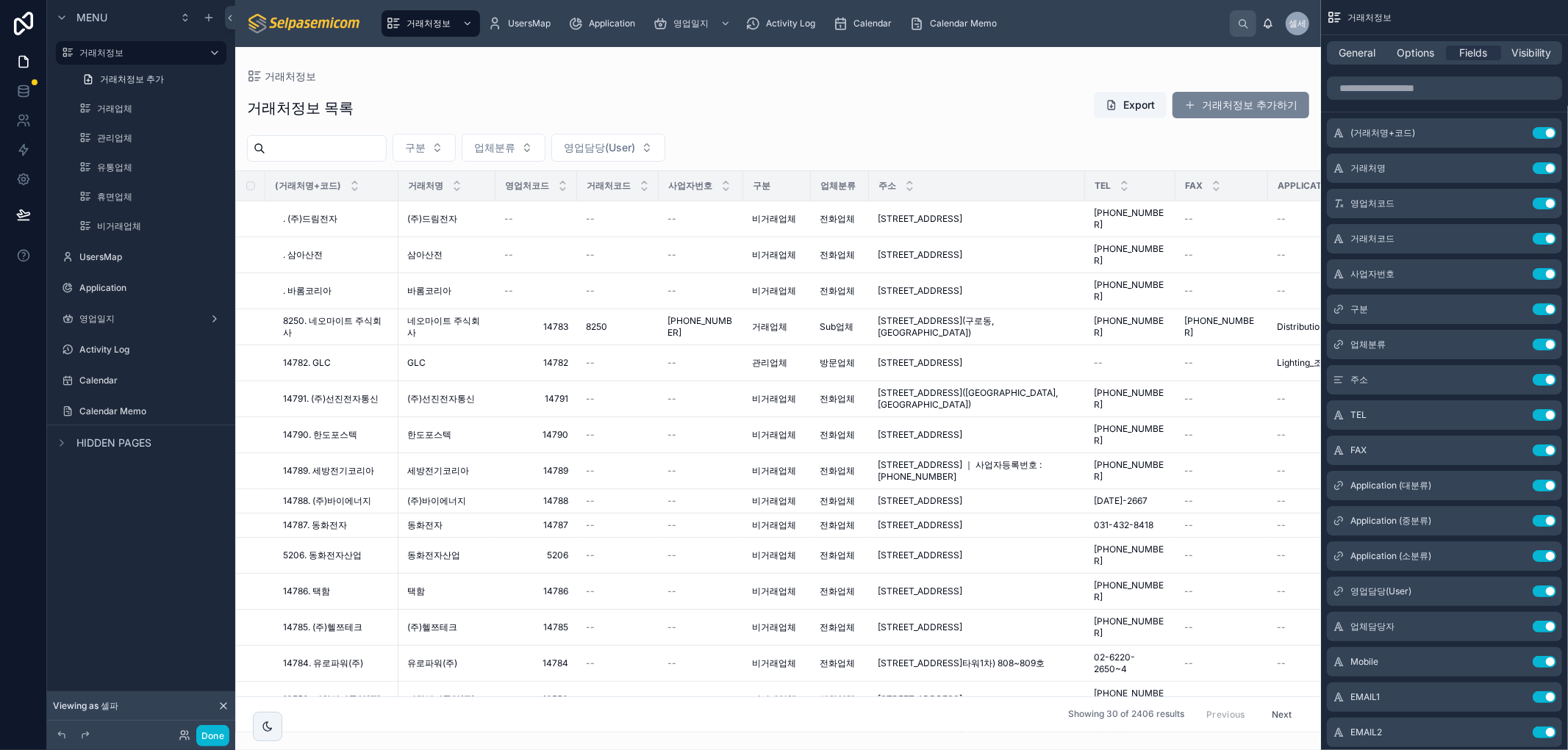
click at [1242, 105] on button "거래처정보 추가하기" at bounding box center [1240, 105] width 137 height 27
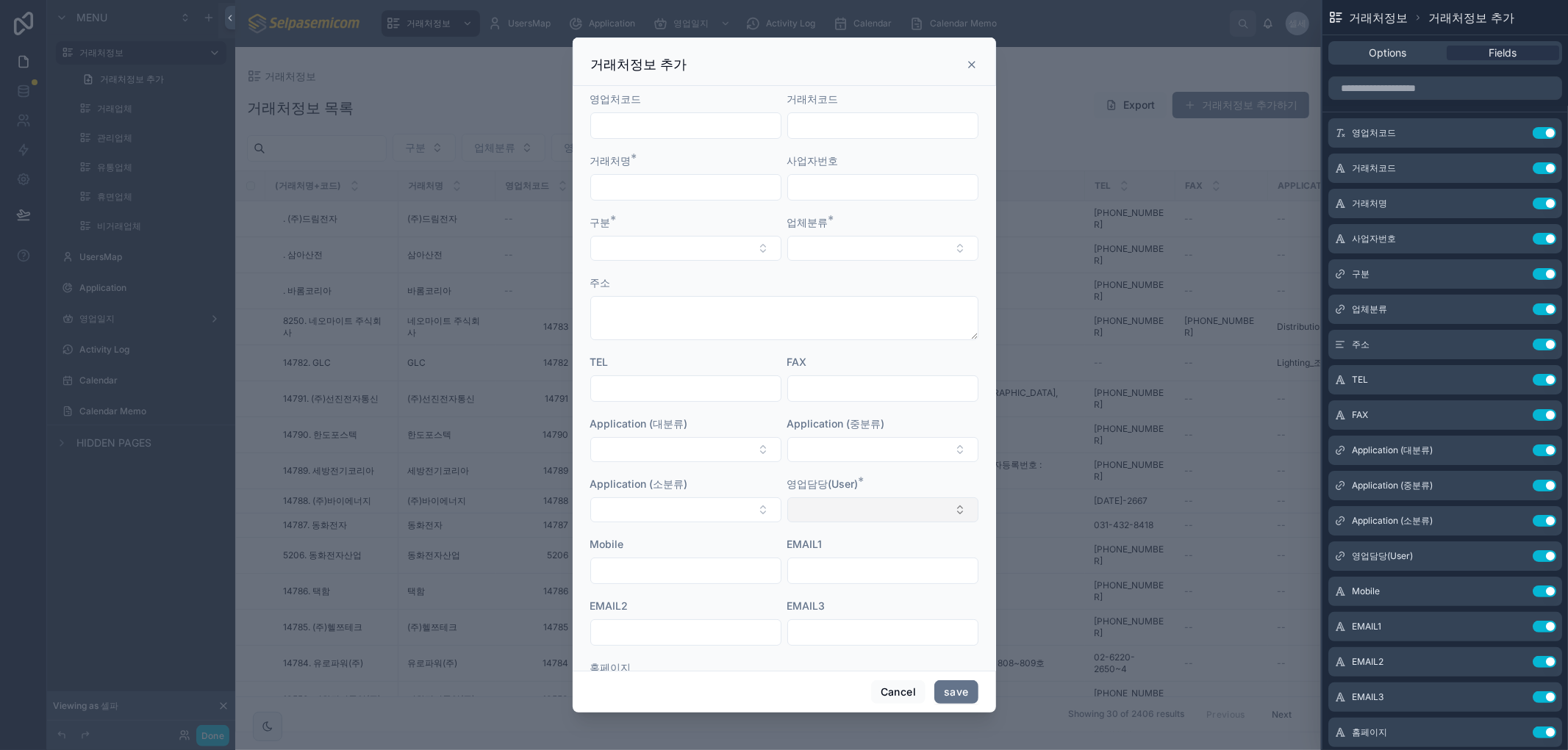
click at [842, 504] on button "Select Button" at bounding box center [882, 510] width 191 height 25
drag, startPoint x: 908, startPoint y: 94, endPoint x: 974, endPoint y: 94, distance: 66.0
click at [908, 95] on div "거래처코드" at bounding box center [882, 99] width 191 height 15
click at [1503, 560] on button at bounding box center [1515, 556] width 24 height 12
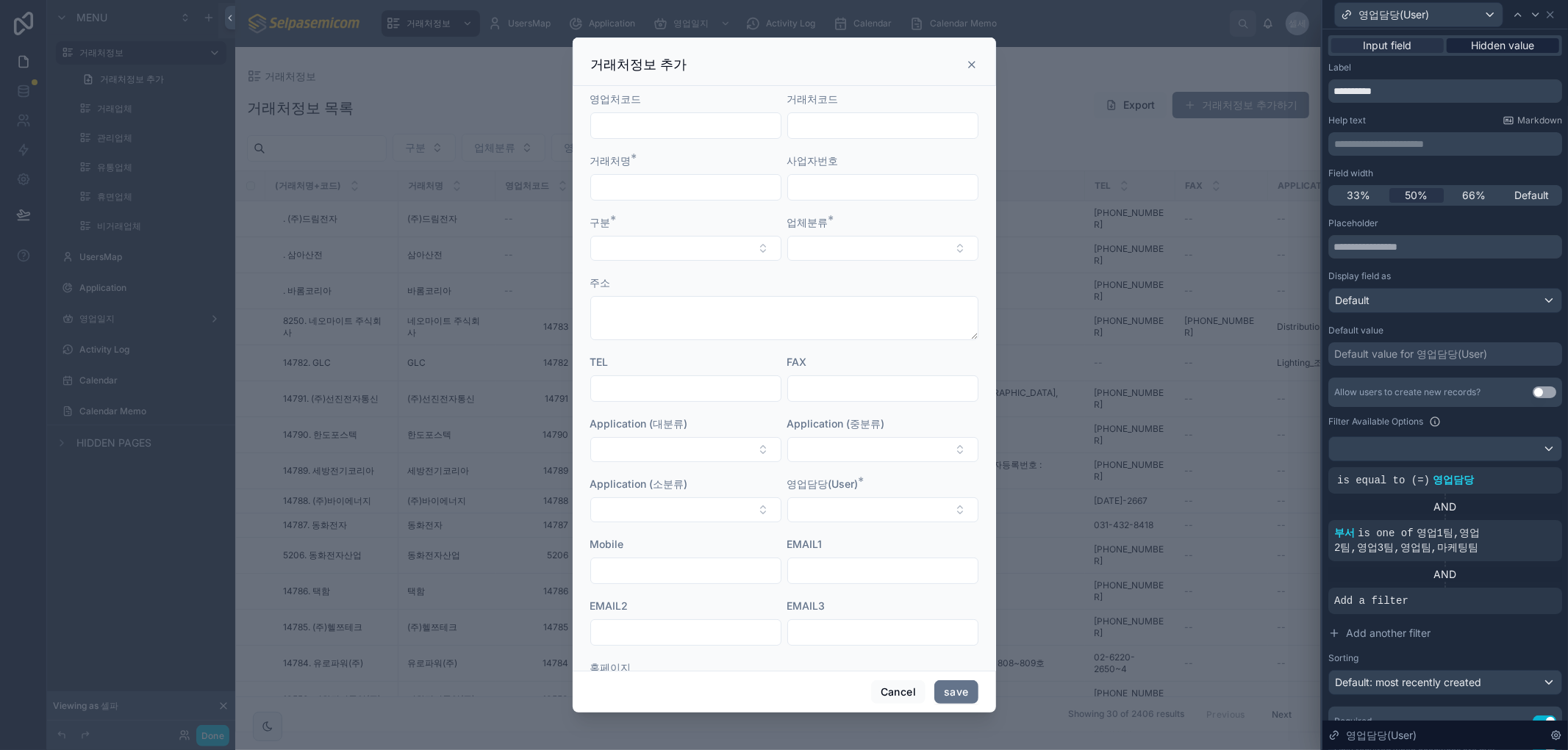
click at [1479, 46] on span "Hidden value" at bounding box center [1503, 46] width 63 height 15
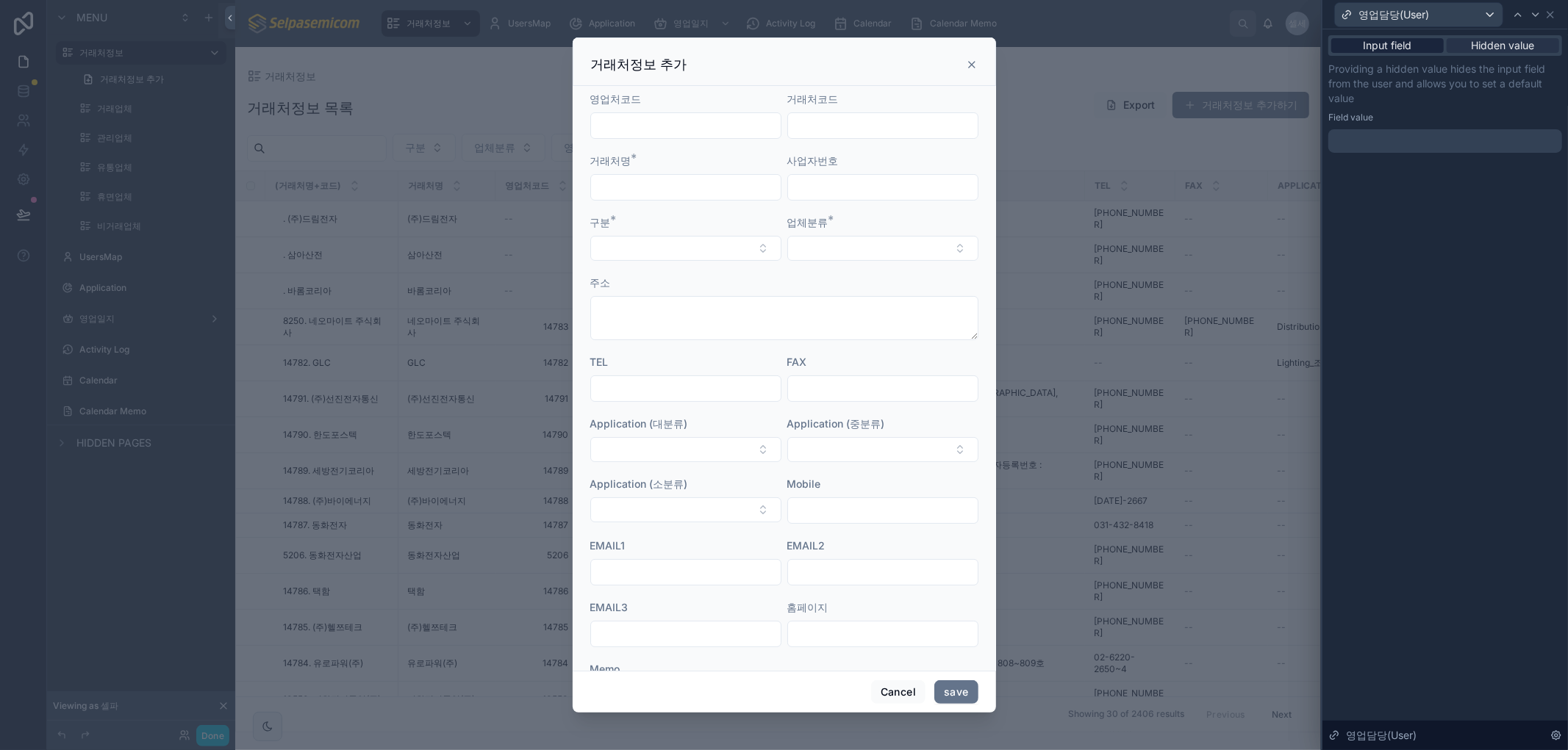
click at [1397, 47] on span "Input field" at bounding box center [1387, 46] width 49 height 15
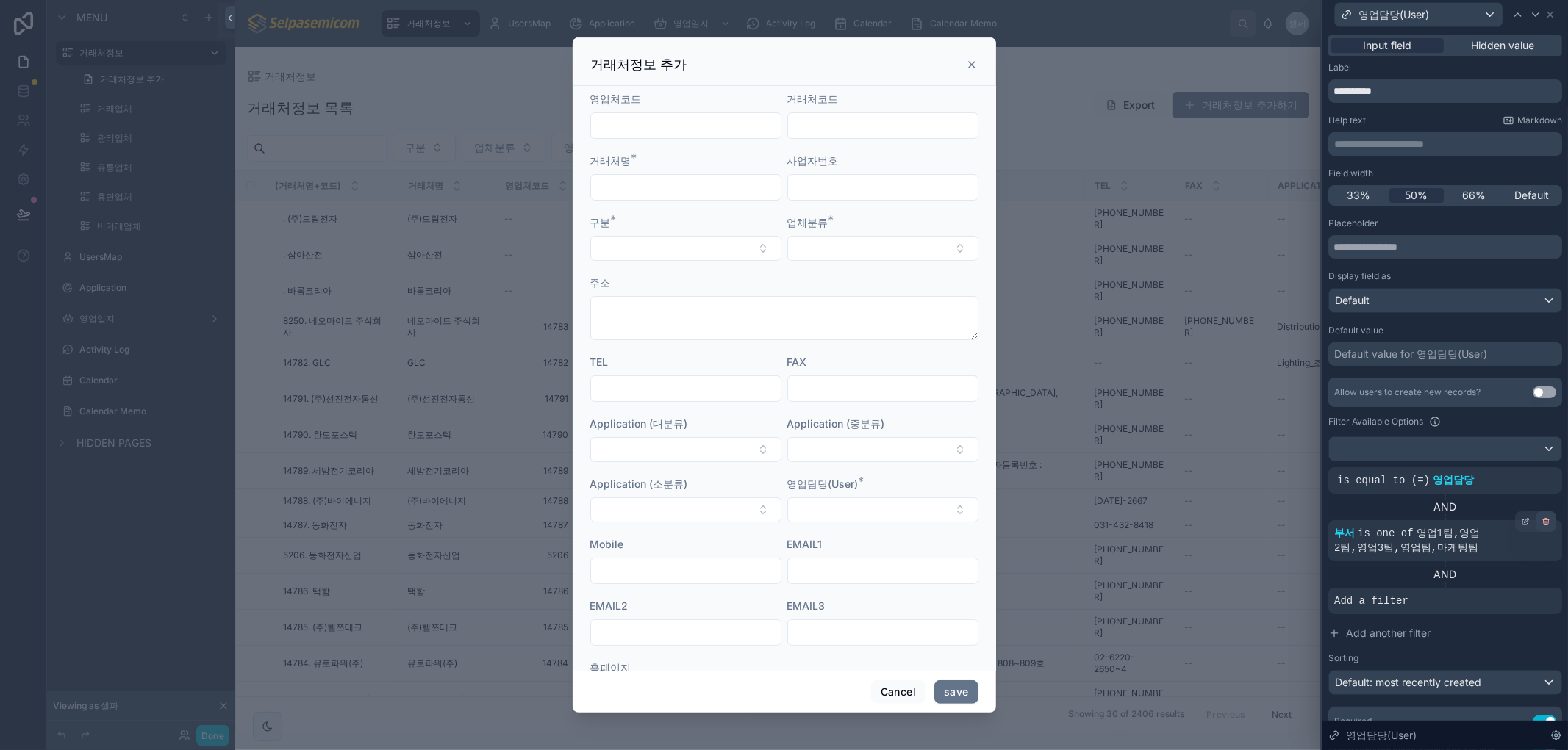
click at [1541, 524] on icon at bounding box center [1546, 522] width 9 height 9
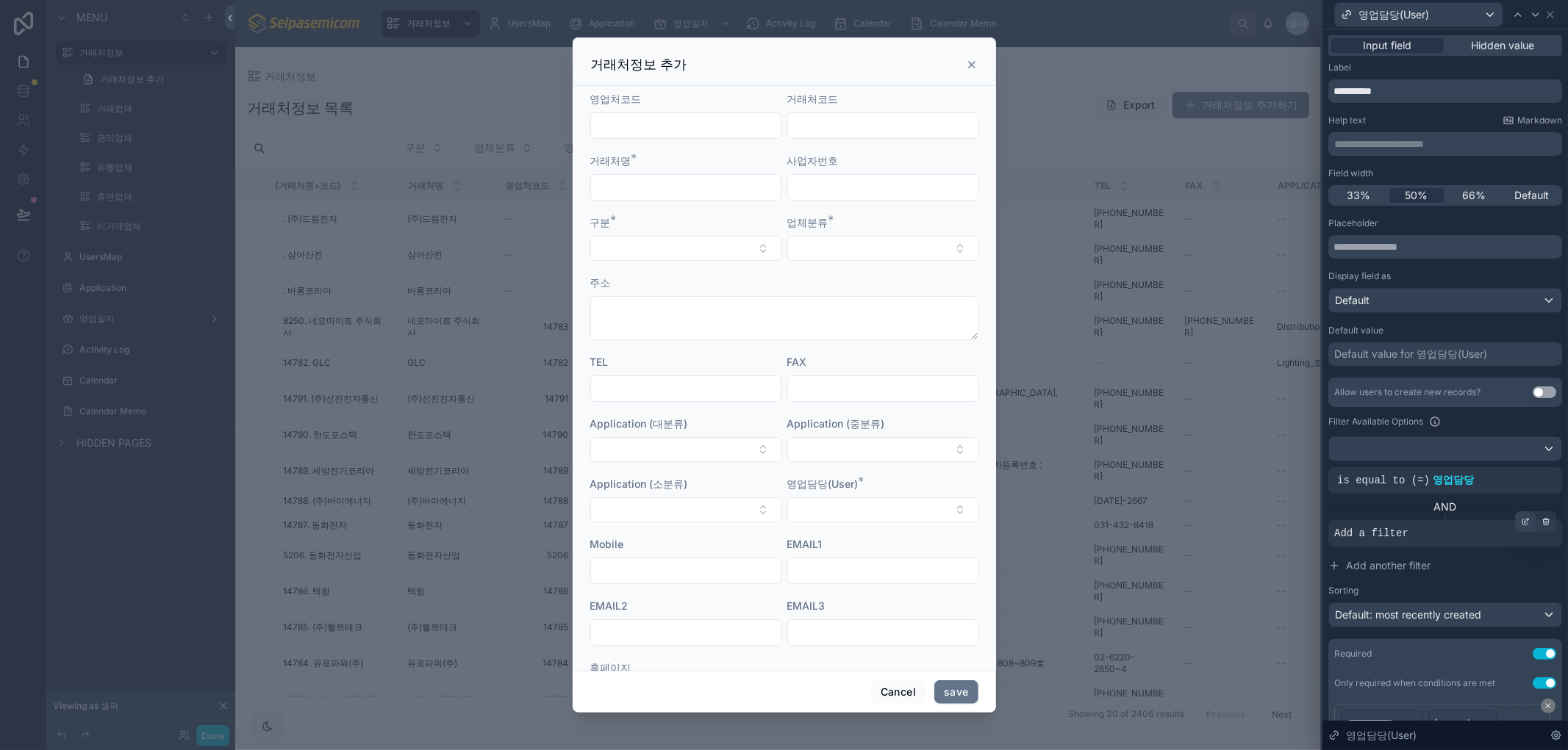
click at [1522, 520] on icon at bounding box center [1525, 523] width 6 height 6
click at [1177, 511] on span "Select a field" at bounding box center [1179, 512] width 62 height 13
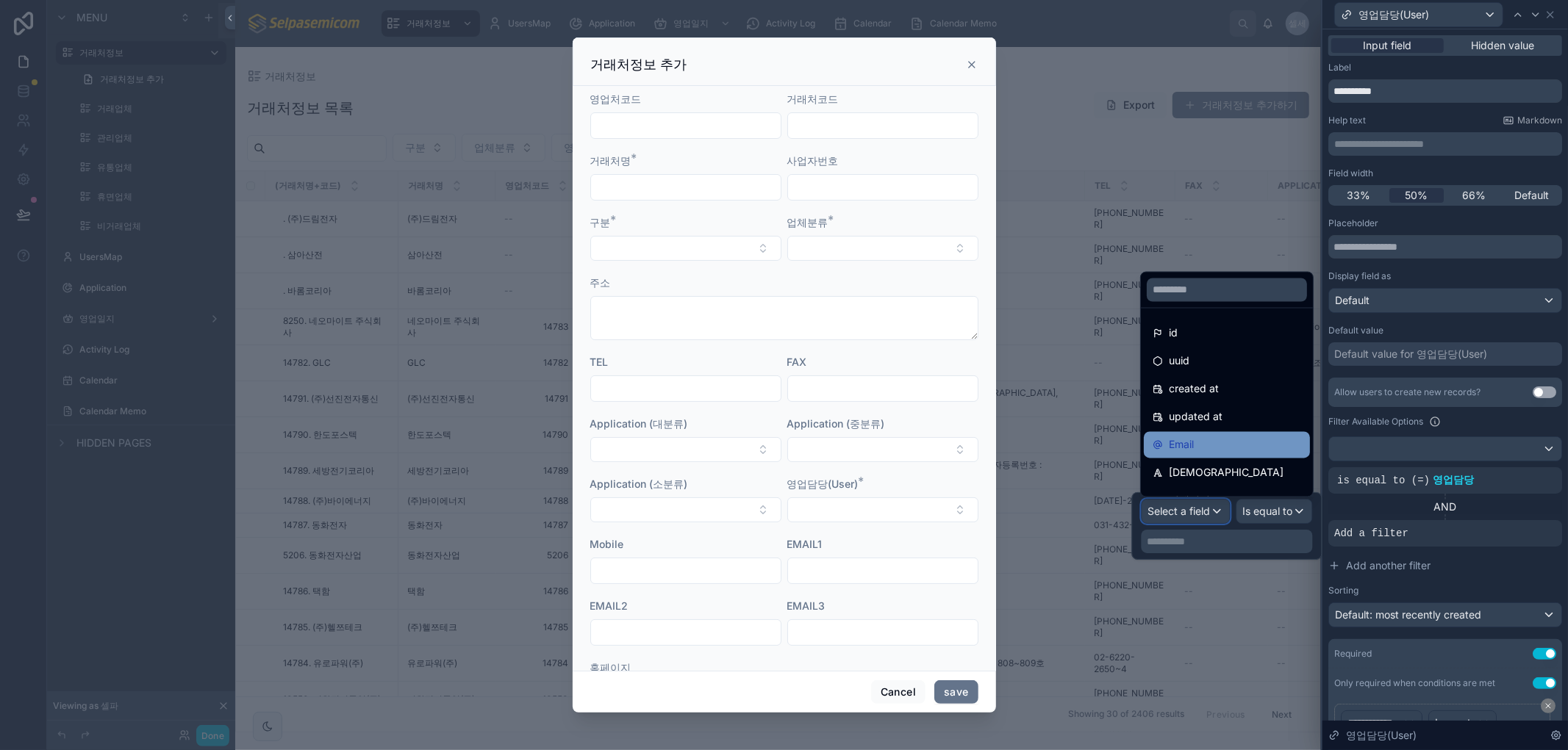
scroll to position [326, 0]
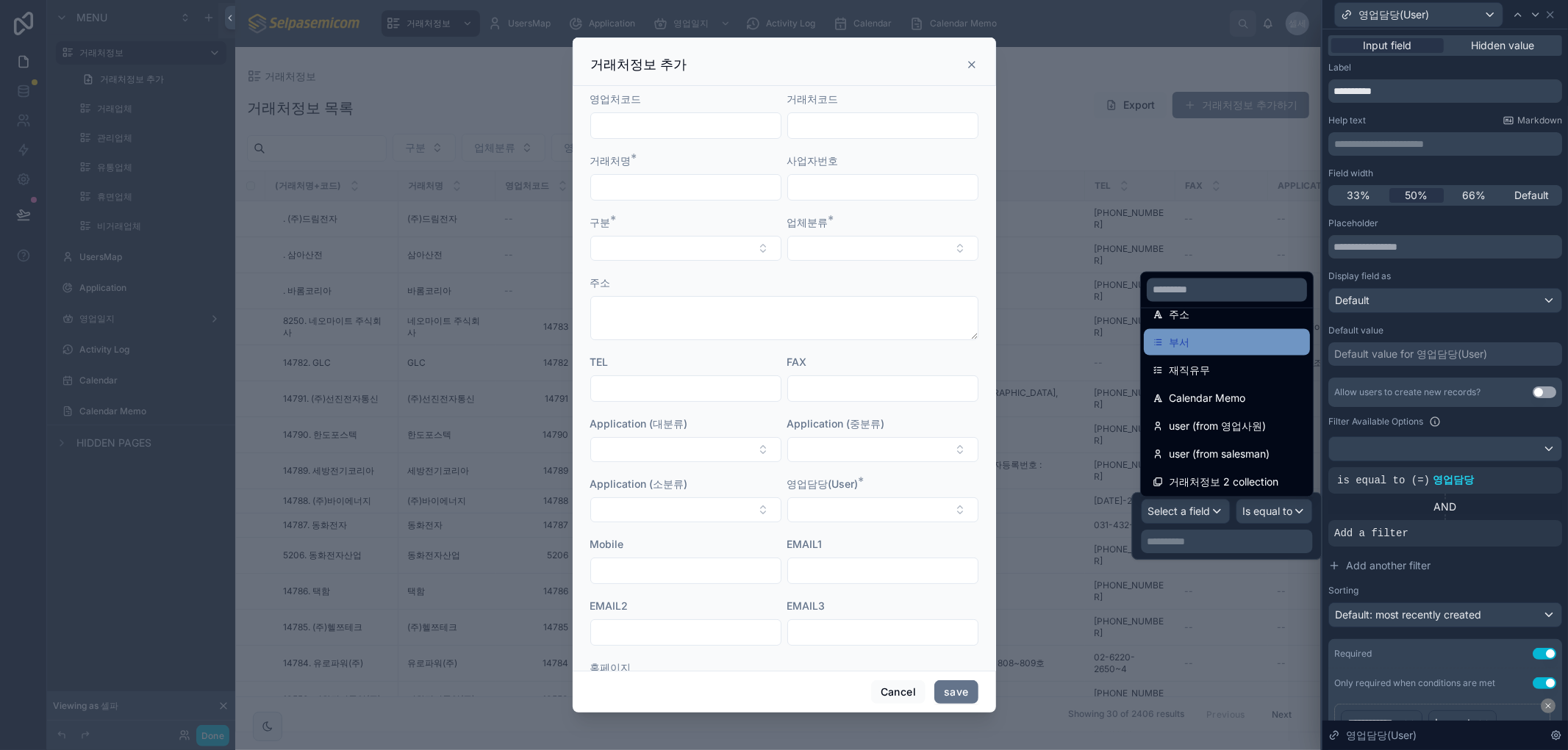
click at [1190, 339] on div "부서" at bounding box center [1227, 342] width 149 height 17
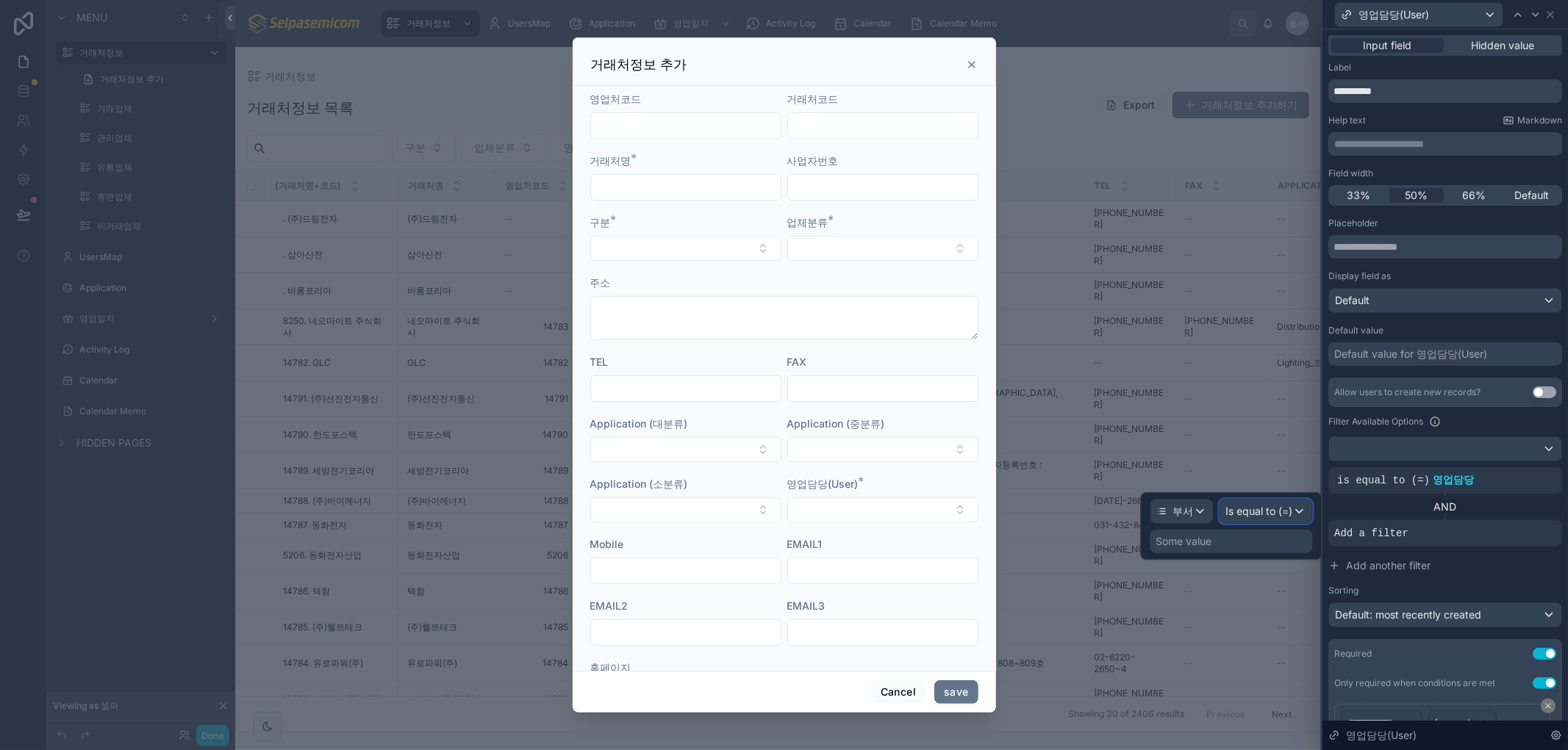
click at [1275, 508] on span "Is equal to (=)" at bounding box center [1259, 512] width 67 height 15
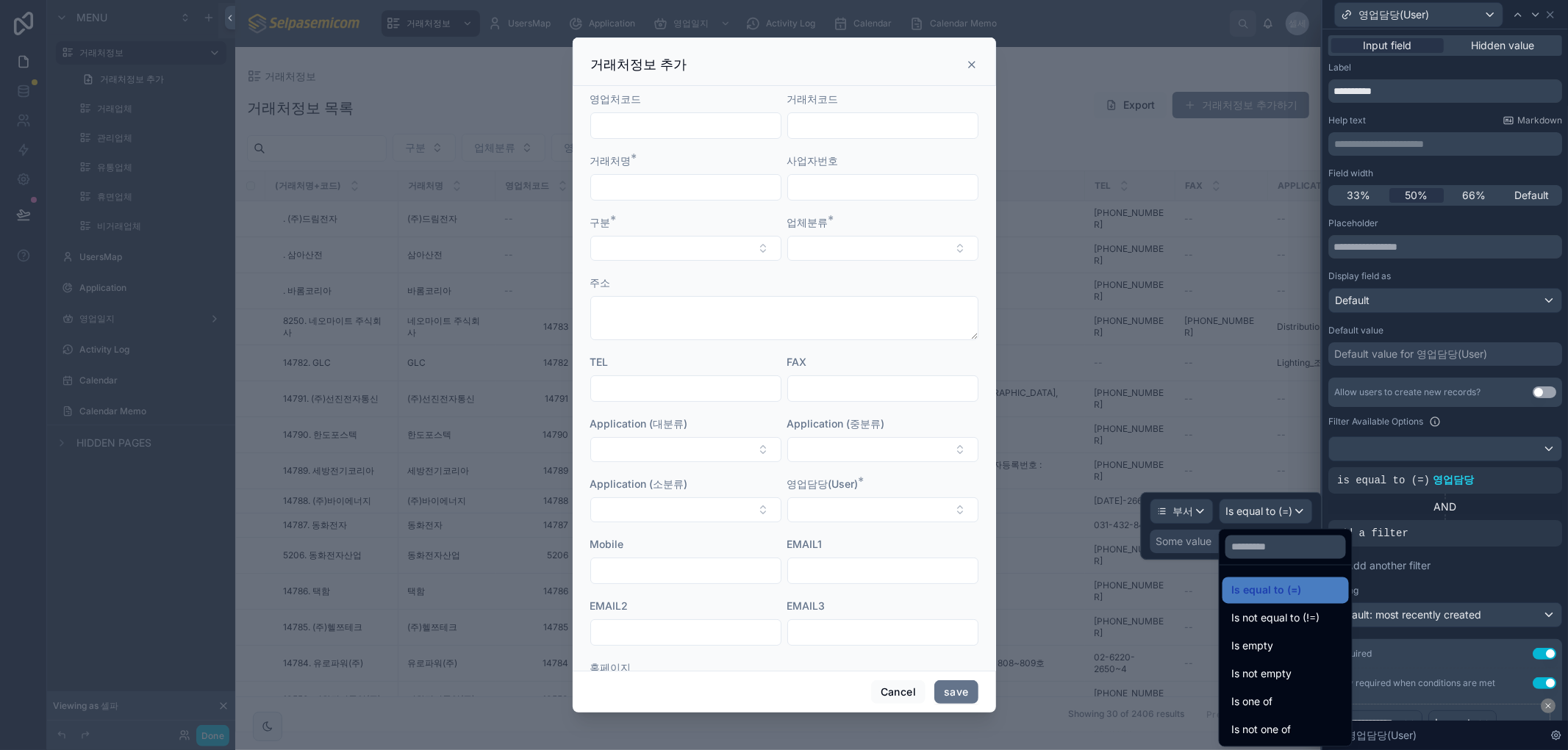
click at [1282, 701] on div "Is one of" at bounding box center [1285, 702] width 109 height 17
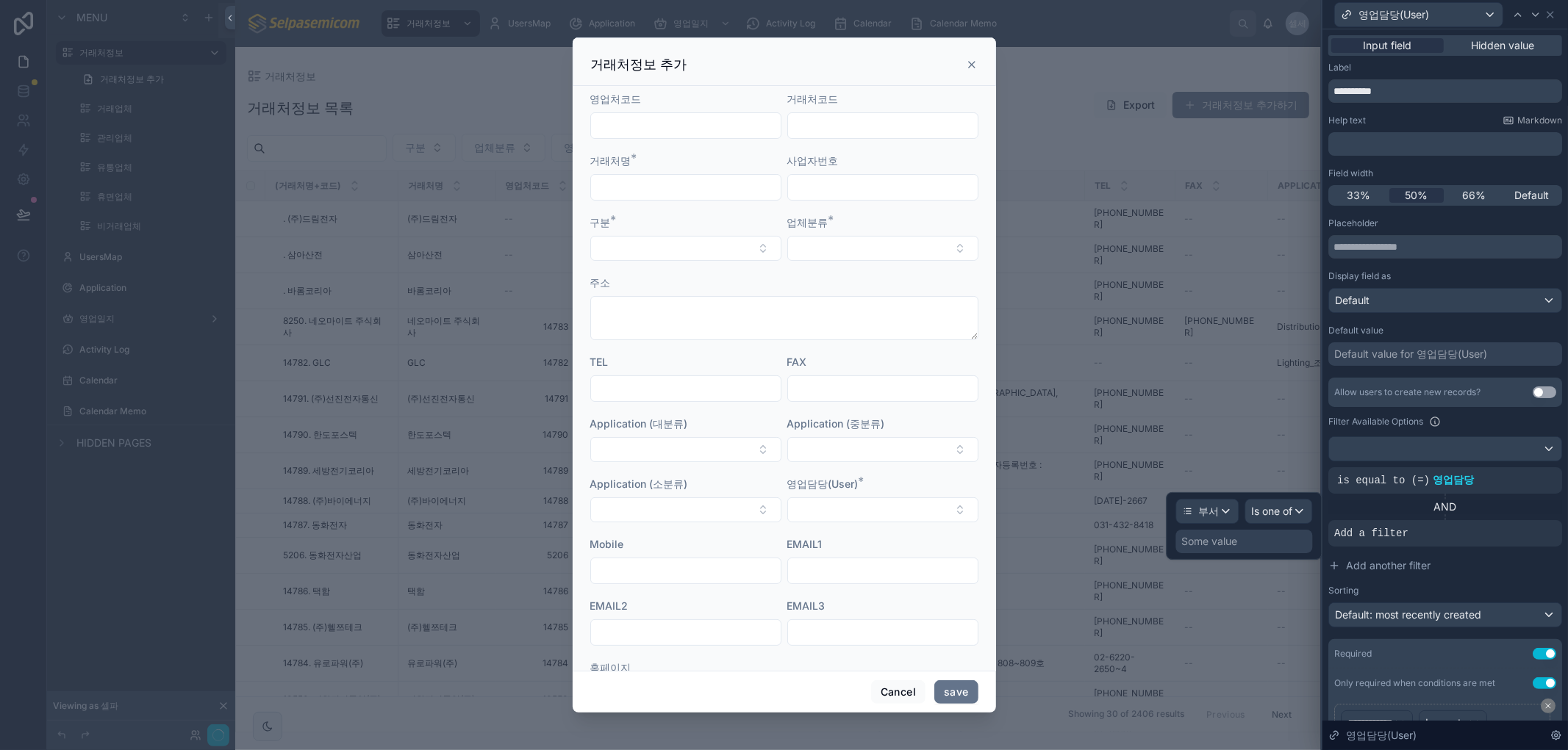
click at [1203, 544] on div "Some value" at bounding box center [1209, 542] width 56 height 15
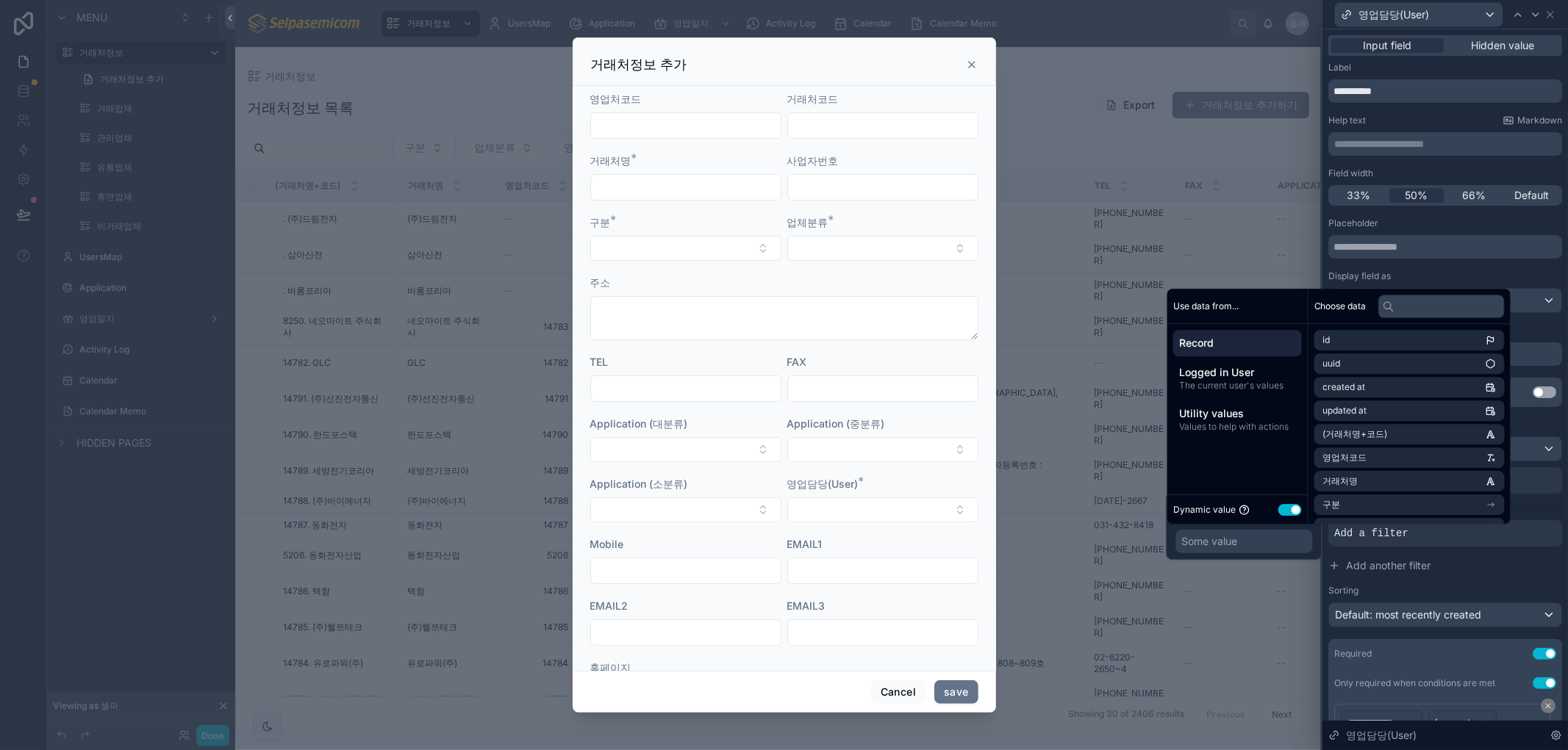
click at [1284, 504] on button "Use setting" at bounding box center [1290, 510] width 24 height 12
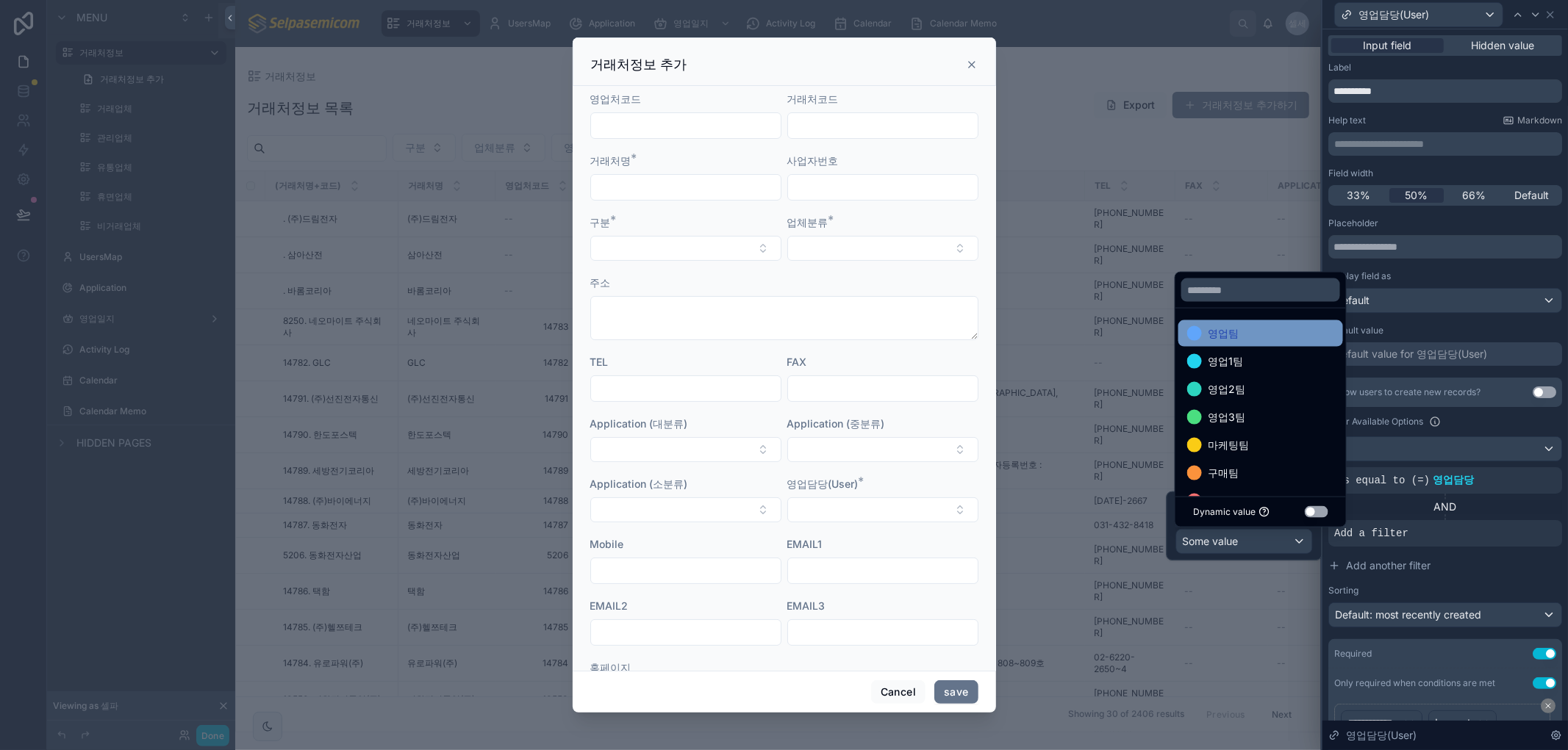
click at [1238, 341] on div "영업팀" at bounding box center [1261, 333] width 165 height 27
click at [1224, 328] on span "영업1팀" at bounding box center [1225, 333] width 35 height 17
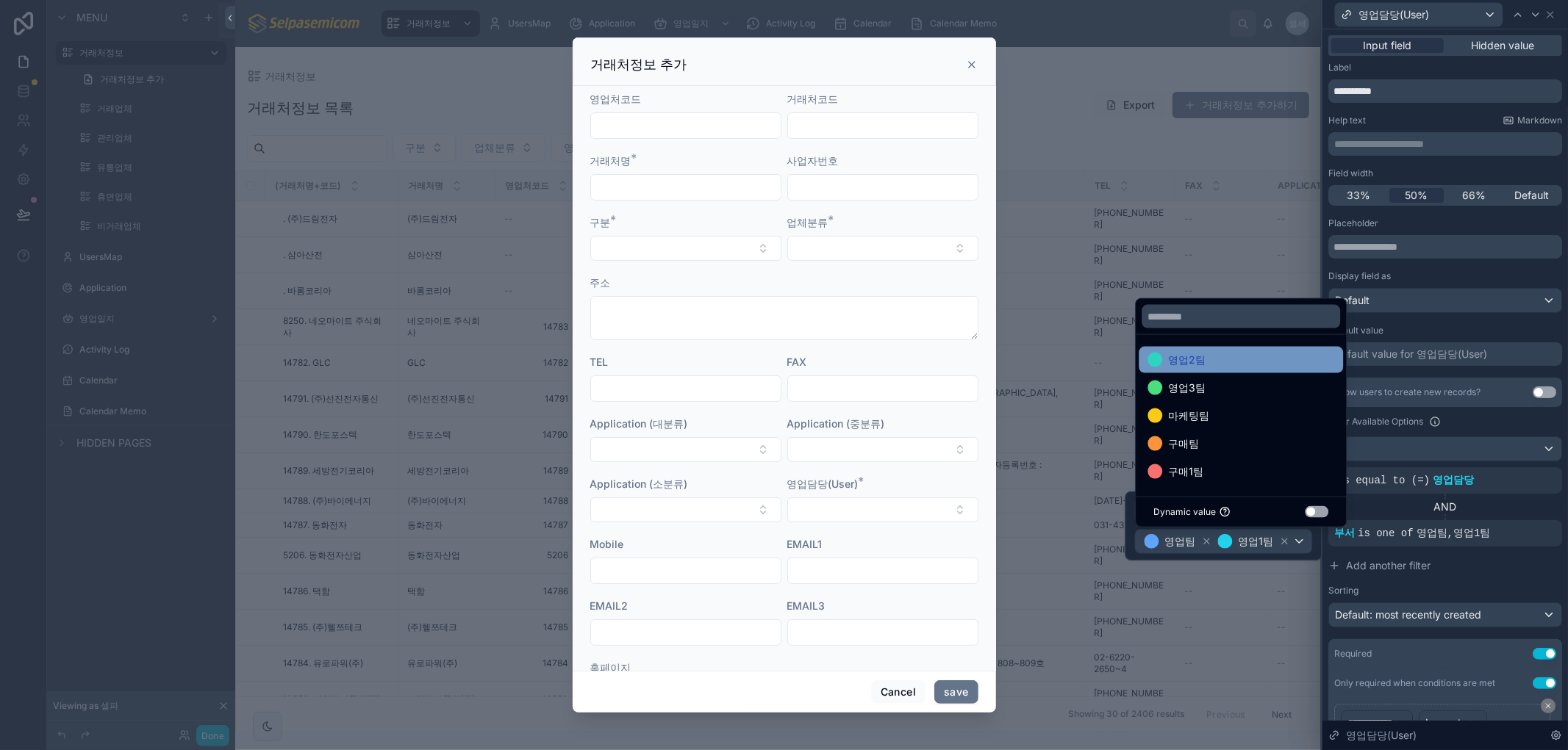
click at [1193, 353] on span "영업2팀" at bounding box center [1187, 359] width 38 height 17
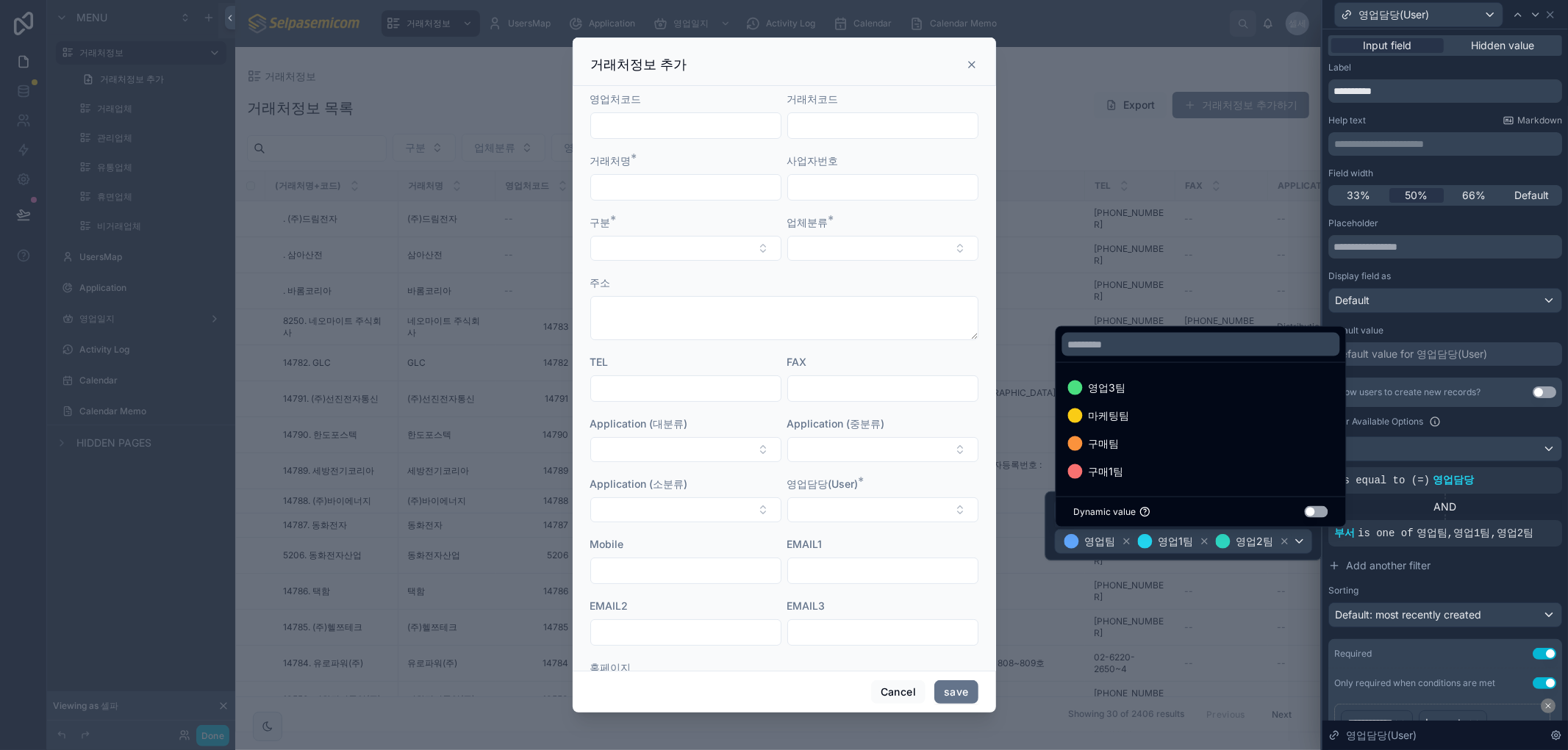
click at [1126, 381] on div "영업3팀" at bounding box center [1201, 388] width 266 height 17
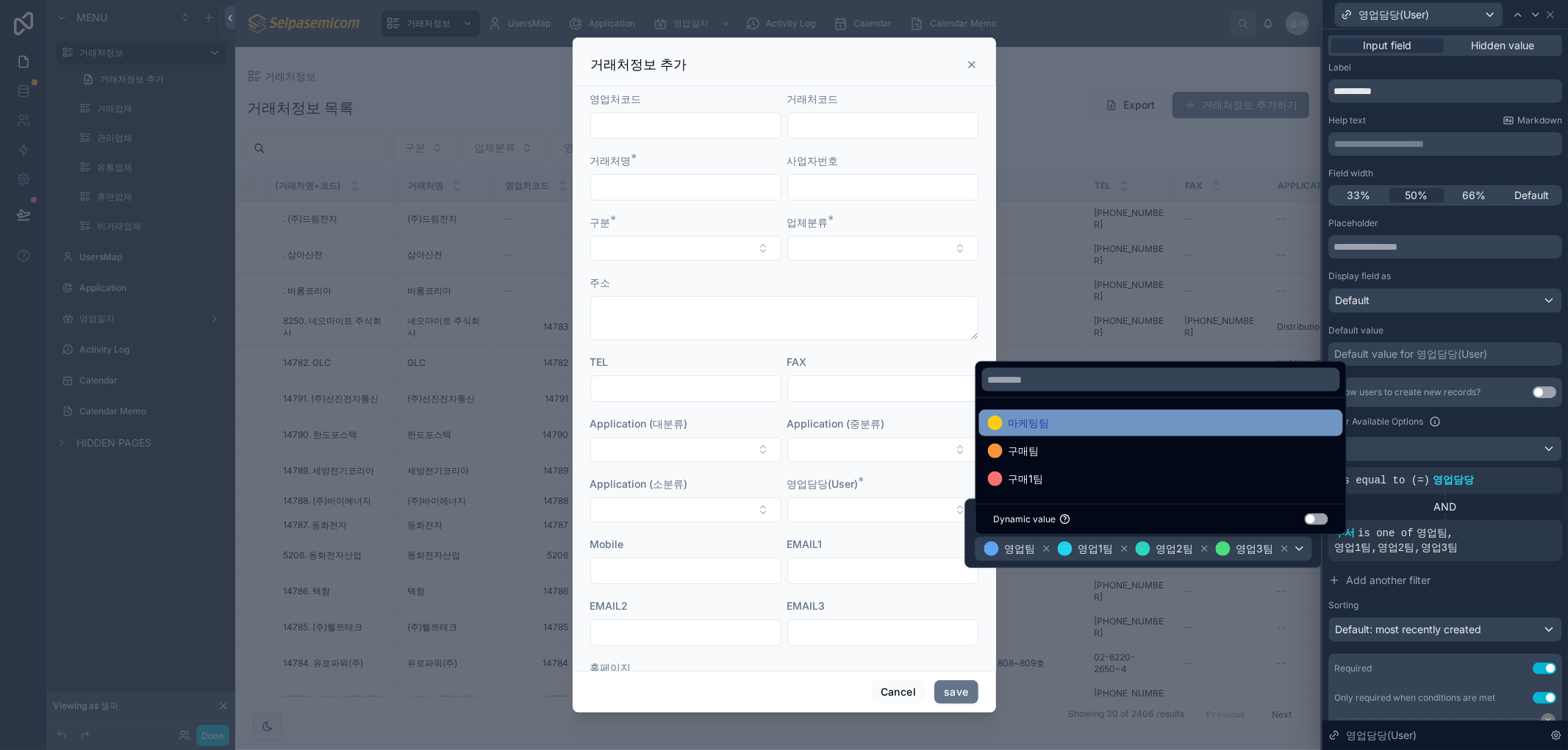
click at [1038, 423] on span "마케팅팀" at bounding box center [1029, 423] width 41 height 17
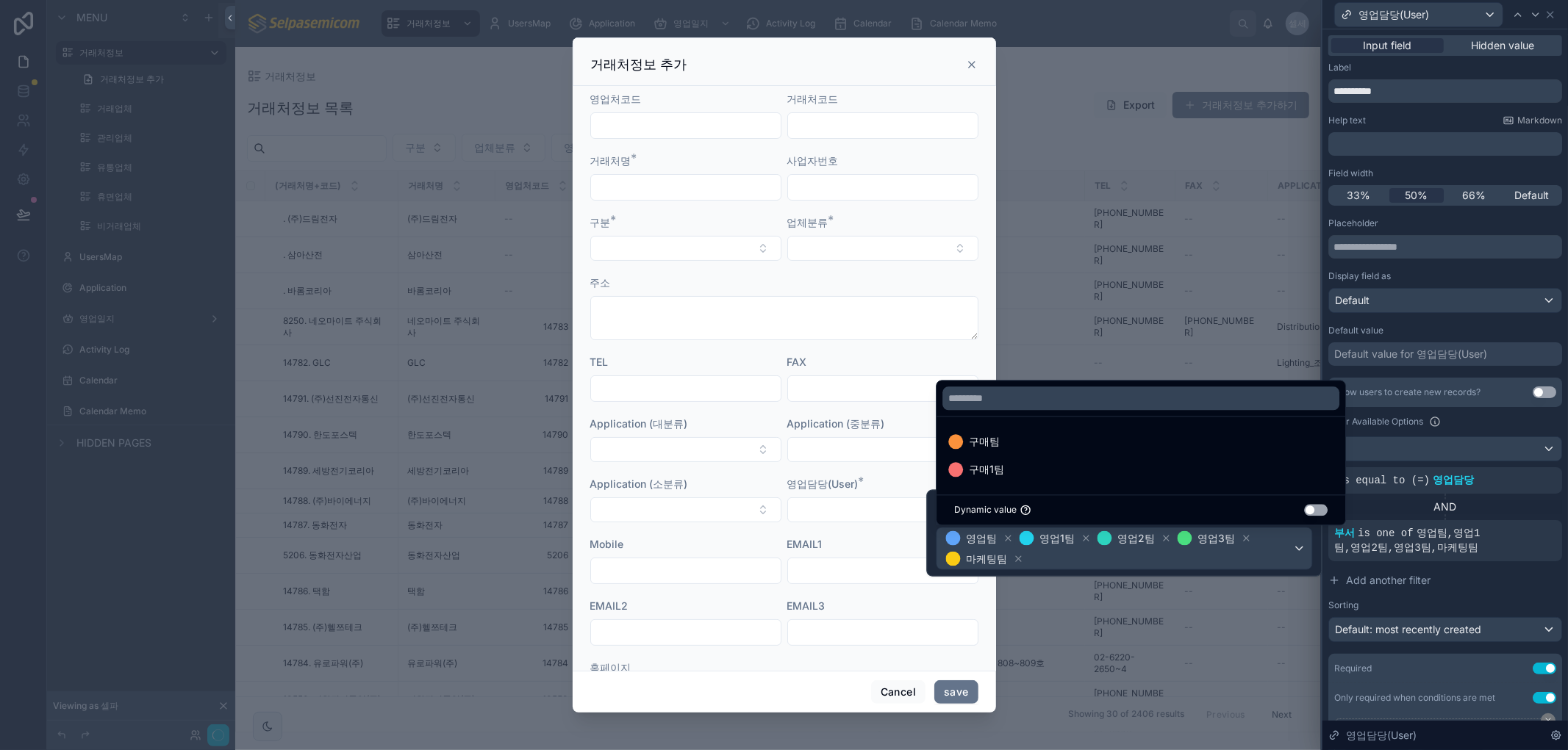
click at [1500, 601] on div "Sorting" at bounding box center [1444, 605] width 234 height 12
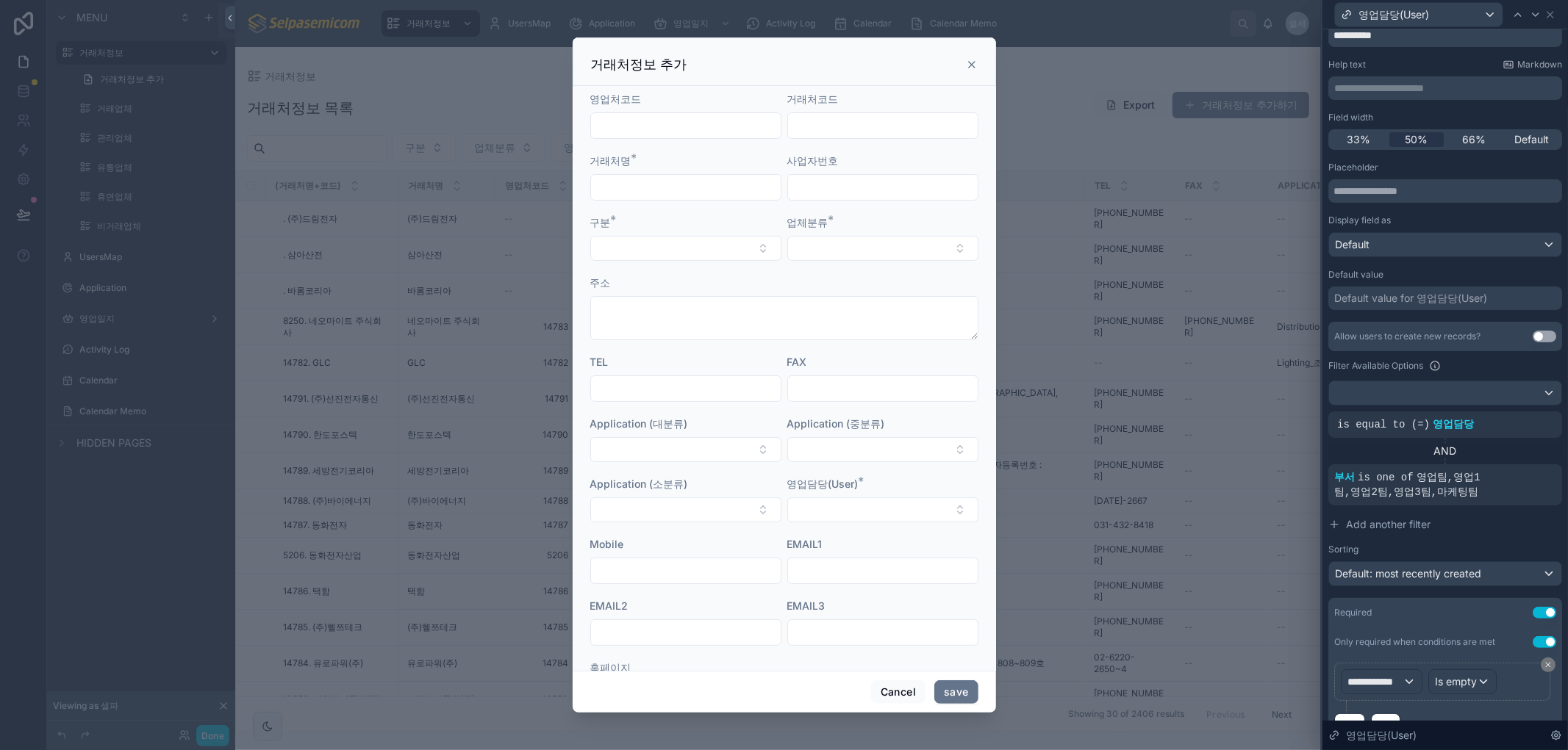
scroll to position [0, 0]
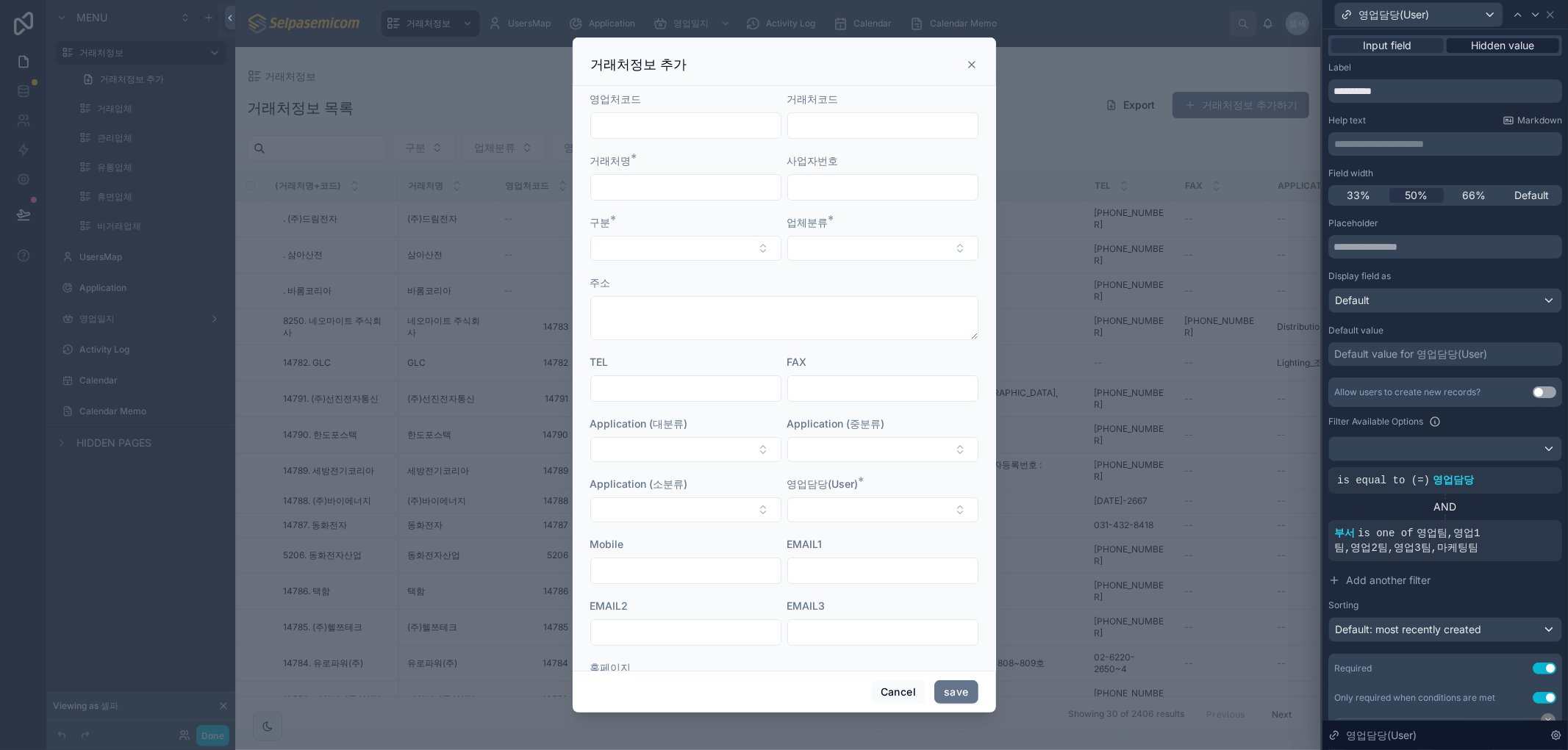
click at [1504, 45] on span "Hidden value" at bounding box center [1503, 46] width 63 height 15
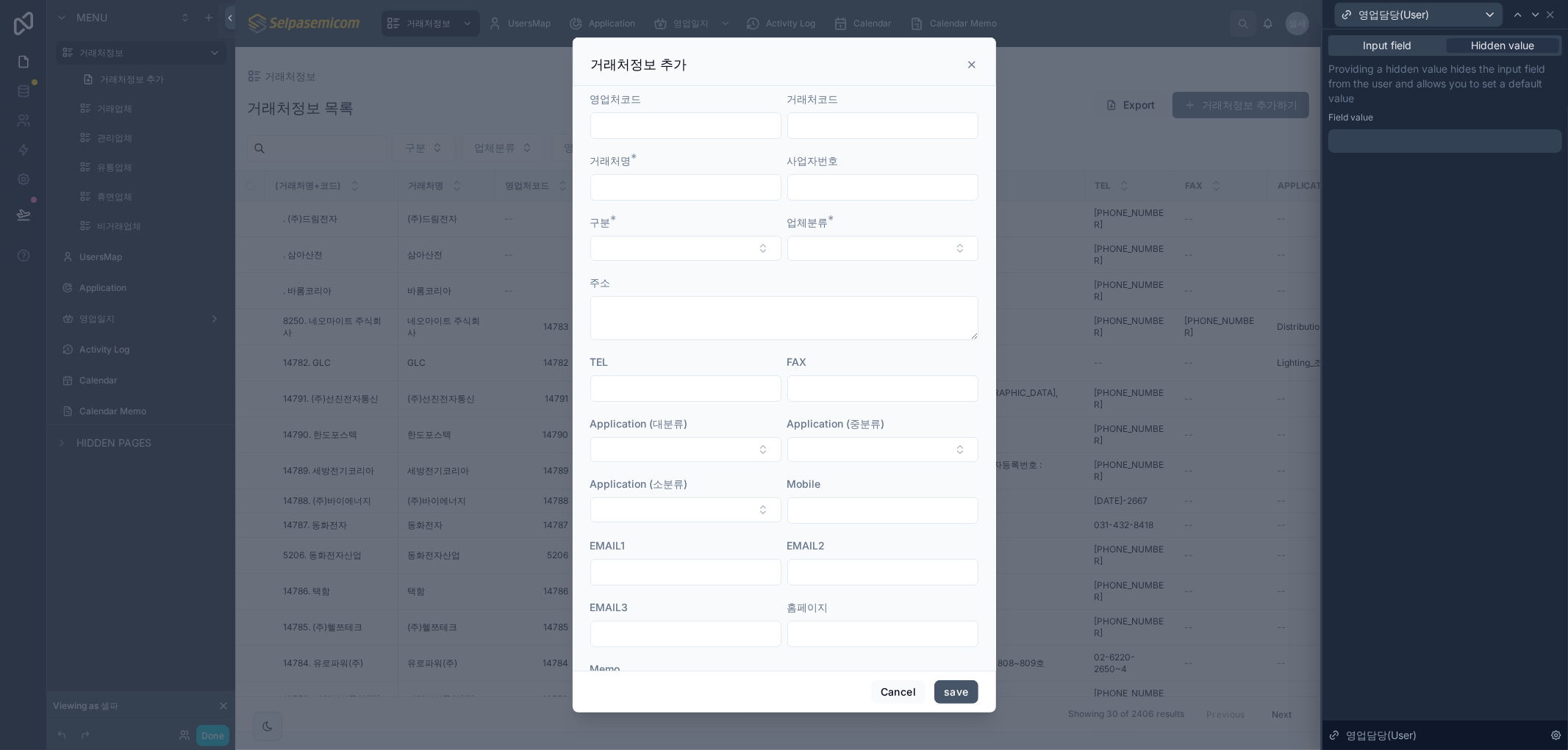
click at [961, 696] on button "save" at bounding box center [955, 692] width 43 height 24
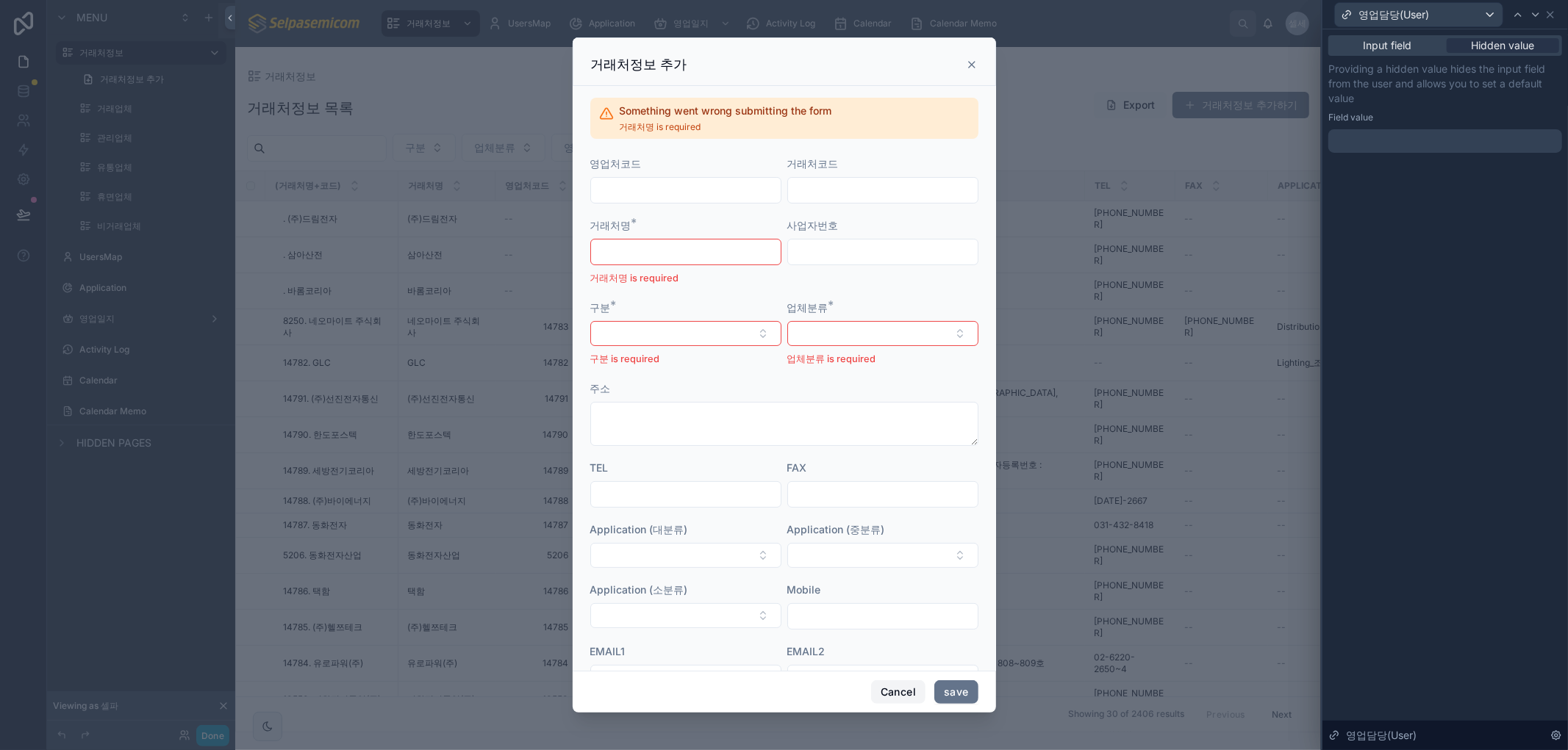
click at [908, 694] on button "Cancel" at bounding box center [898, 692] width 54 height 24
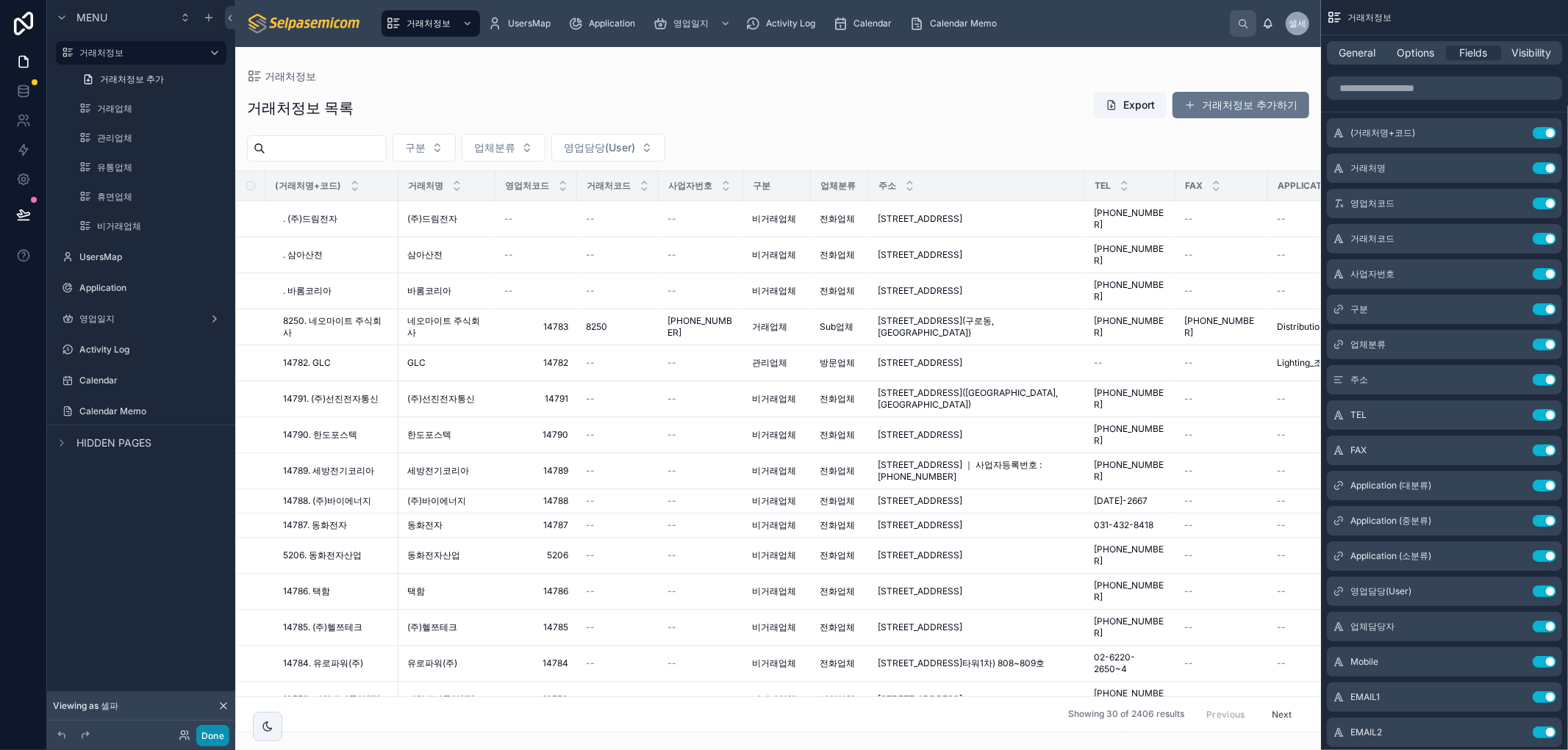
click at [197, 735] on button "Done" at bounding box center [213, 735] width 33 height 21
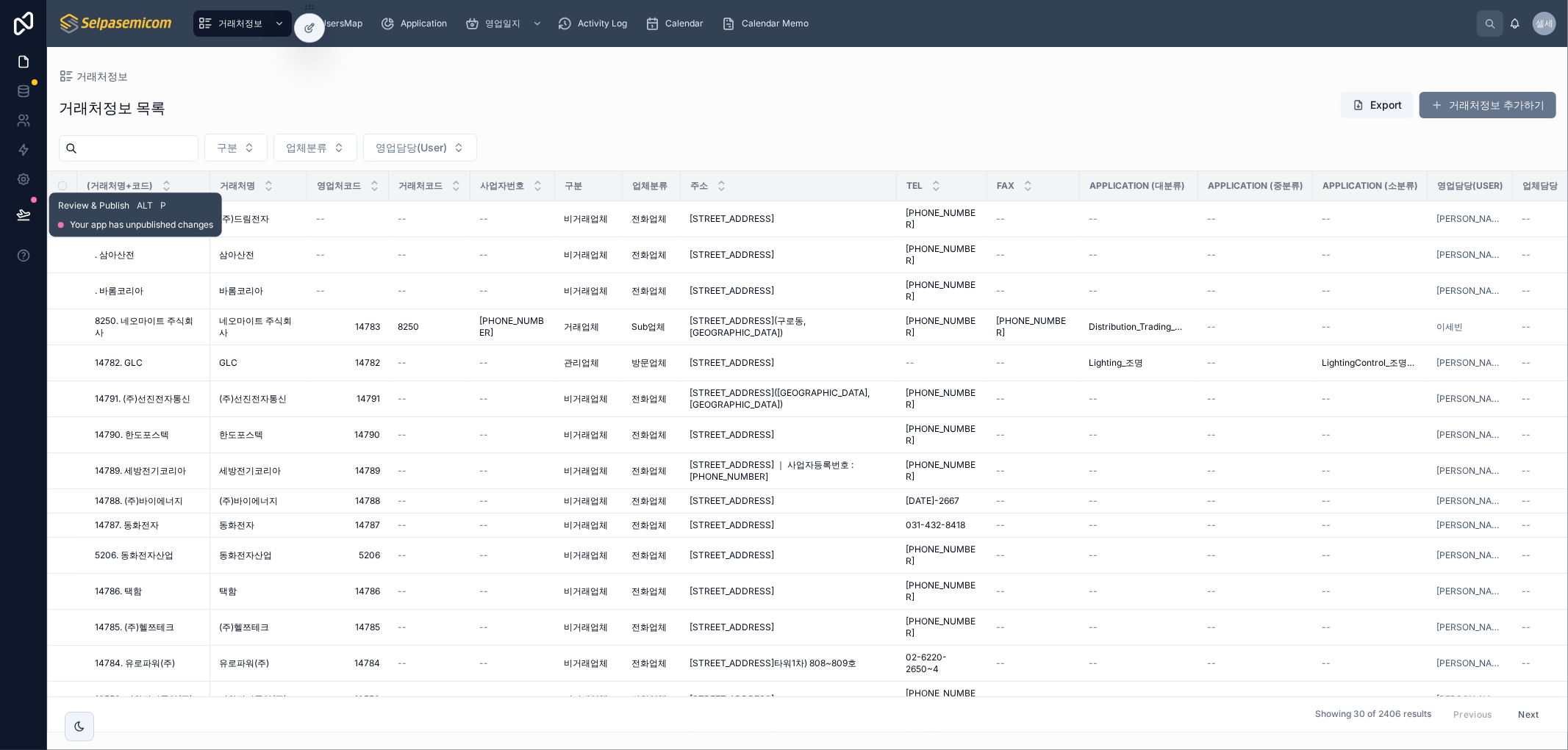
click at [24, 213] on icon at bounding box center [23, 214] width 13 height 7
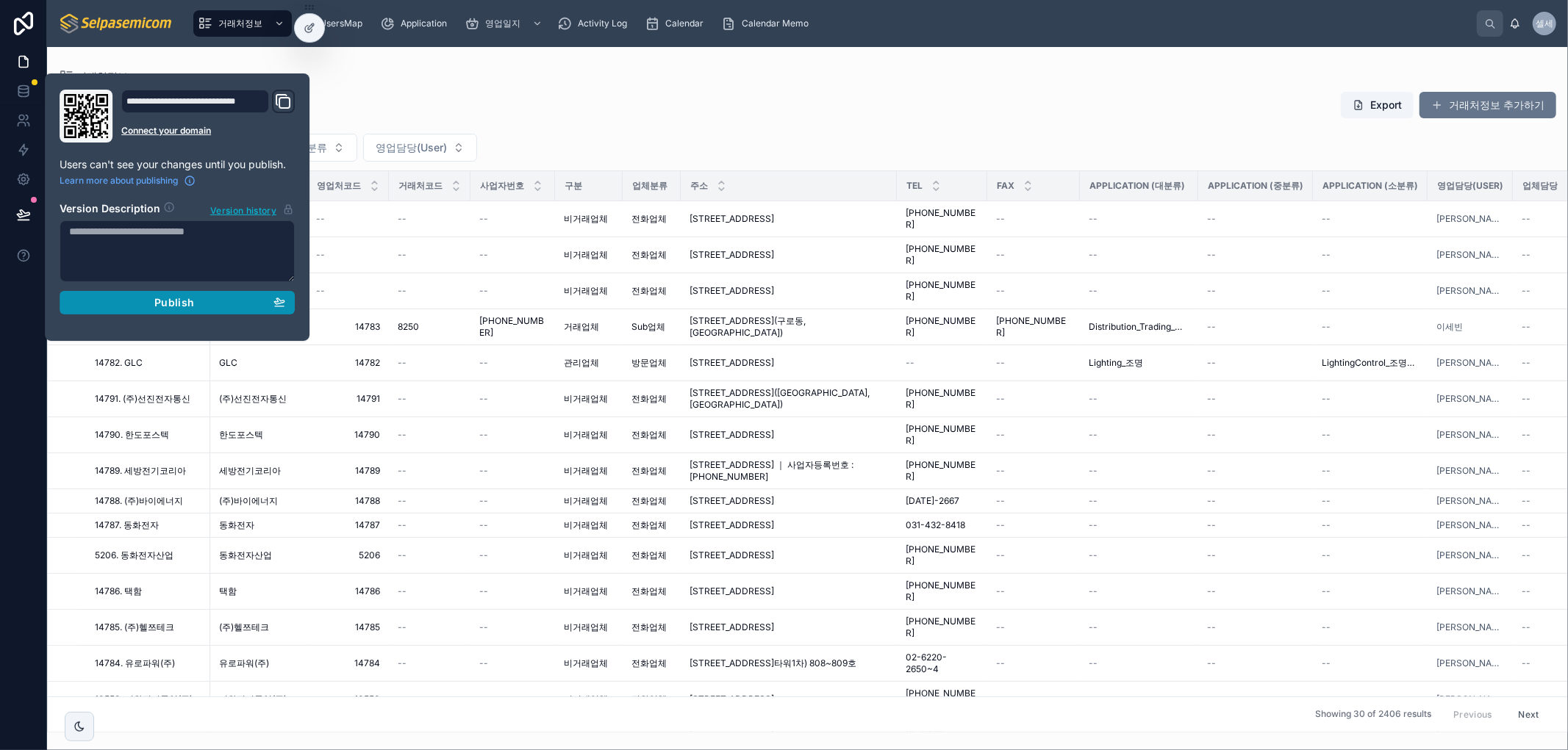
click at [176, 300] on span "Publish" at bounding box center [173, 303] width 39 height 13
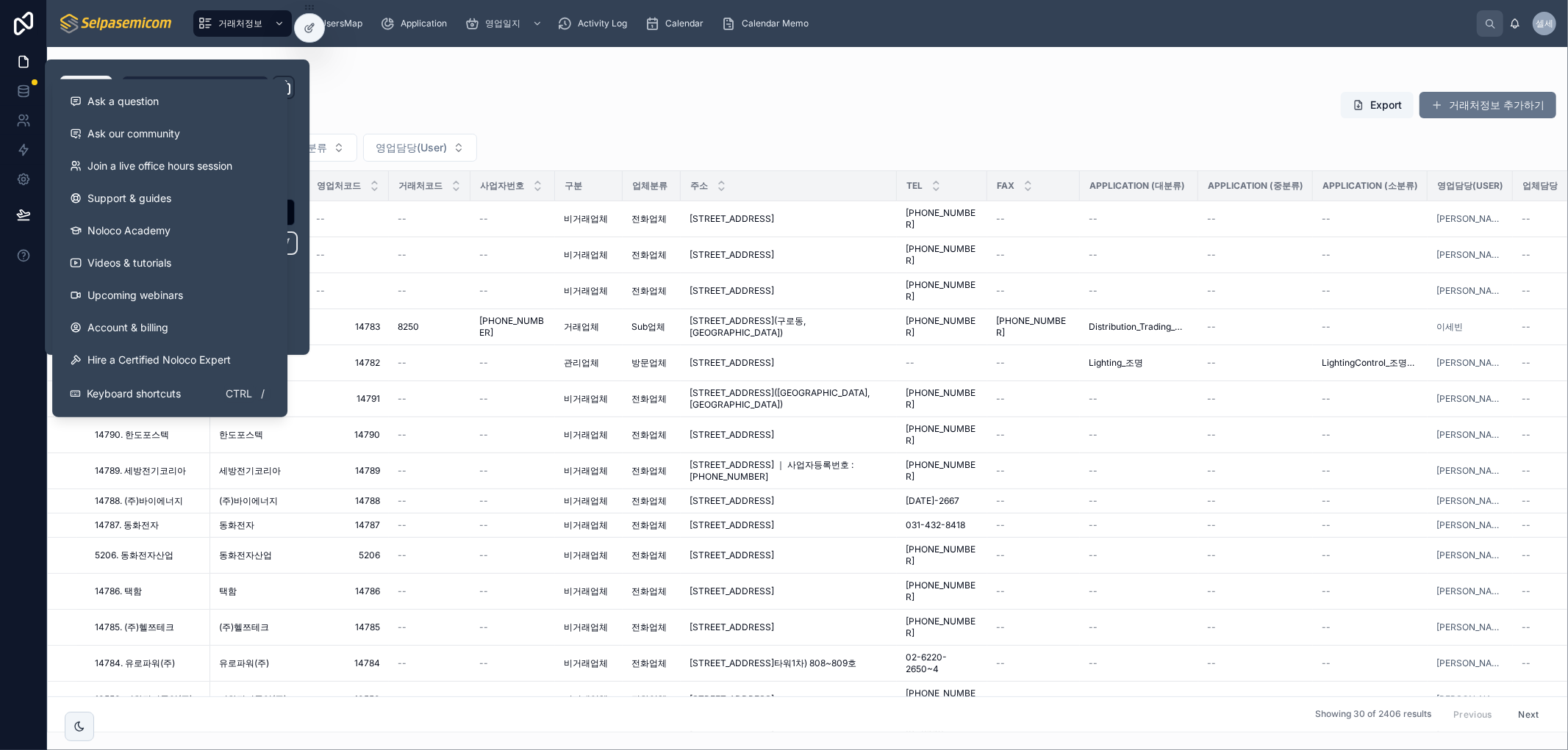
click at [603, 127] on div "거래처정보 목록 Export 거래처정보 추가하기 구분 업체분류 영업담당(User) (거래처명+코드) 거래처명 영업처코드 거래처코드 사업자번호 …" at bounding box center [807, 407] width 1520 height 650
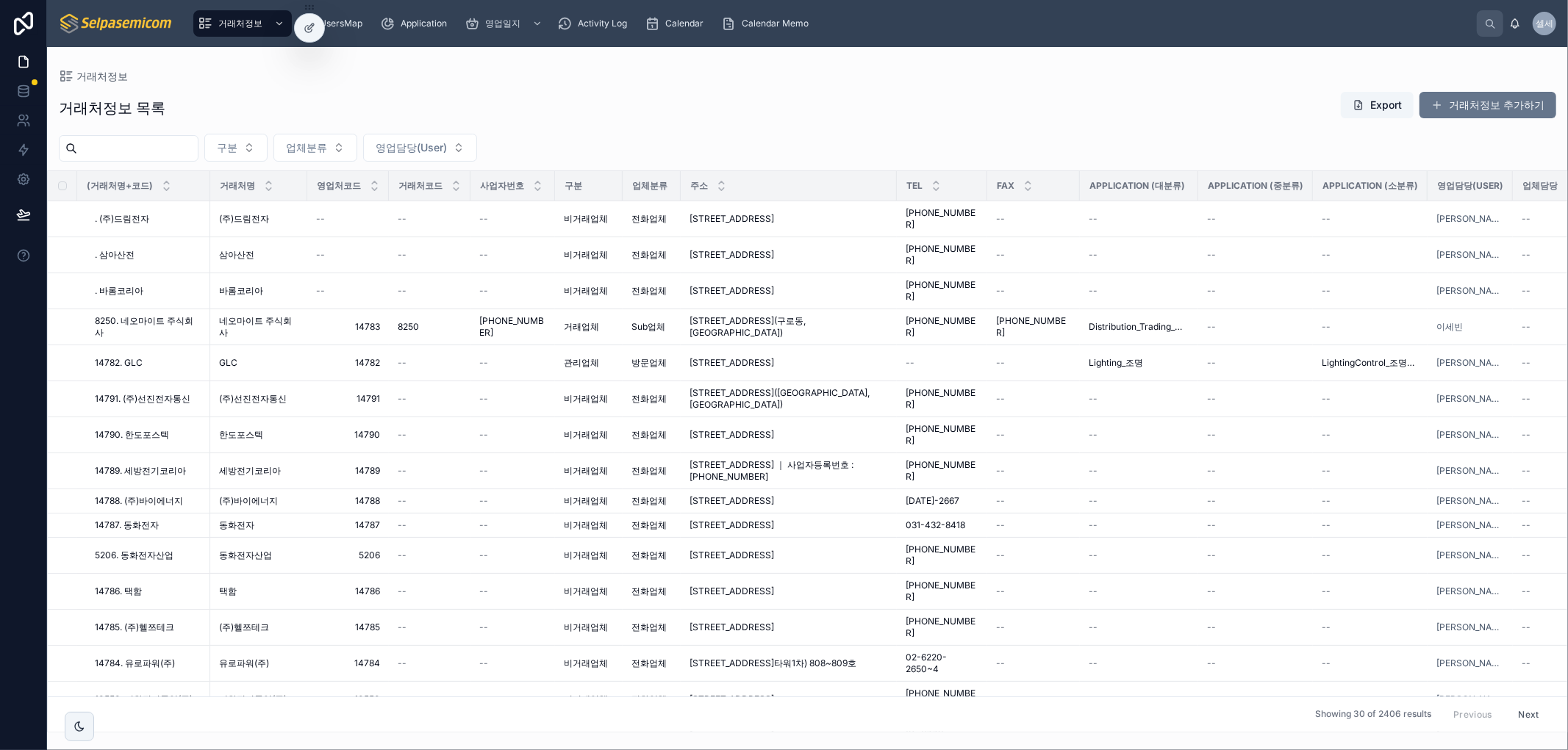
click at [639, 94] on div "거래처정보 목록 Export 거래처정보 추가하기" at bounding box center [807, 107] width 1497 height 34
